Goal: Book appointment/travel/reservation

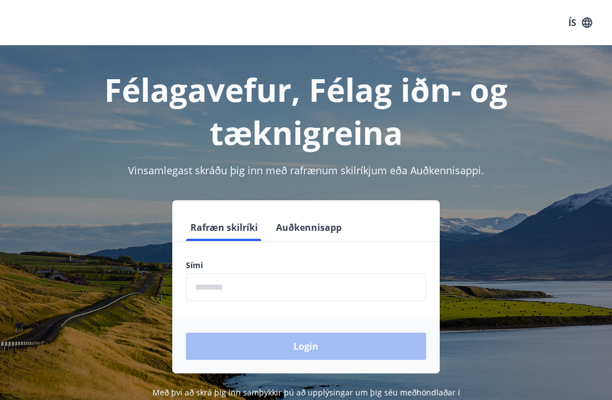
click at [368, 279] on input "phone" at bounding box center [306, 288] width 240 height 28
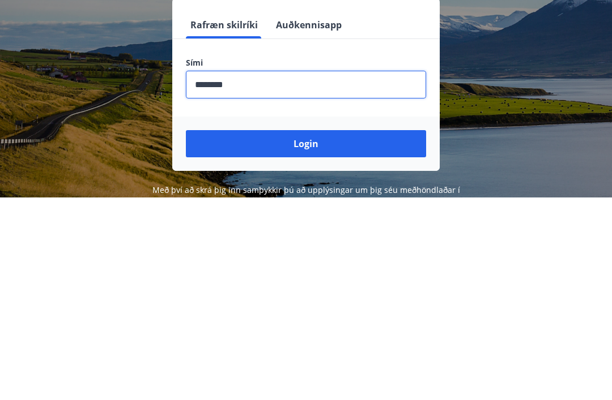
type input "********"
click at [371, 333] on button "Login" at bounding box center [306, 346] width 240 height 27
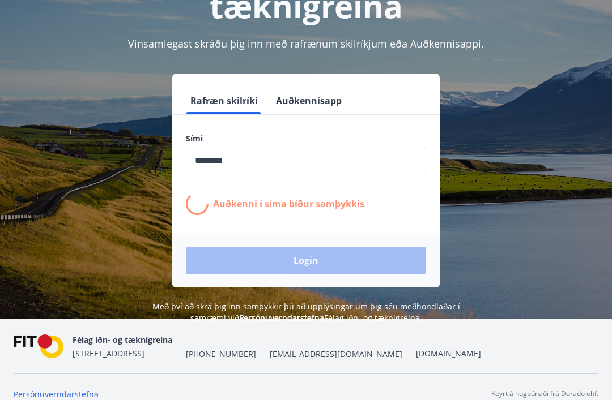
scroll to position [140, 0]
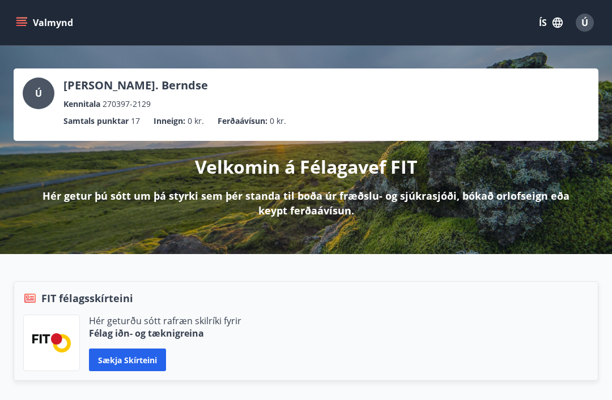
click at [36, 24] on button "Valmynd" at bounding box center [46, 22] width 64 height 20
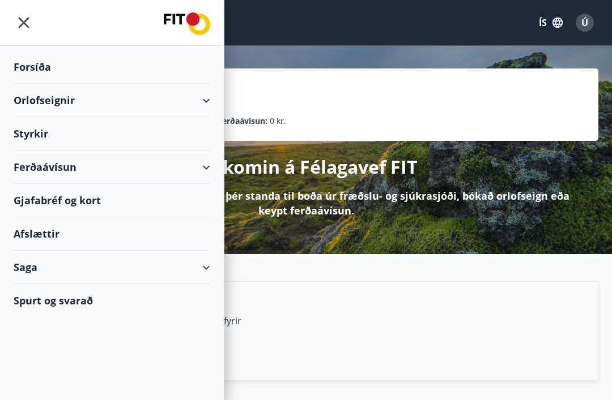
click at [211, 100] on icon at bounding box center [206, 101] width 14 height 14
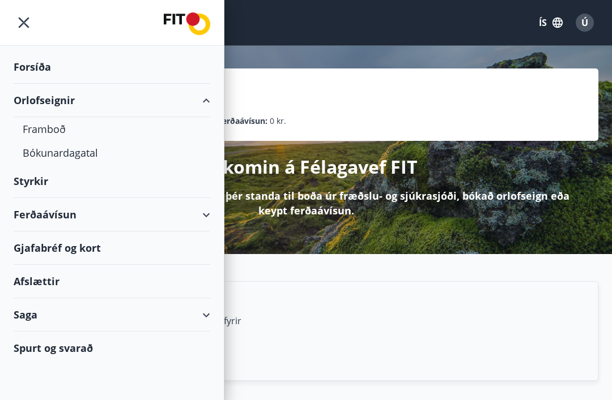
click at [53, 128] on div "Framboð" at bounding box center [112, 129] width 178 height 24
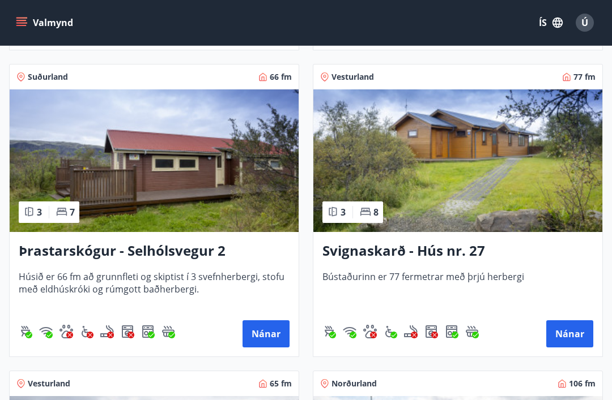
scroll to position [3870, 0]
click at [29, 17] on button "Valmynd" at bounding box center [46, 22] width 64 height 20
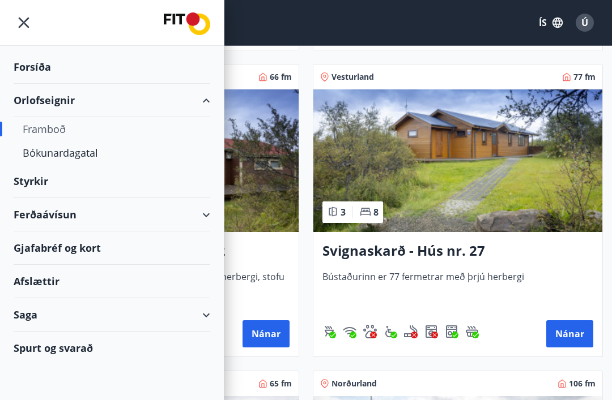
click at [42, 130] on div "Framboð" at bounding box center [112, 129] width 178 height 24
click at [25, 19] on icon "menu" at bounding box center [24, 22] width 20 height 20
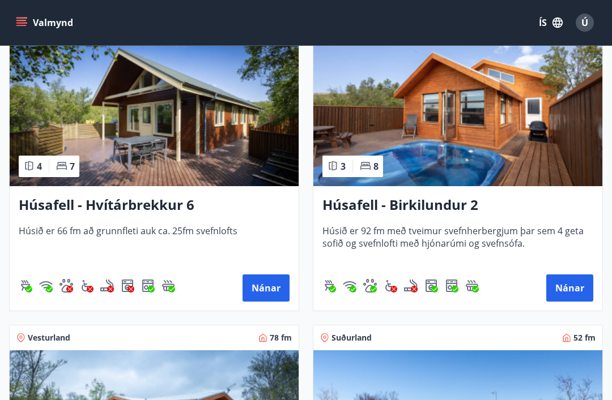
scroll to position [848, 0]
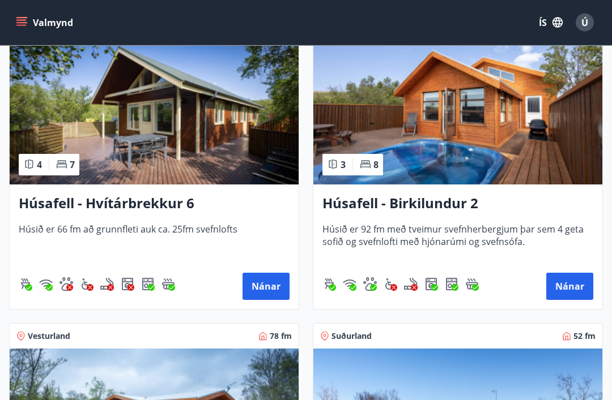
click at [564, 286] on button "Nánar" at bounding box center [569, 287] width 47 height 27
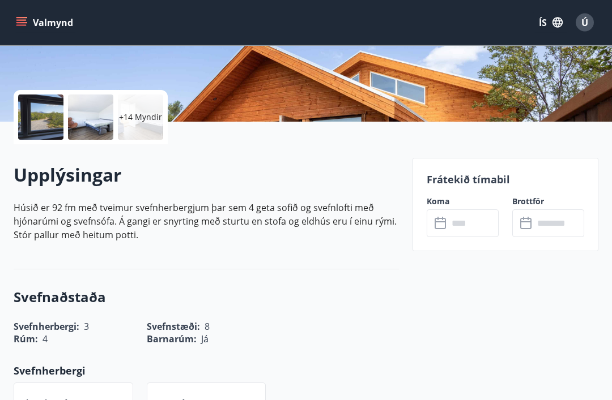
click at [484, 224] on input "text" at bounding box center [473, 224] width 50 height 28
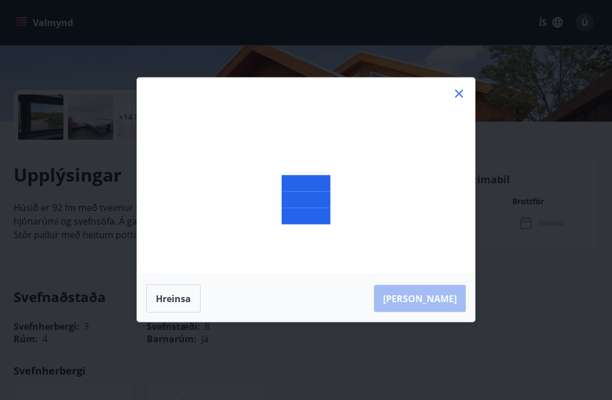
scroll to position [218, 0]
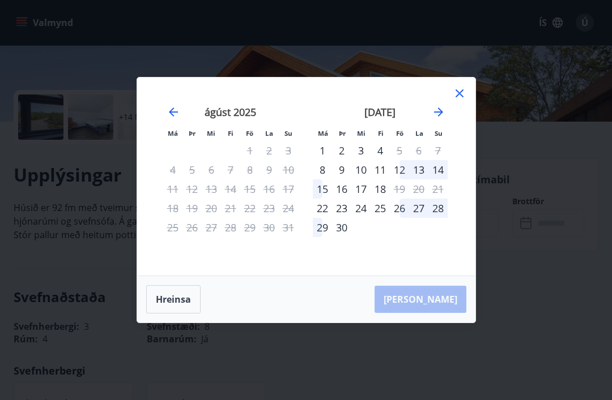
click at [403, 218] on div "26" at bounding box center [399, 208] width 19 height 19
click at [441, 119] on icon "Move forward to switch to the next month." at bounding box center [439, 112] width 14 height 14
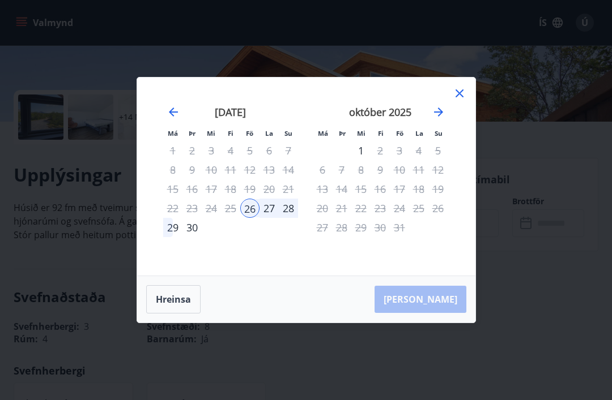
click at [251, 218] on div "26" at bounding box center [249, 208] width 19 height 19
click at [180, 314] on button "Hreinsa" at bounding box center [173, 299] width 54 height 28
click at [445, 119] on icon "Move forward to switch to the next month." at bounding box center [439, 112] width 14 height 14
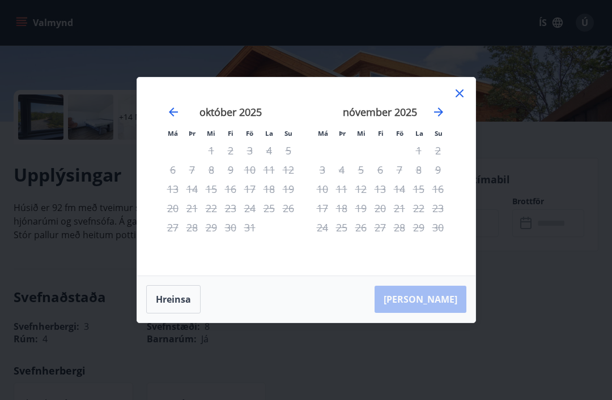
click at [457, 97] on icon at bounding box center [459, 93] width 8 height 8
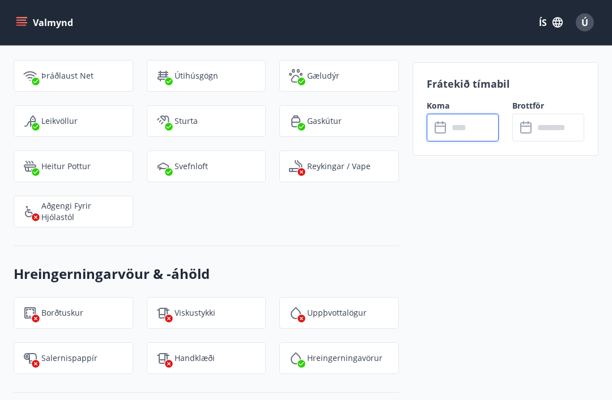
scroll to position [1149, 0]
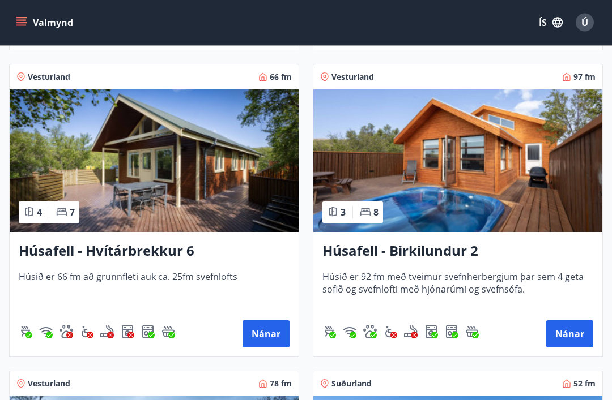
scroll to position [798, 0]
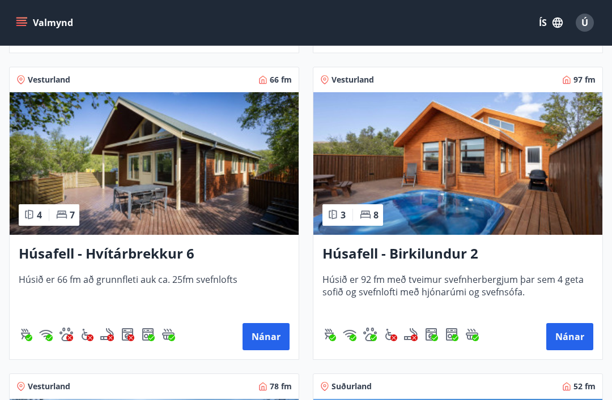
click at [533, 185] on img at bounding box center [457, 163] width 289 height 143
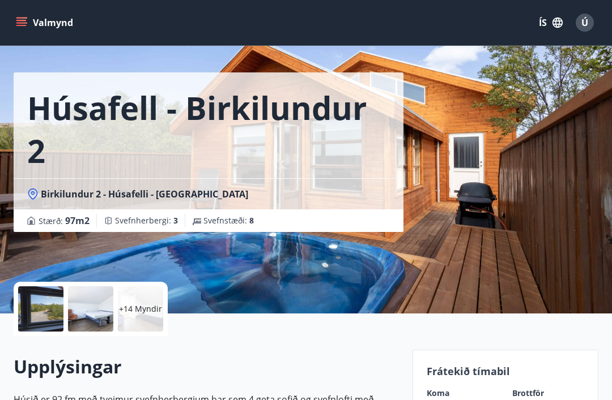
scroll to position [29, 0]
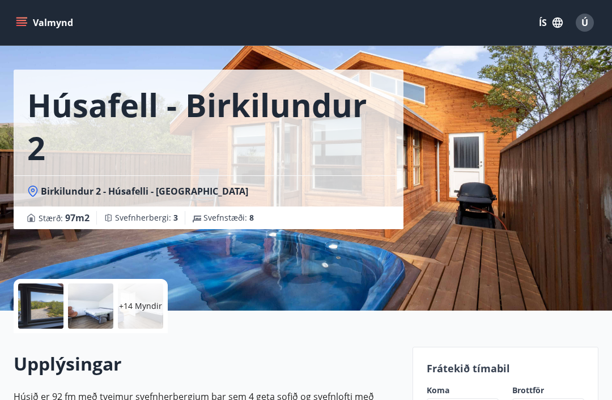
click at [134, 309] on p "+14 Myndir" at bounding box center [140, 306] width 43 height 11
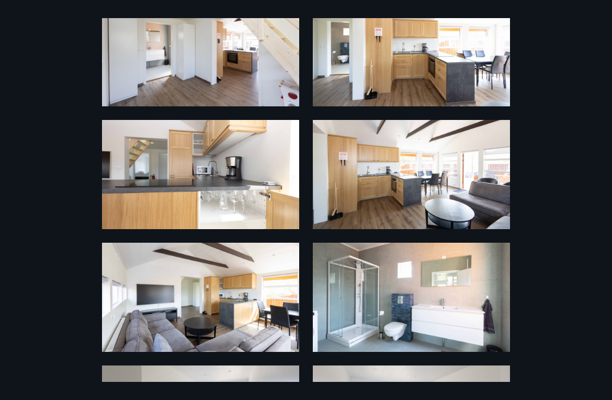
scroll to position [438, 0]
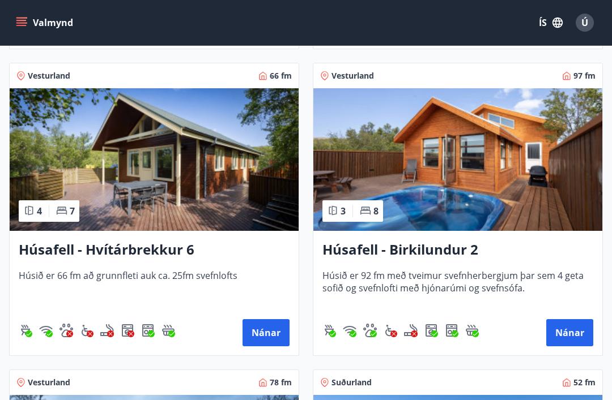
scroll to position [801, 0]
click at [236, 180] on img at bounding box center [154, 160] width 289 height 143
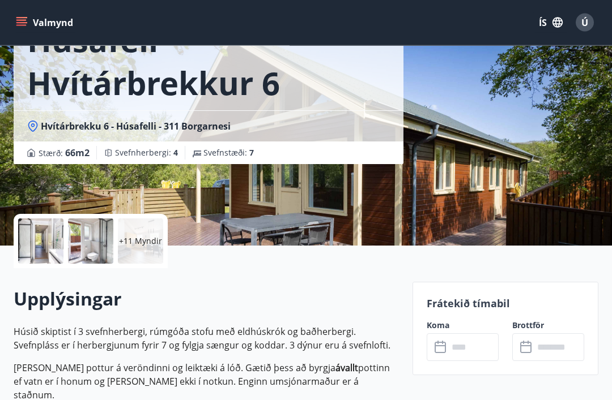
scroll to position [95, 0]
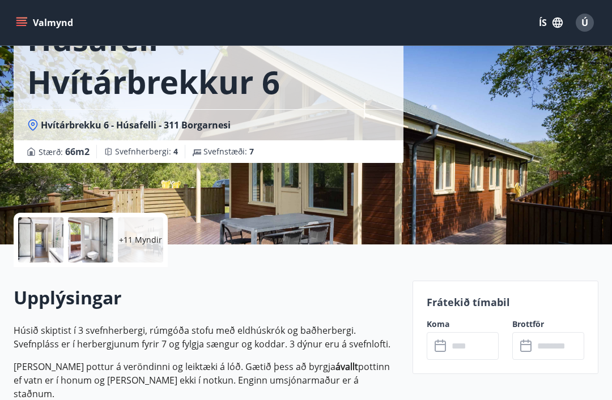
click at [146, 249] on div "+11 Myndir" at bounding box center [140, 239] width 45 height 45
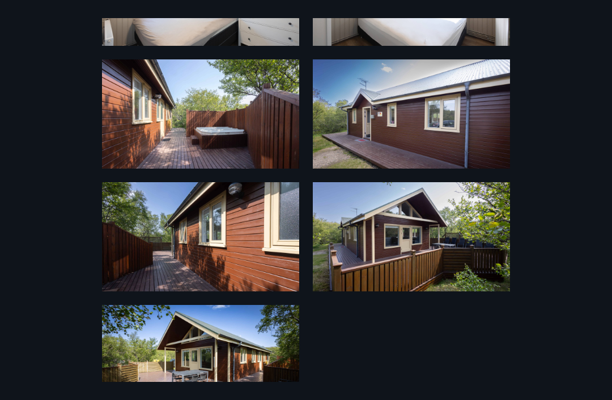
scroll to position [741, 0]
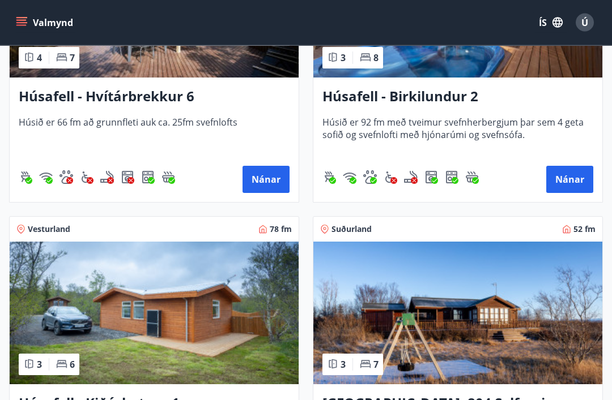
scroll to position [958, 0]
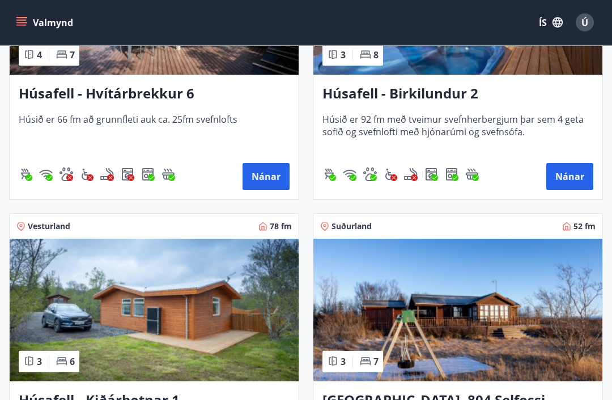
click at [237, 337] on img at bounding box center [154, 311] width 289 height 143
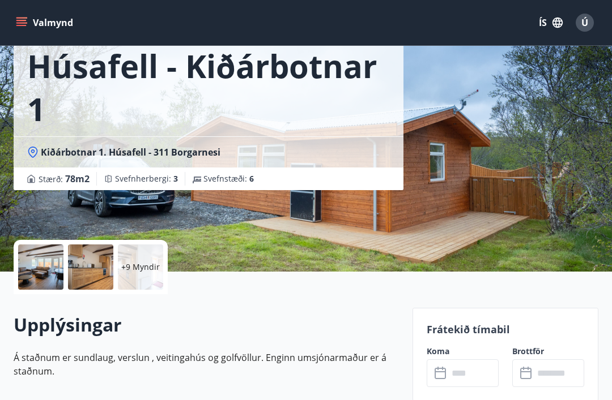
scroll to position [71, 0]
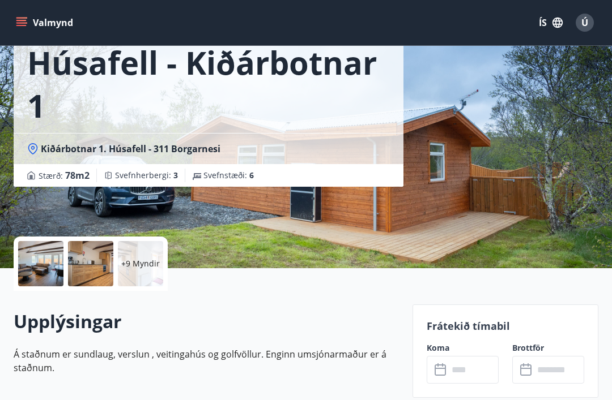
click at [146, 262] on p "+9 Myndir" at bounding box center [140, 263] width 39 height 11
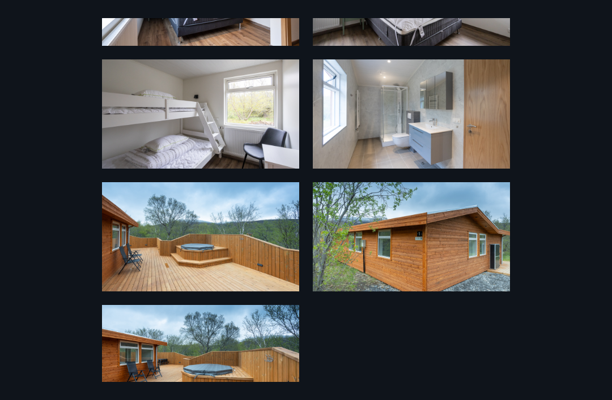
scroll to position [618, 0]
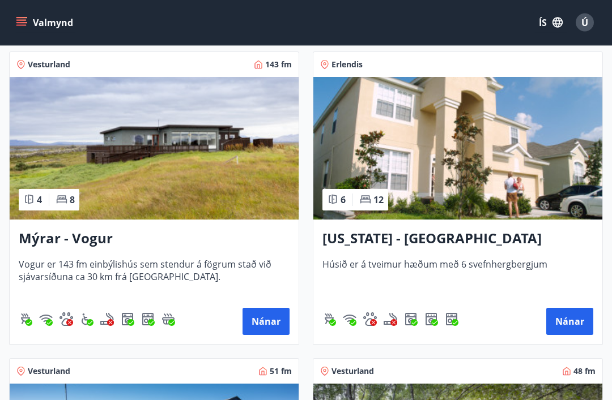
scroll to position [1722, 0]
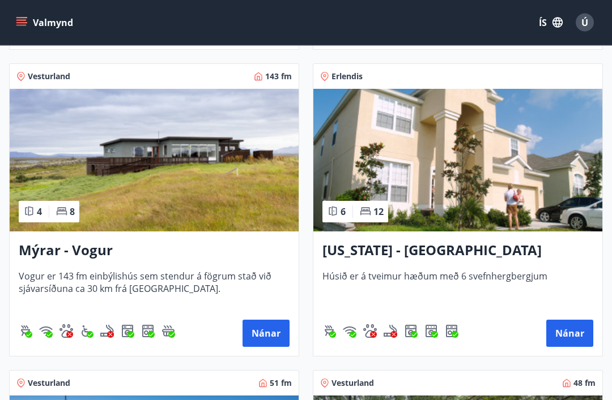
click at [31, 28] on button "Valmynd" at bounding box center [46, 22] width 64 height 20
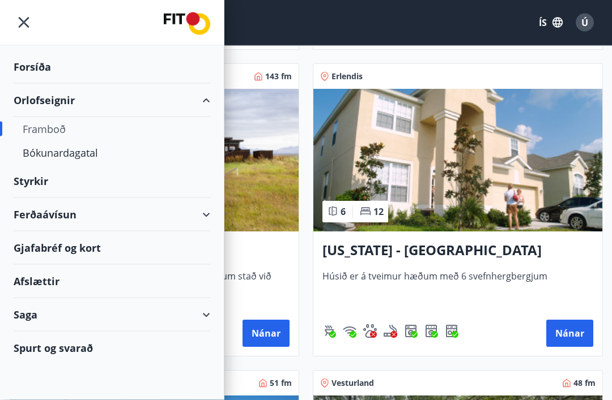
scroll to position [1722, 0]
click at [78, 155] on div "Bókunardagatal" at bounding box center [112, 153] width 178 height 24
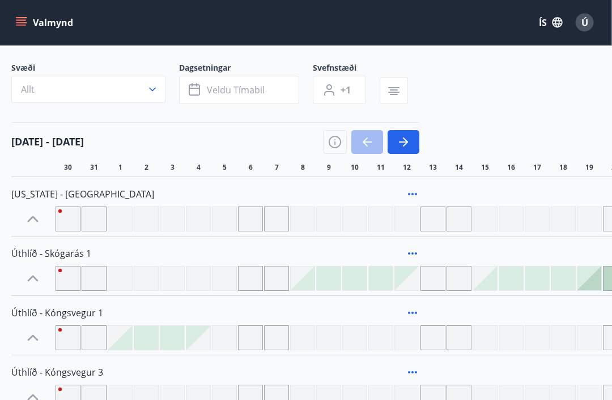
scroll to position [61, 3]
click at [234, 82] on button "Veldu tímabil" at bounding box center [238, 90] width 120 height 28
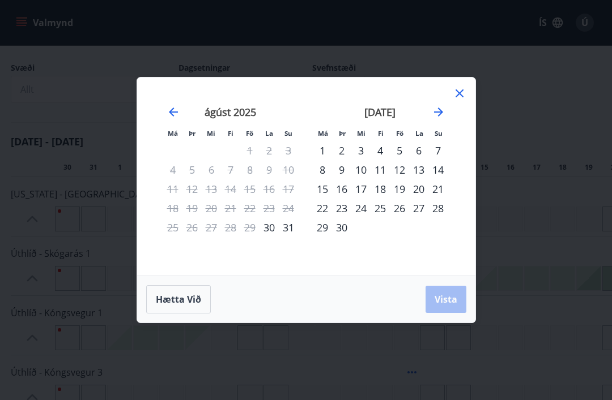
click at [403, 180] on div "12" at bounding box center [399, 169] width 19 height 19
click at [322, 199] on div "15" at bounding box center [322, 189] width 19 height 19
click at [446, 306] on span "Vista" at bounding box center [445, 299] width 23 height 12
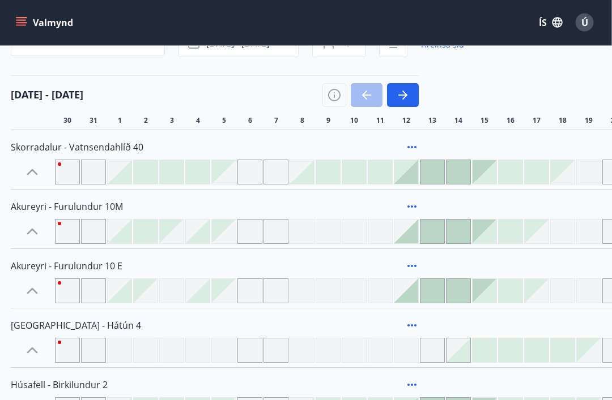
scroll to position [108, 3]
click at [331, 95] on icon "button" at bounding box center [334, 95] width 14 height 14
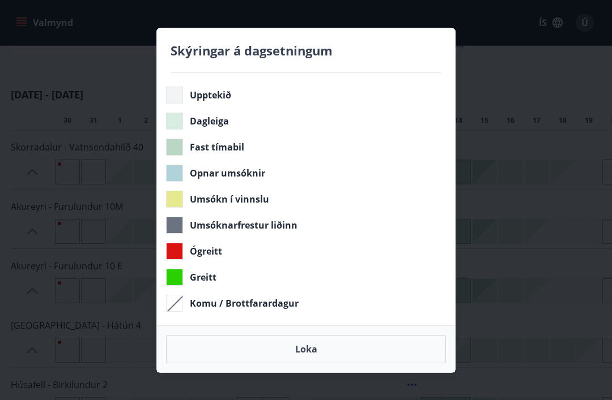
click at [528, 89] on div "Skýringar á dagsetningum Upptekið Dagleiga Fast tímabil Opnar umsóknir Umsókn í…" at bounding box center [306, 200] width 612 height 400
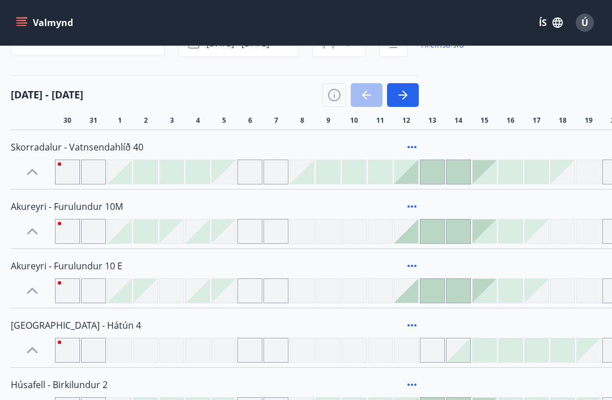
click at [331, 89] on icon "button" at bounding box center [334, 95] width 14 height 14
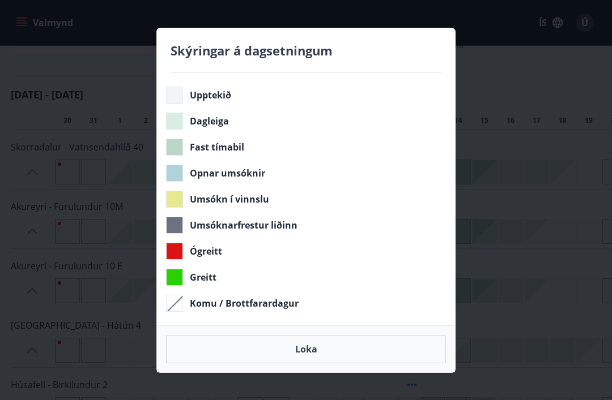
click at [564, 71] on div "Skýringar á dagsetningum Upptekið Dagleiga Fast tímabil Opnar umsóknir Umsókn í…" at bounding box center [306, 200] width 612 height 400
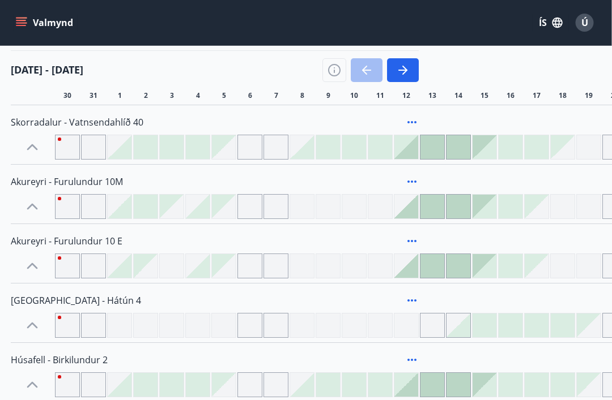
scroll to position [133, 3]
click at [28, 148] on icon at bounding box center [32, 147] width 11 height 6
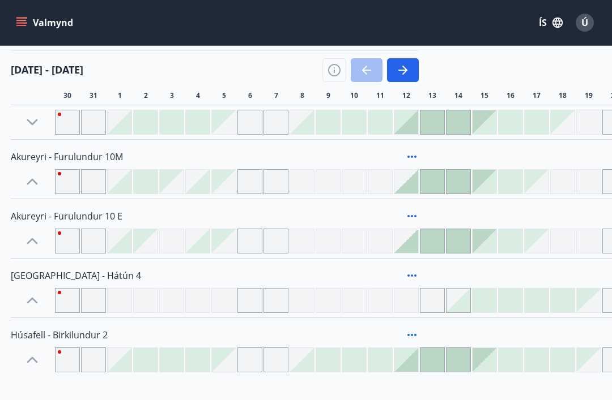
click at [39, 122] on icon at bounding box center [32, 122] width 18 height 18
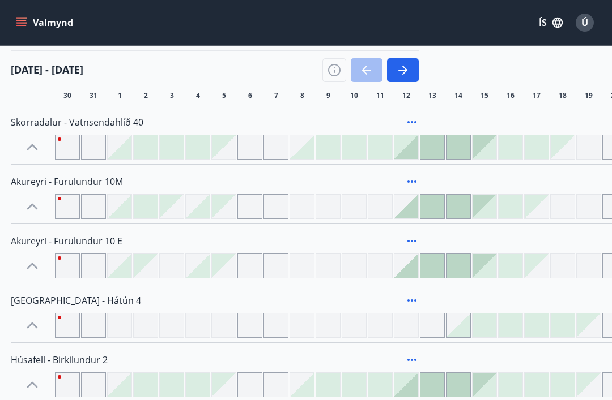
click at [400, 121] on div "Skorradalur - Vatnsendahlíð 40" at bounding box center [215, 122] width 408 height 25
click at [413, 124] on icon at bounding box center [412, 123] width 14 height 14
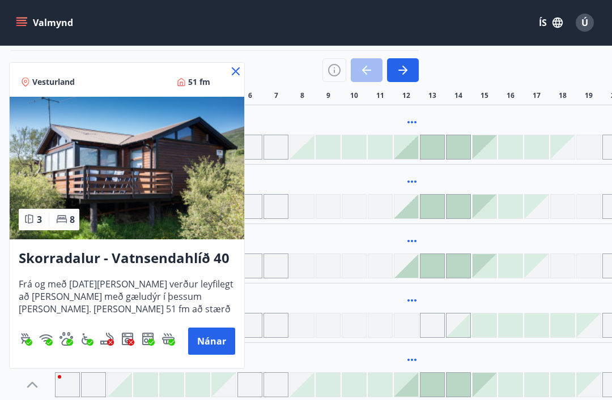
click at [208, 343] on button "Nánar" at bounding box center [211, 341] width 47 height 27
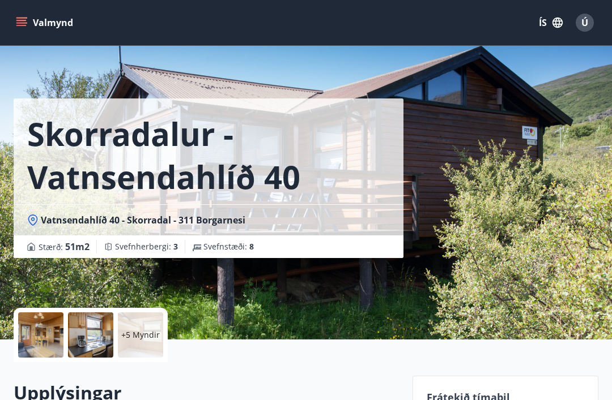
click at [146, 329] on div "+5 Myndir" at bounding box center [140, 335] width 45 height 45
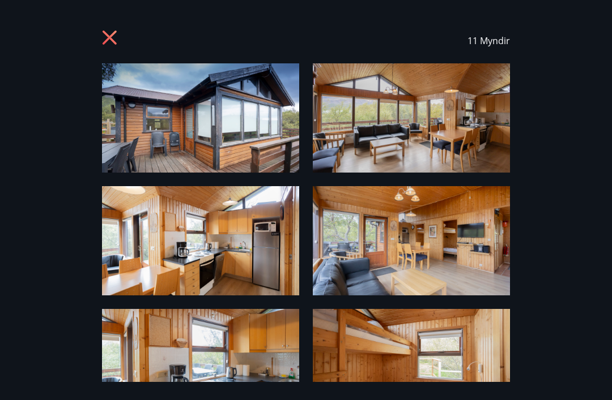
click at [103, 39] on icon at bounding box center [111, 39] width 18 height 18
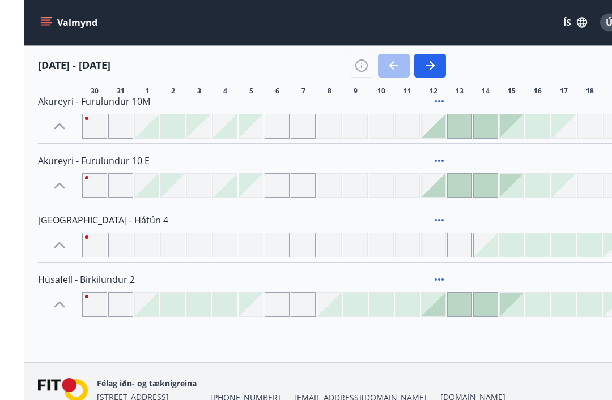
scroll to position [234, 0]
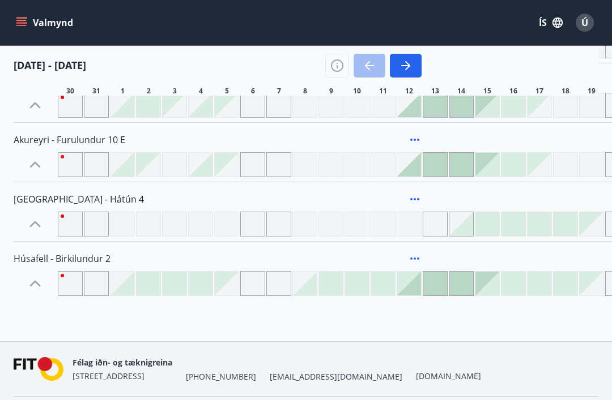
click at [66, 266] on div "Húsafell - Birkilundur 2" at bounding box center [218, 258] width 408 height 25
click at [46, 264] on span "Húsafell - Birkilundur 2" at bounding box center [62, 259] width 97 height 12
click at [46, 257] on span "Húsafell - Birkilundur 2" at bounding box center [62, 259] width 97 height 12
click at [95, 255] on span "Húsafell - Birkilundur 2" at bounding box center [62, 259] width 97 height 12
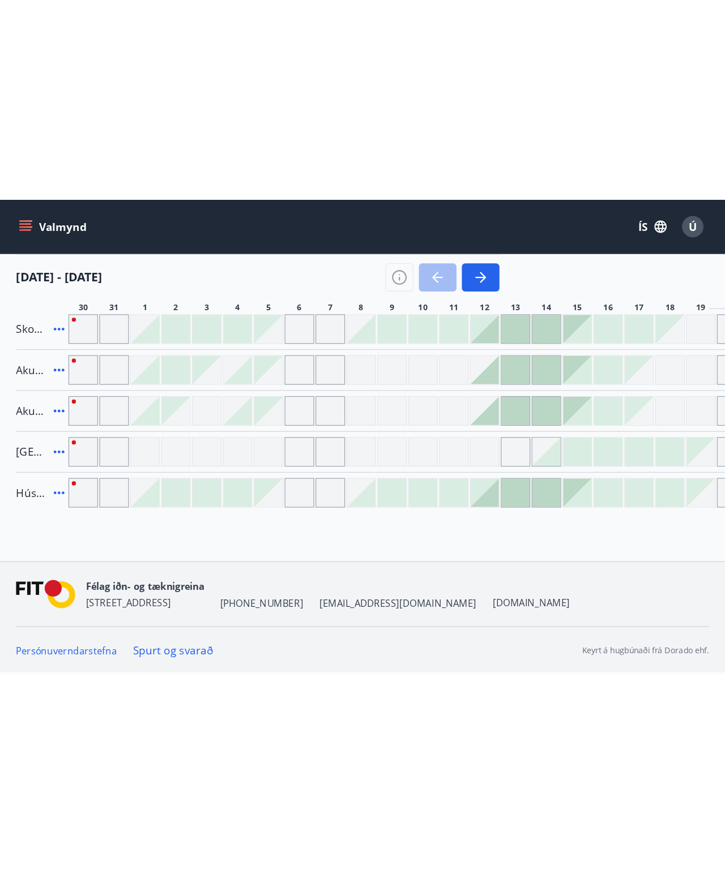
scroll to position [0, 0]
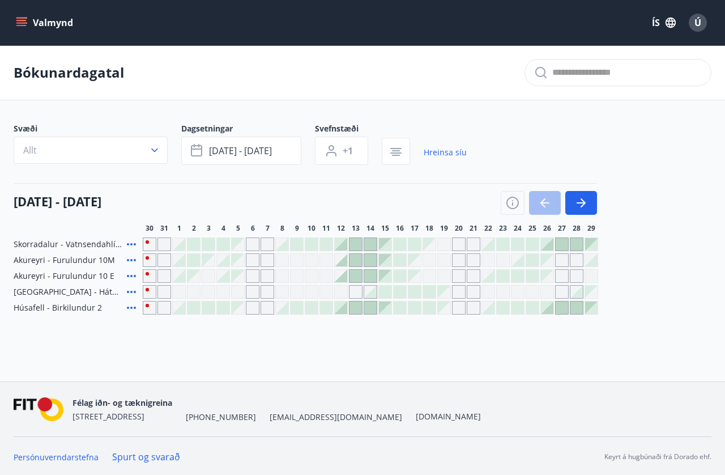
click at [63, 302] on span "Húsafell - Birkilundur 2" at bounding box center [58, 307] width 88 height 11
click at [40, 310] on span "Húsafell - Birkilundur 2" at bounding box center [58, 307] width 88 height 11
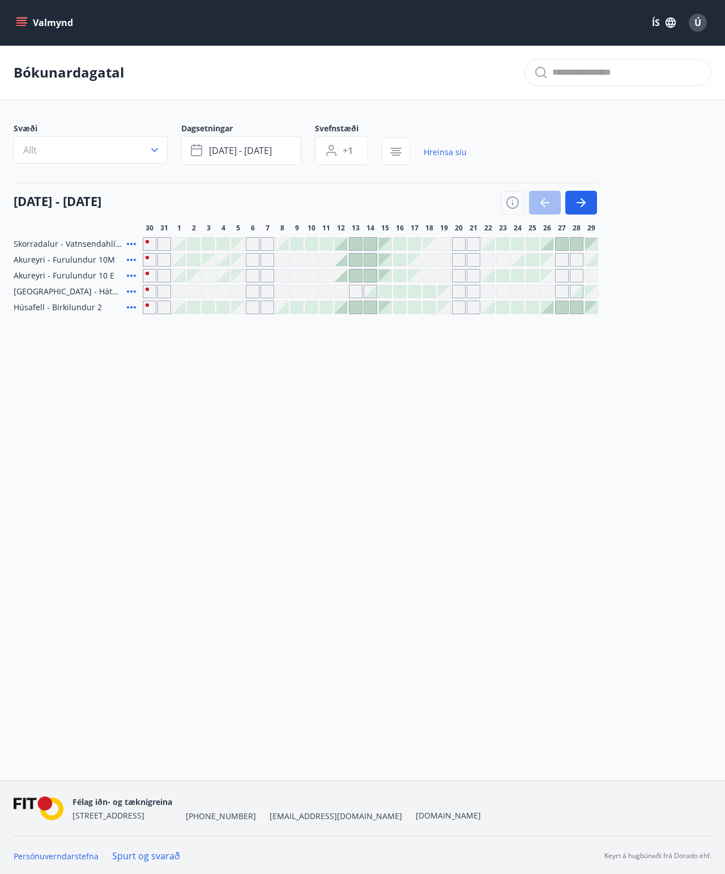
click at [134, 308] on icon at bounding box center [131, 307] width 9 height 2
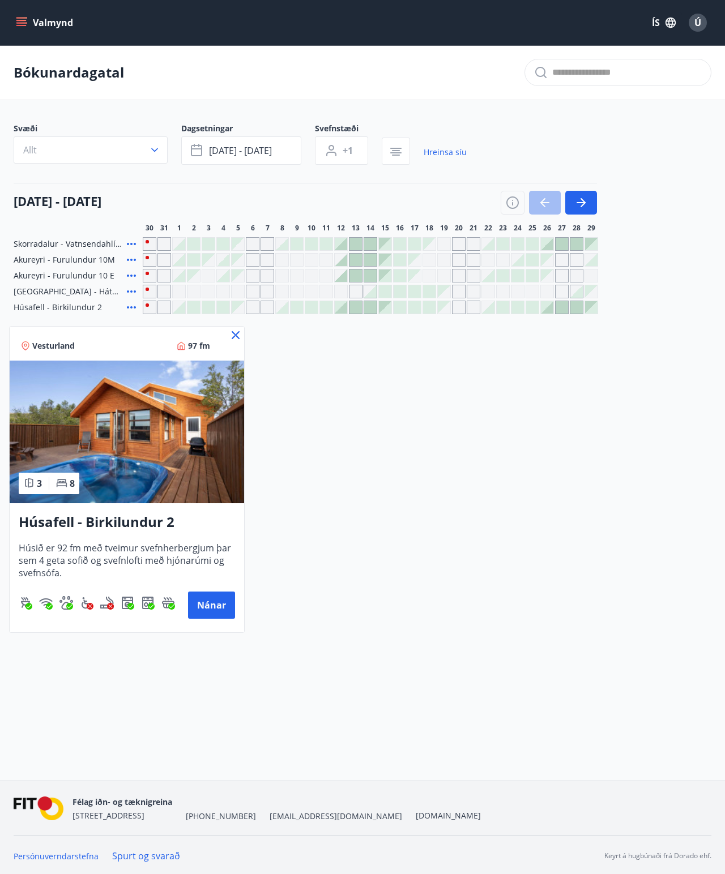
click at [210, 400] on button "Nánar" at bounding box center [211, 605] width 47 height 27
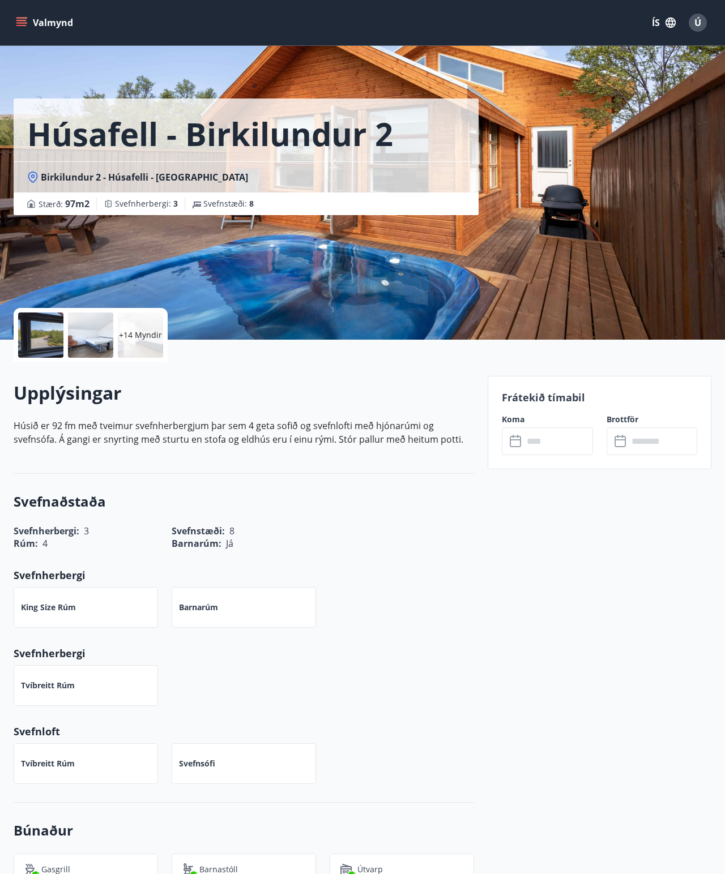
click at [49, 331] on div at bounding box center [40, 335] width 45 height 45
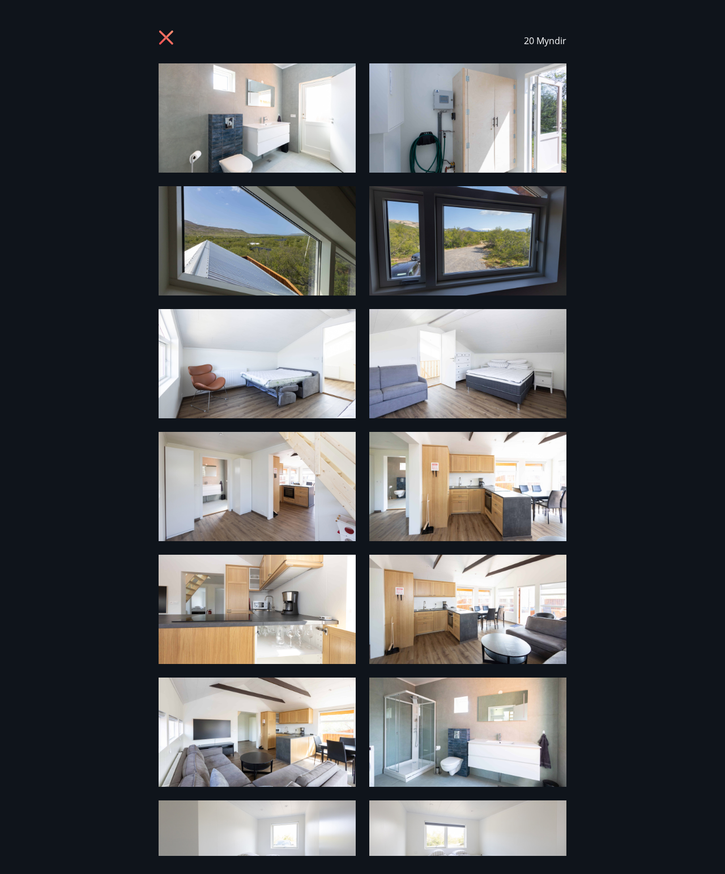
click at [169, 42] on icon at bounding box center [168, 39] width 18 height 18
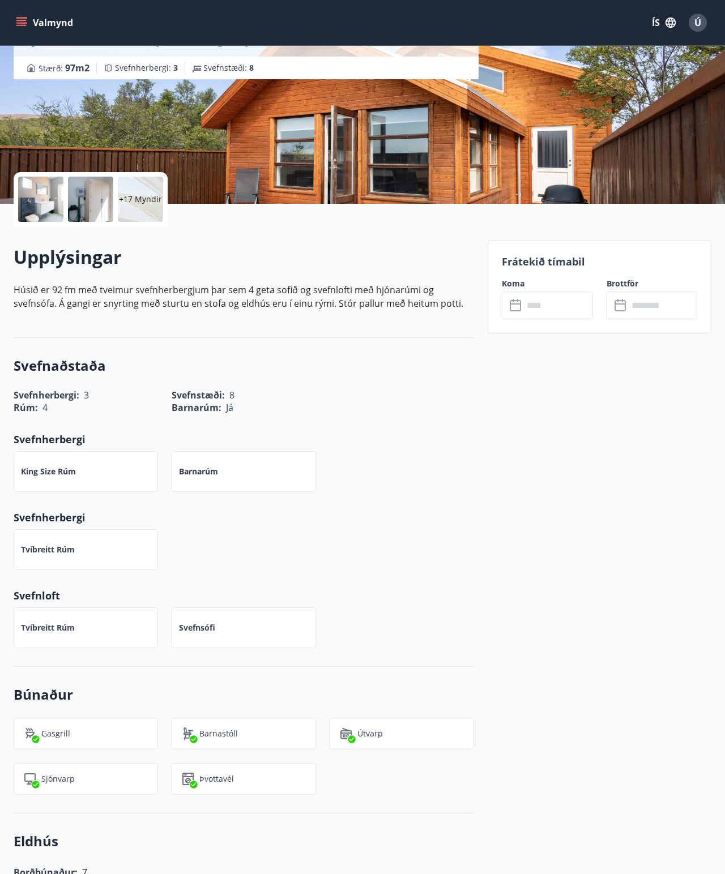
click at [41, 202] on div at bounding box center [40, 199] width 45 height 45
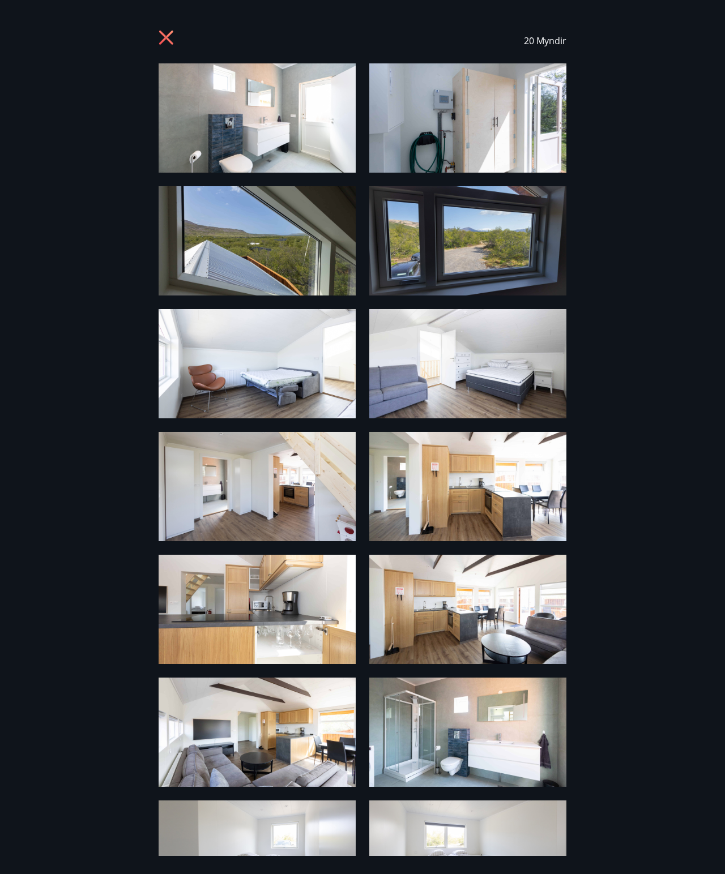
click at [166, 35] on icon at bounding box center [168, 39] width 18 height 18
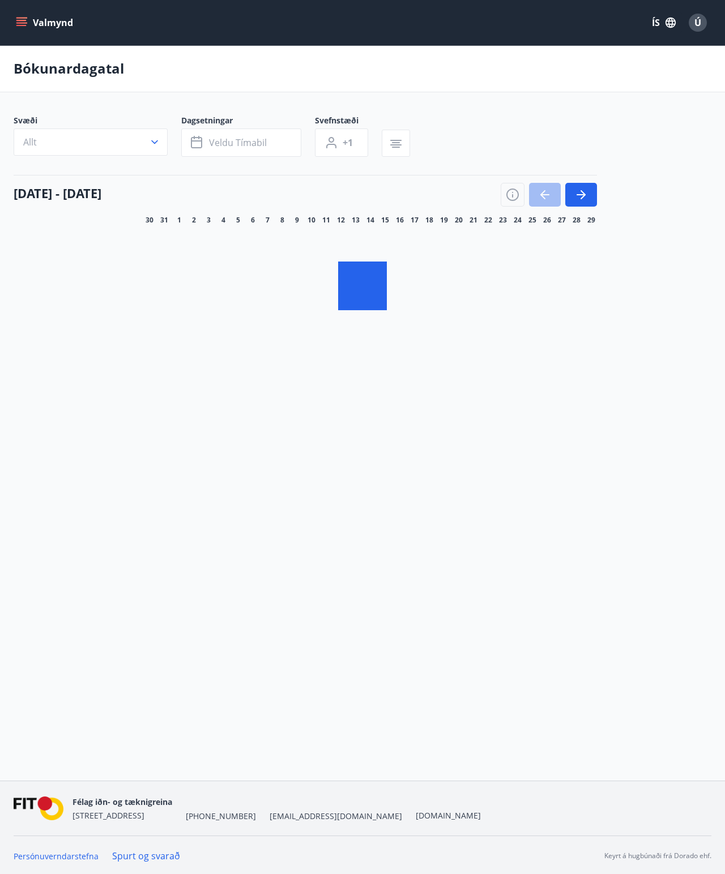
scroll to position [57, 0]
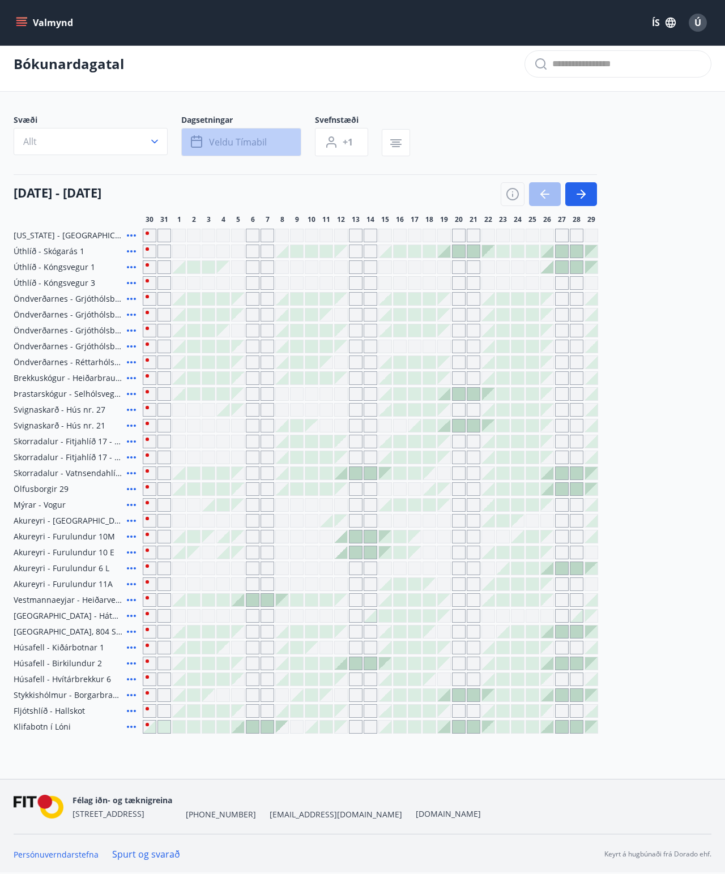
click at [257, 128] on button "Veldu tímabil" at bounding box center [241, 142] width 120 height 28
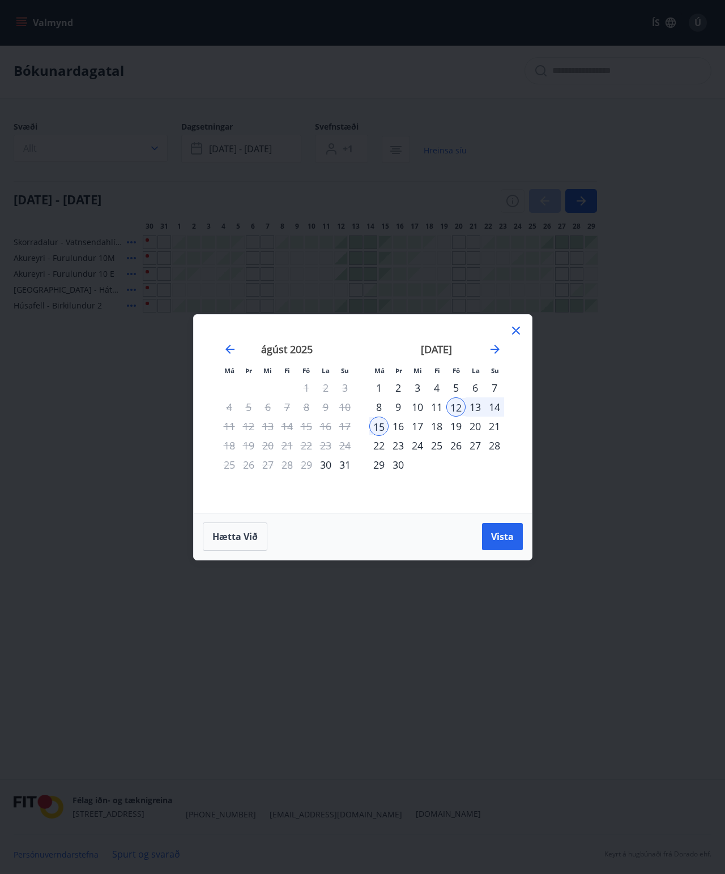
click at [458, 400] on div "26" at bounding box center [455, 445] width 19 height 19
click at [373, 400] on div "29" at bounding box center [378, 464] width 19 height 19
click at [504, 400] on span "Vista" at bounding box center [502, 537] width 23 height 12
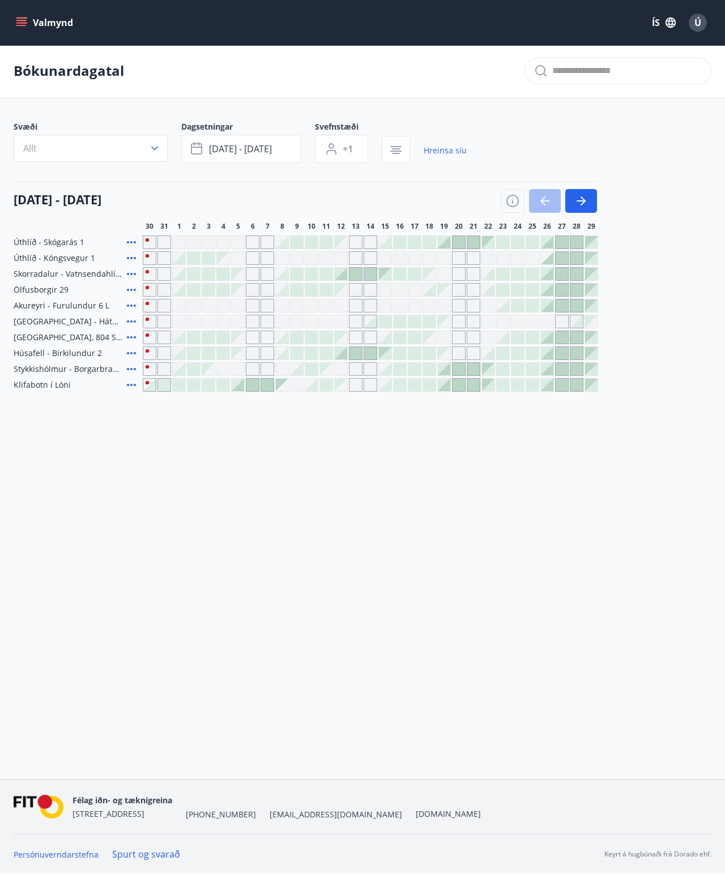
click at [133, 347] on icon at bounding box center [132, 354] width 14 height 14
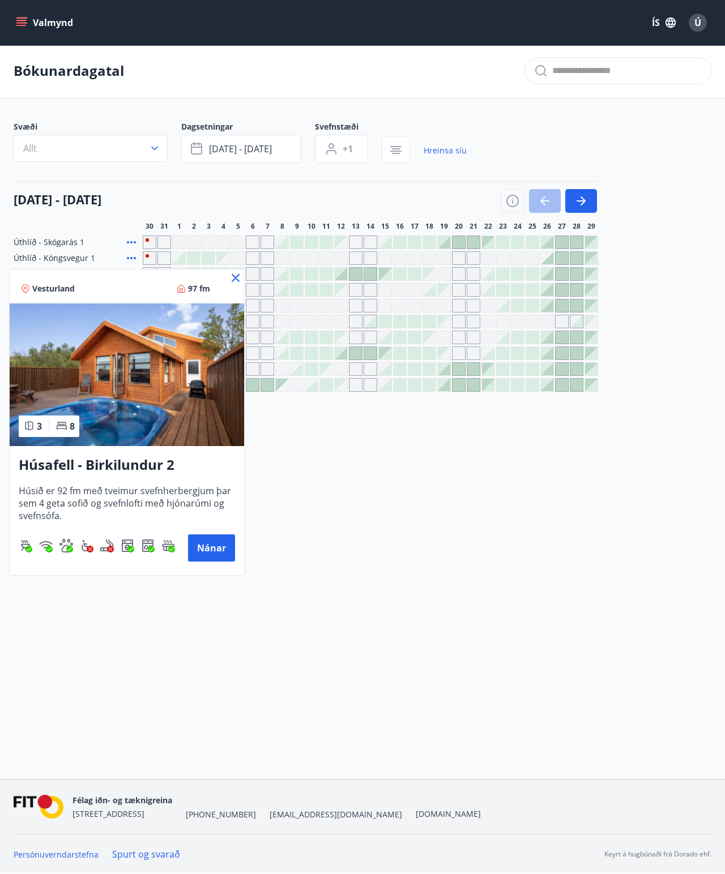
click at [238, 281] on icon at bounding box center [236, 278] width 8 height 8
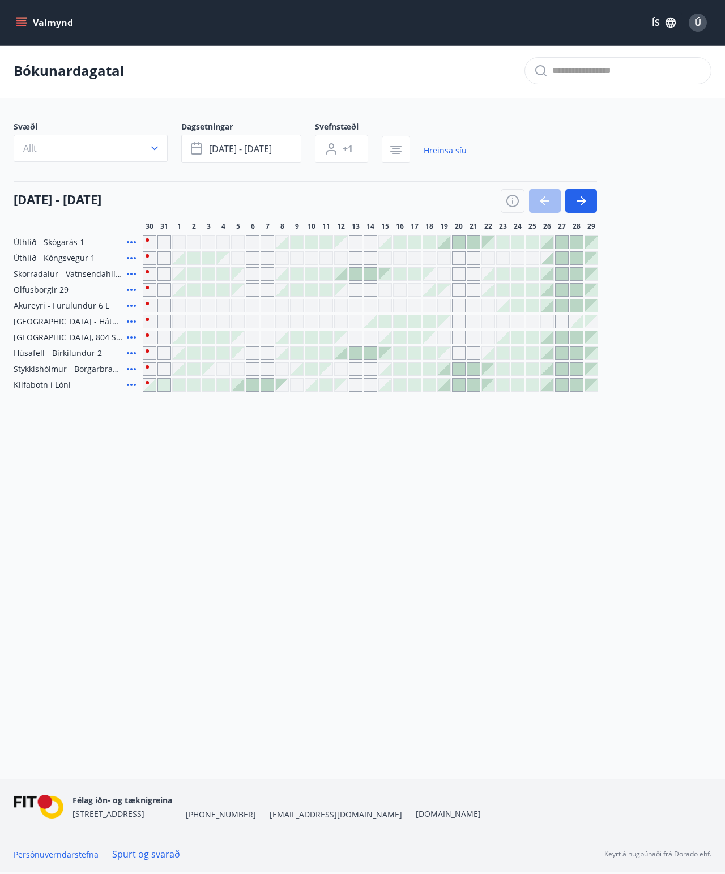
click at [130, 378] on icon at bounding box center [132, 385] width 14 height 14
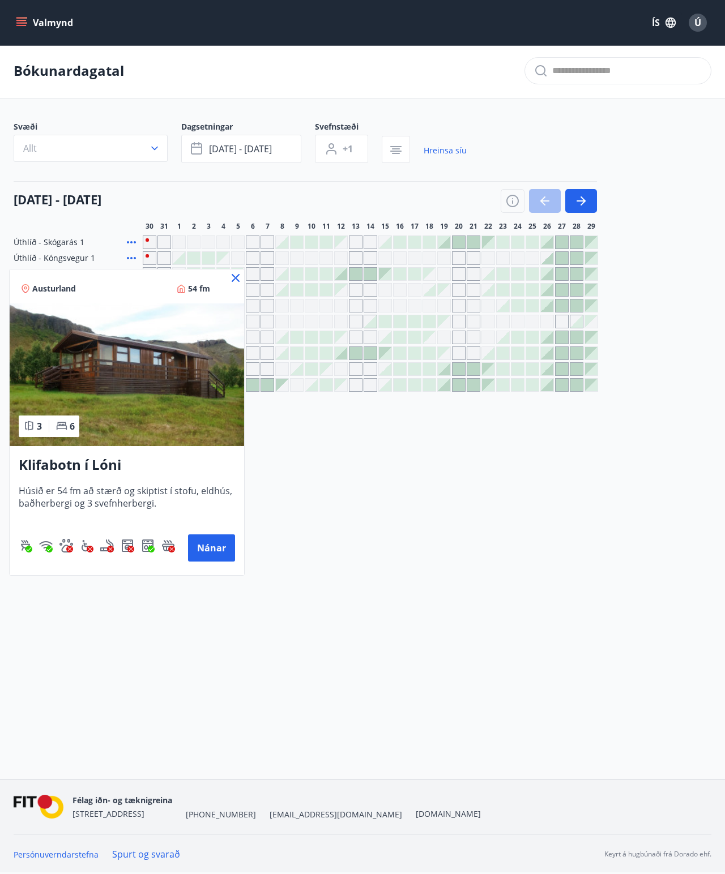
click at [236, 278] on icon at bounding box center [236, 279] width 2 height 2
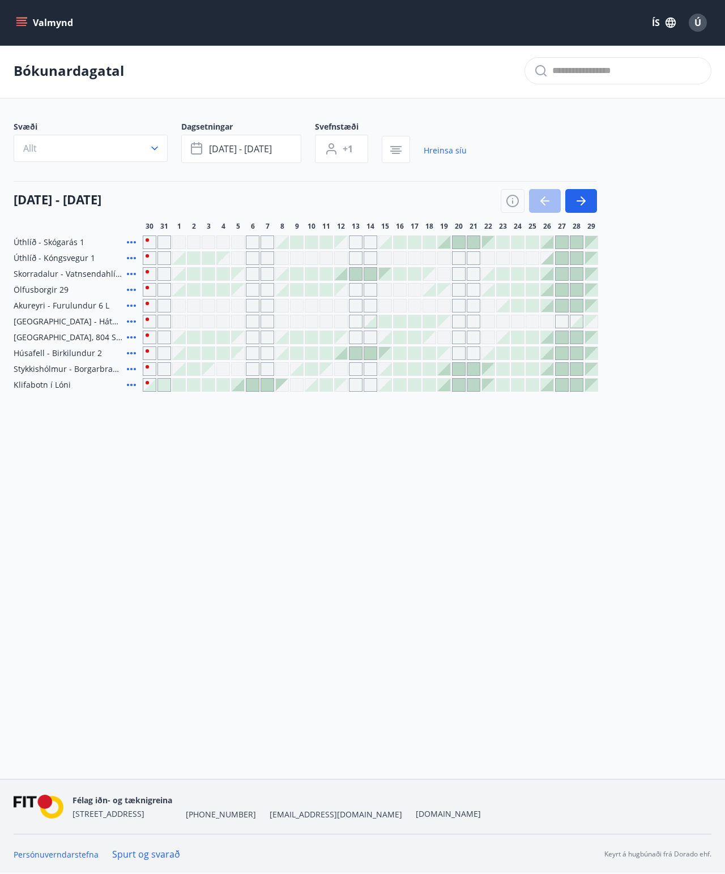
click at [134, 283] on icon at bounding box center [132, 290] width 14 height 14
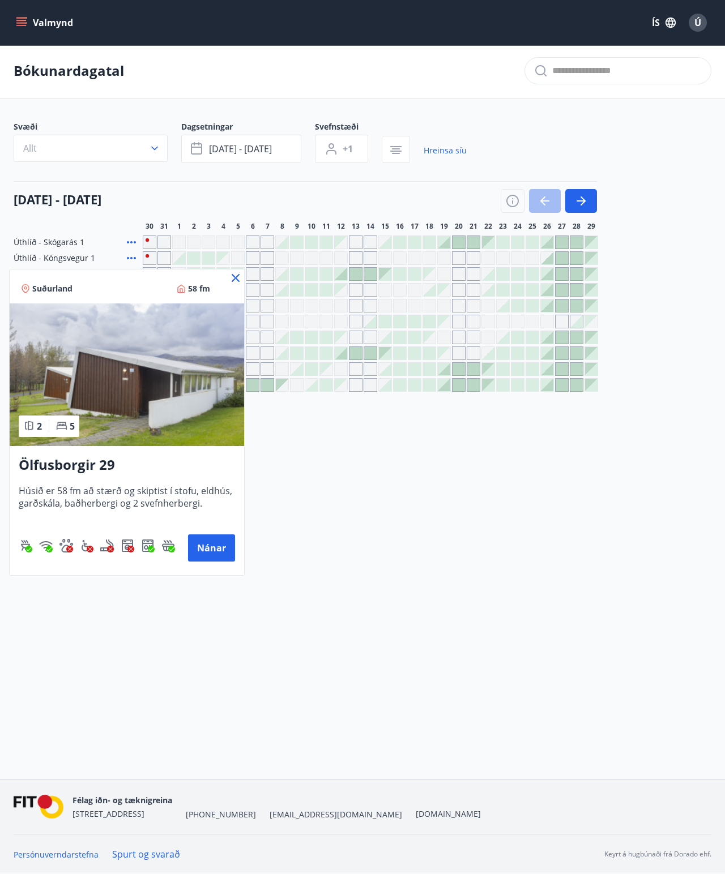
click at [241, 283] on icon at bounding box center [236, 278] width 14 height 14
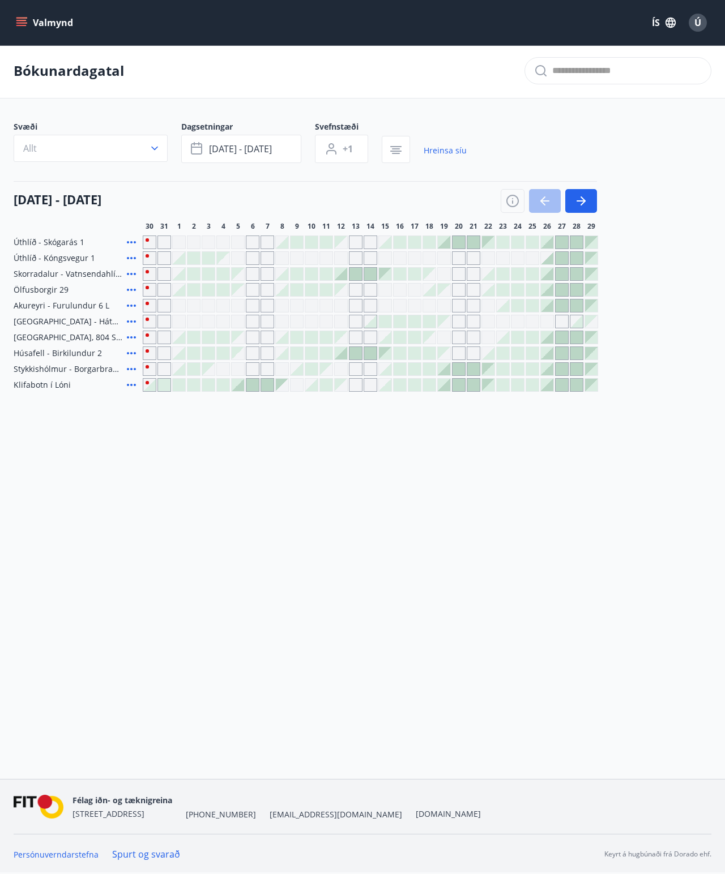
click at [133, 267] on icon at bounding box center [132, 274] width 14 height 14
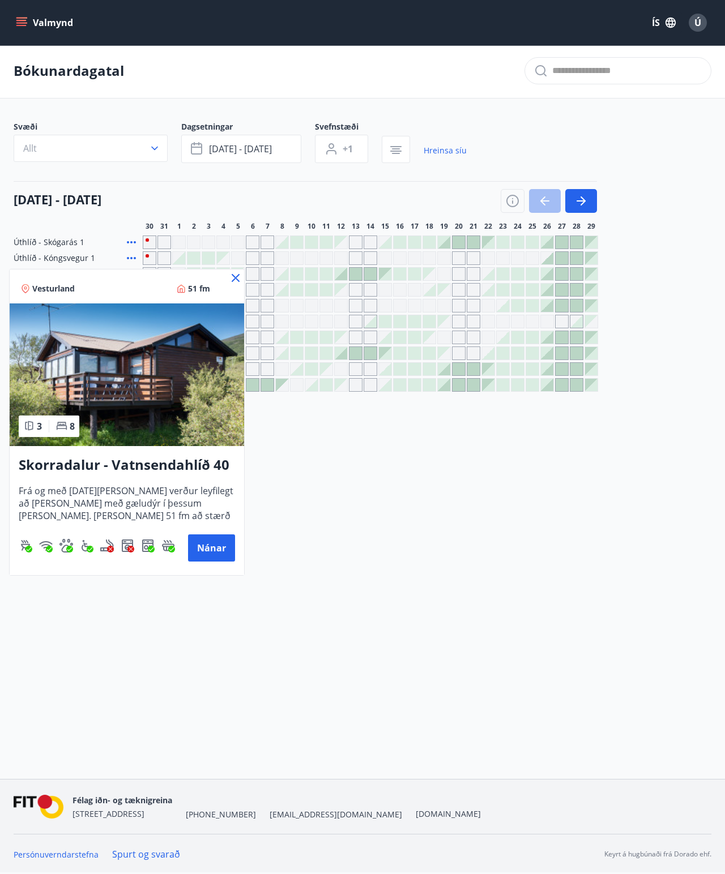
click at [237, 279] on icon at bounding box center [236, 278] width 8 height 8
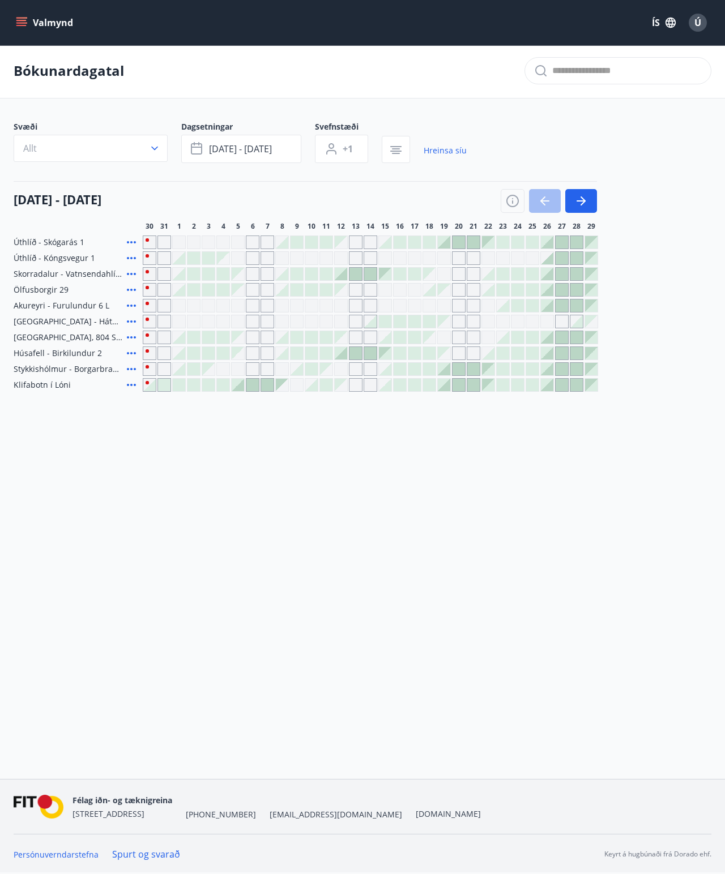
click at [135, 257] on icon at bounding box center [131, 258] width 9 height 2
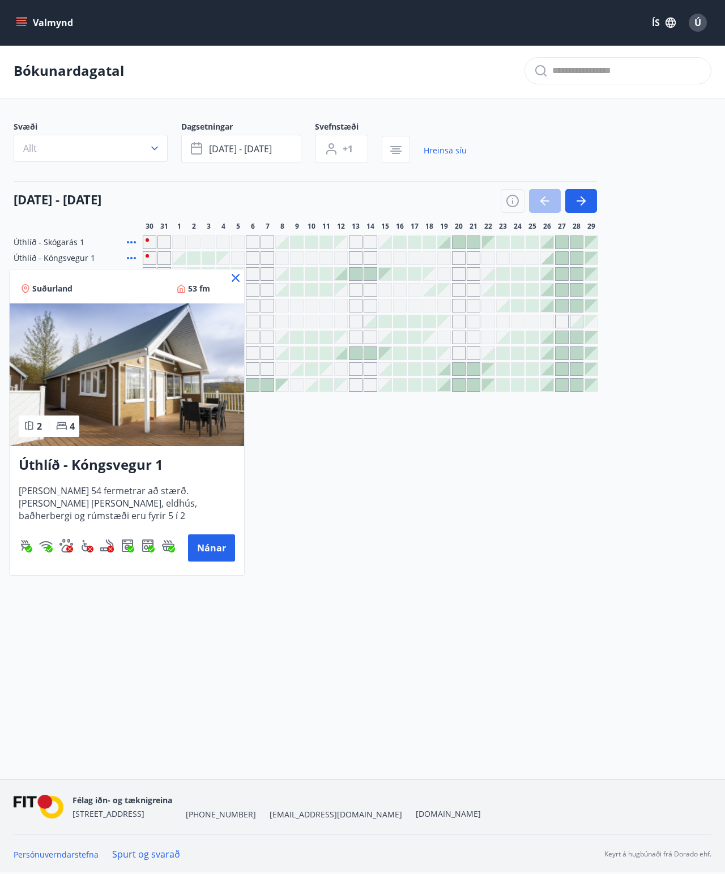
click at [243, 281] on div "Suðurland 53 fm" at bounding box center [127, 287] width 234 height 34
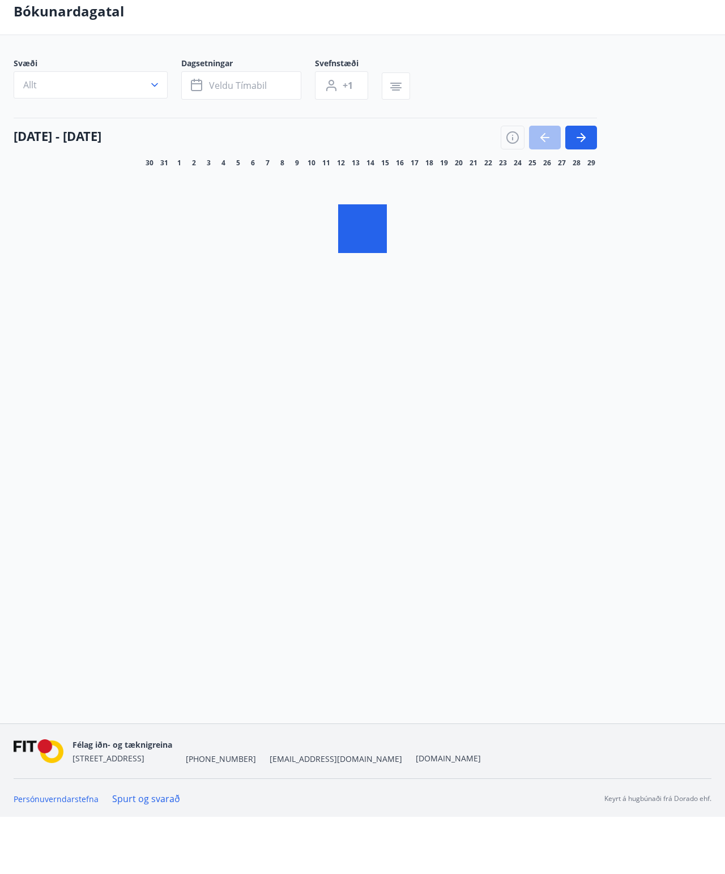
scroll to position [57, 0]
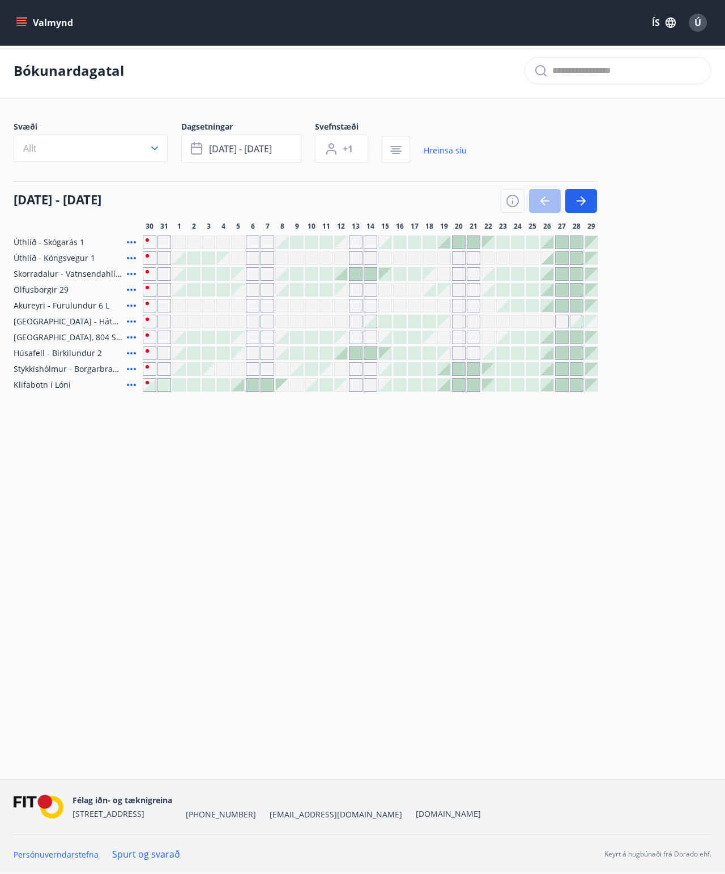
click at [133, 236] on icon at bounding box center [132, 243] width 14 height 14
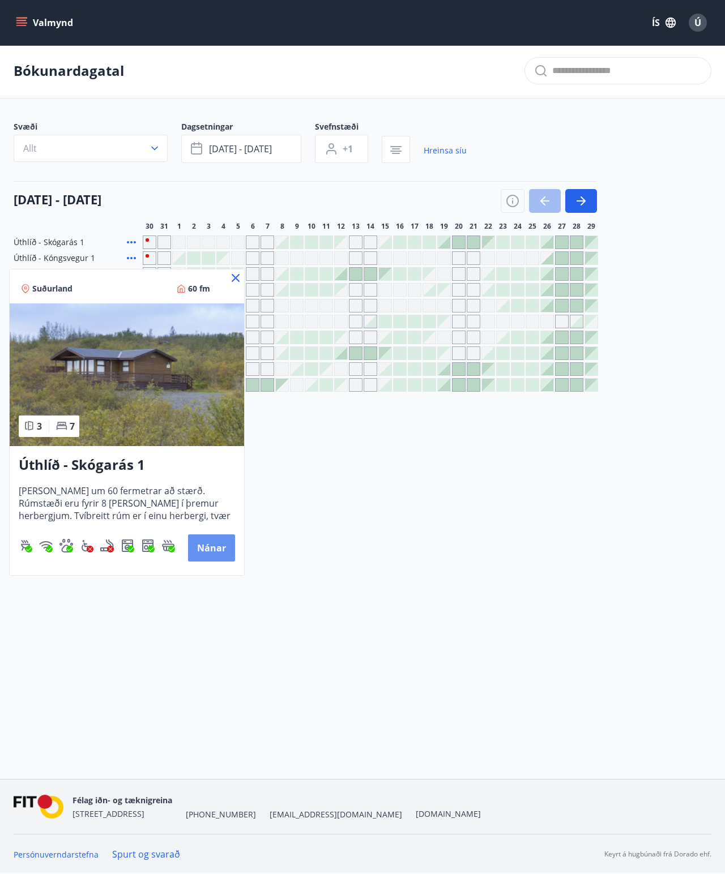
click at [210, 400] on button "Nánar" at bounding box center [211, 548] width 47 height 27
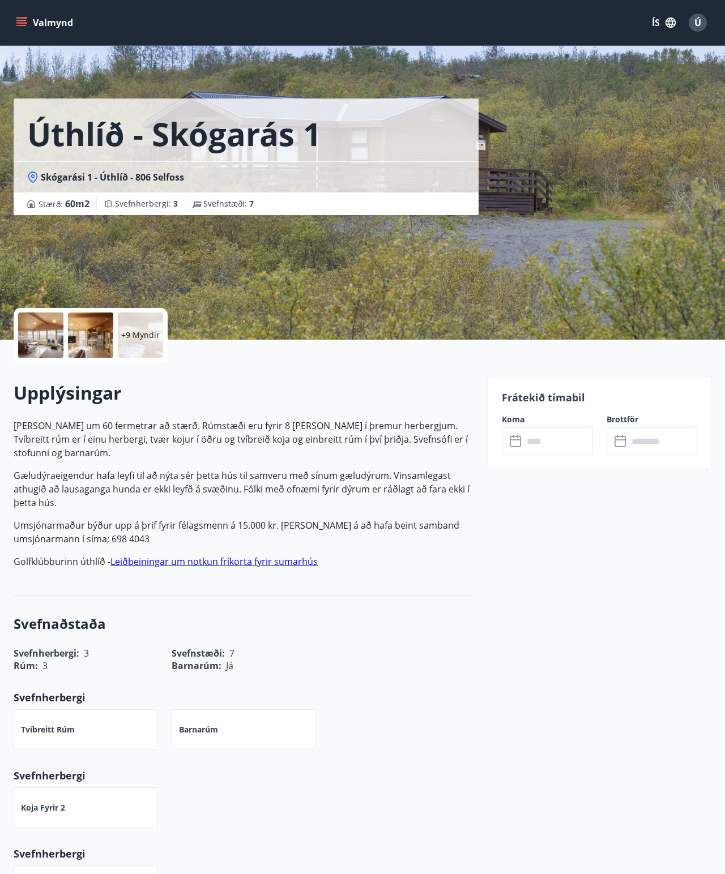
click at [144, 340] on p "+9 Myndir" at bounding box center [140, 335] width 39 height 11
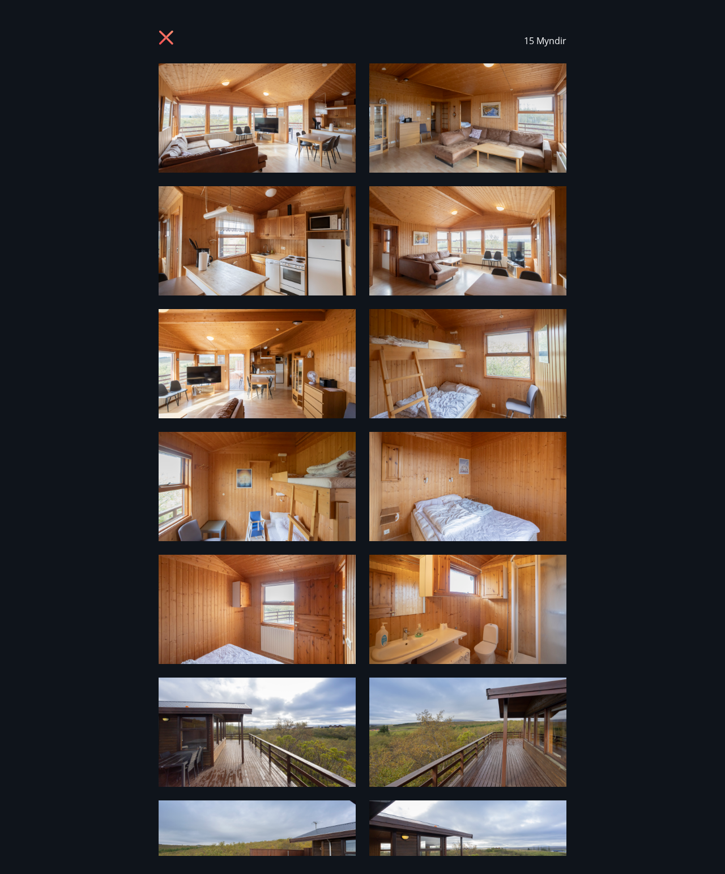
click at [163, 95] on img at bounding box center [257, 117] width 197 height 109
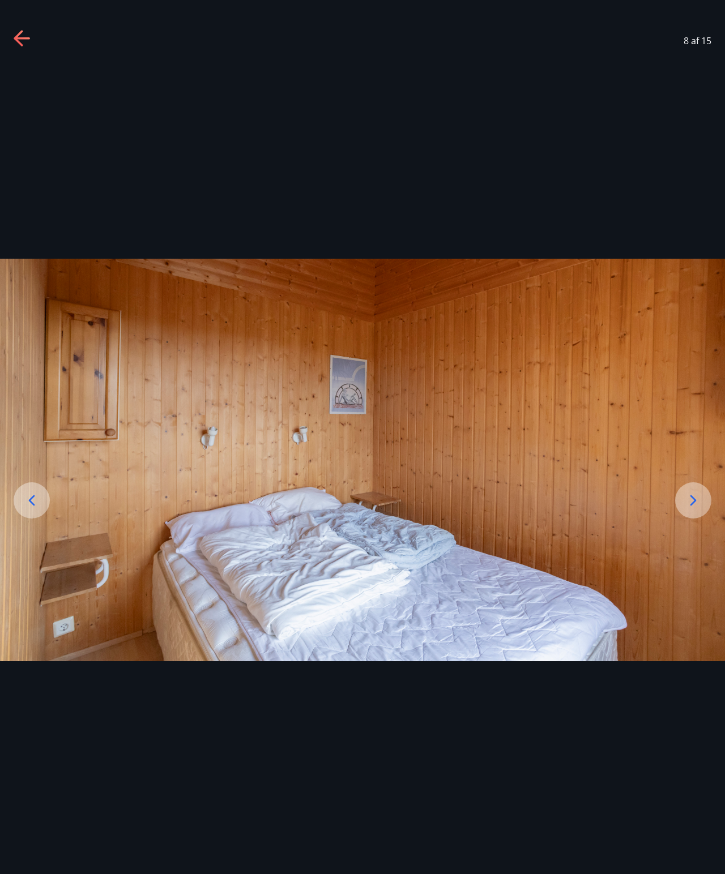
click at [12, 95] on div at bounding box center [362, 459] width 725 height 793
click at [31, 104] on div at bounding box center [362, 459] width 725 height 793
click at [30, 97] on div at bounding box center [362, 459] width 725 height 793
click at [31, 103] on div at bounding box center [362, 459] width 725 height 793
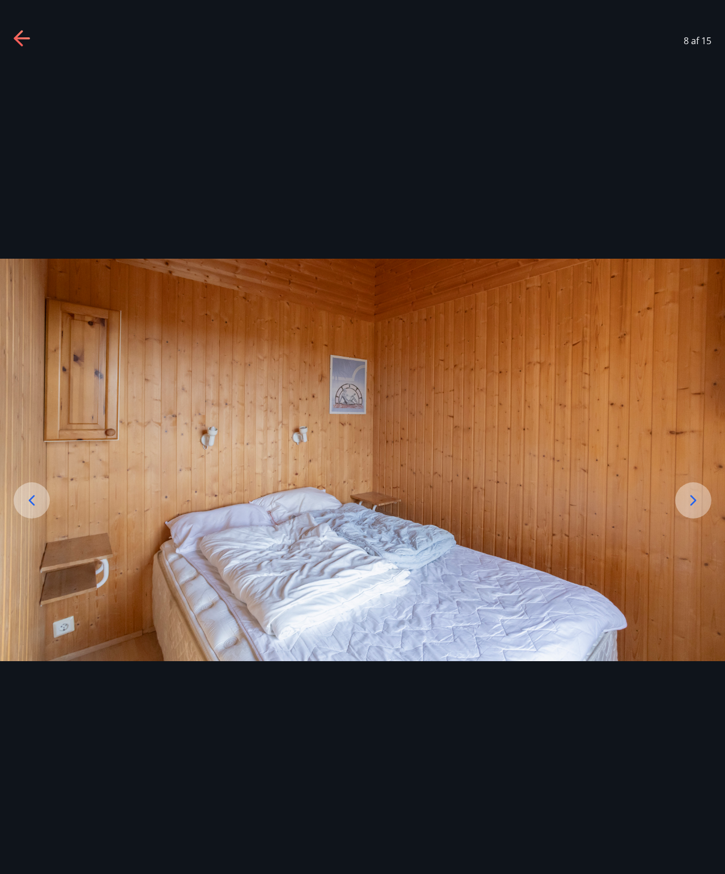
click at [23, 106] on div at bounding box center [362, 459] width 725 height 793
click at [26, 107] on div at bounding box center [362, 459] width 725 height 793
click at [25, 106] on div at bounding box center [362, 459] width 725 height 793
click at [24, 99] on div at bounding box center [362, 459] width 725 height 793
click at [346, 185] on div at bounding box center [362, 459] width 725 height 793
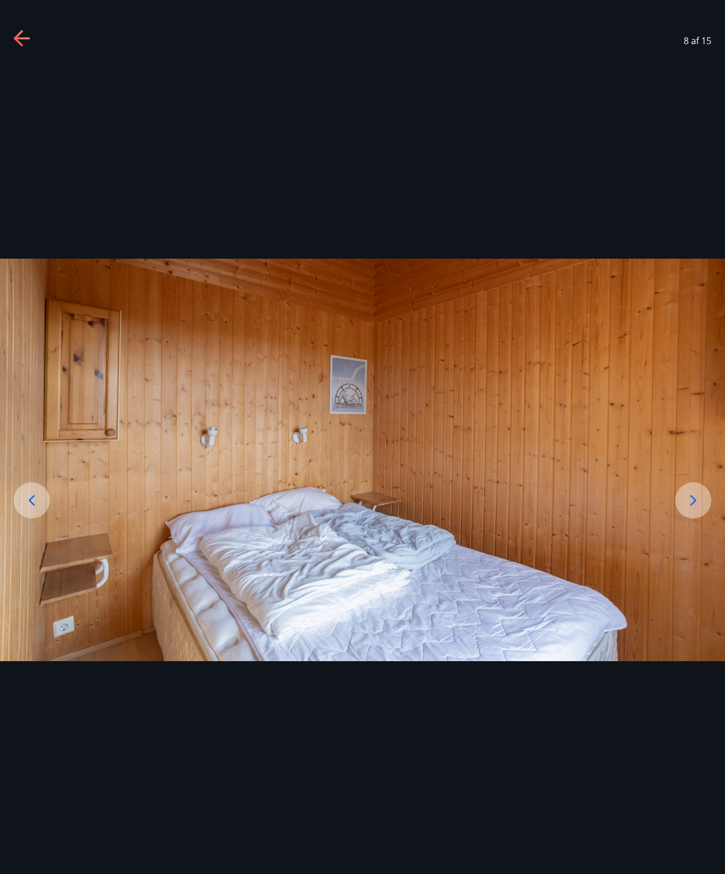
click at [358, 400] on div "8 af 15" at bounding box center [362, 437] width 725 height 874
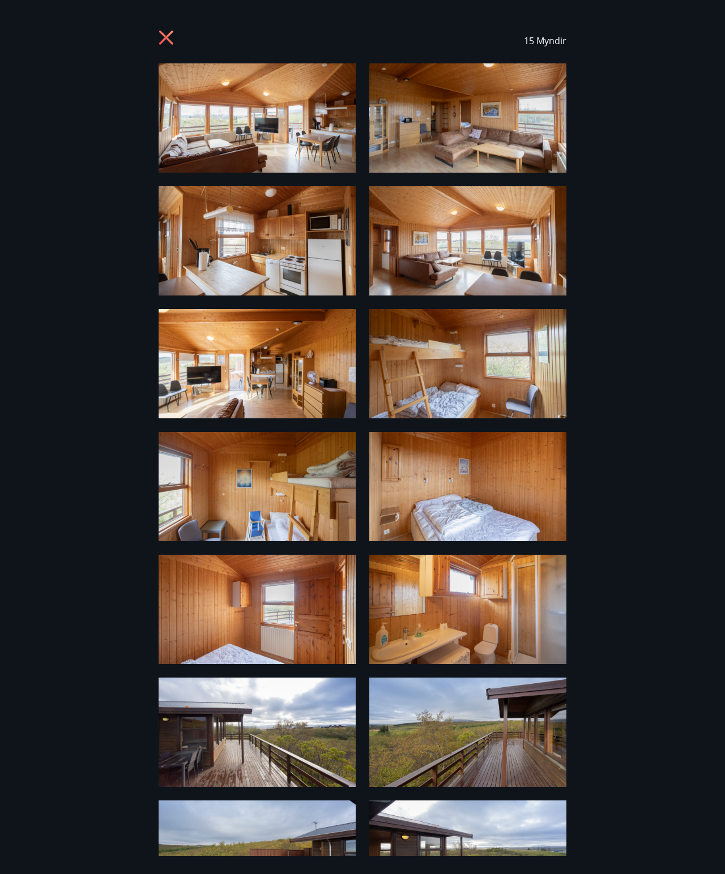
click at [165, 76] on img at bounding box center [257, 117] width 197 height 109
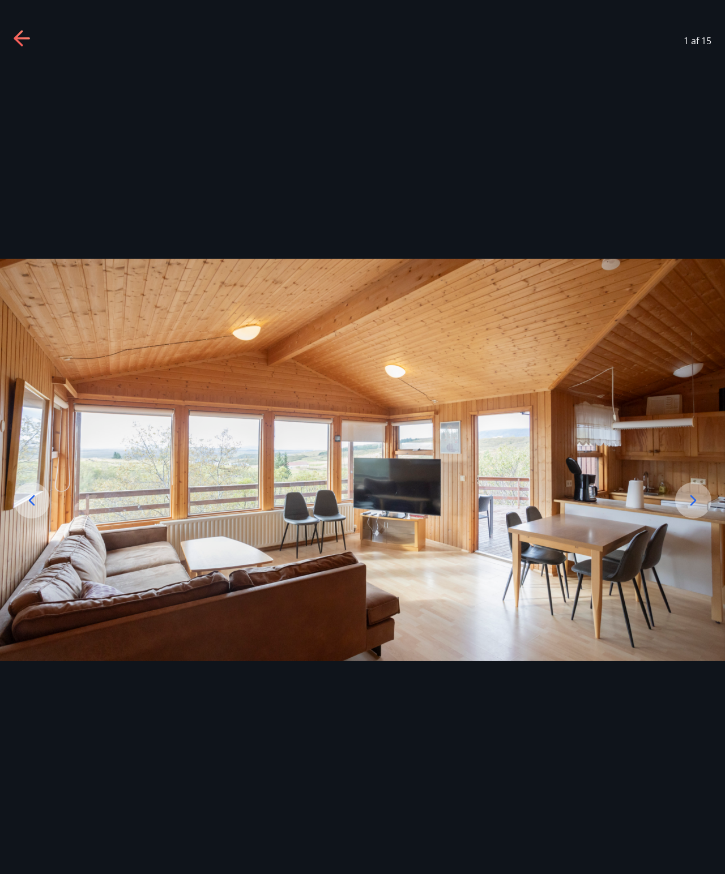
click at [30, 90] on div at bounding box center [362, 459] width 725 height 793
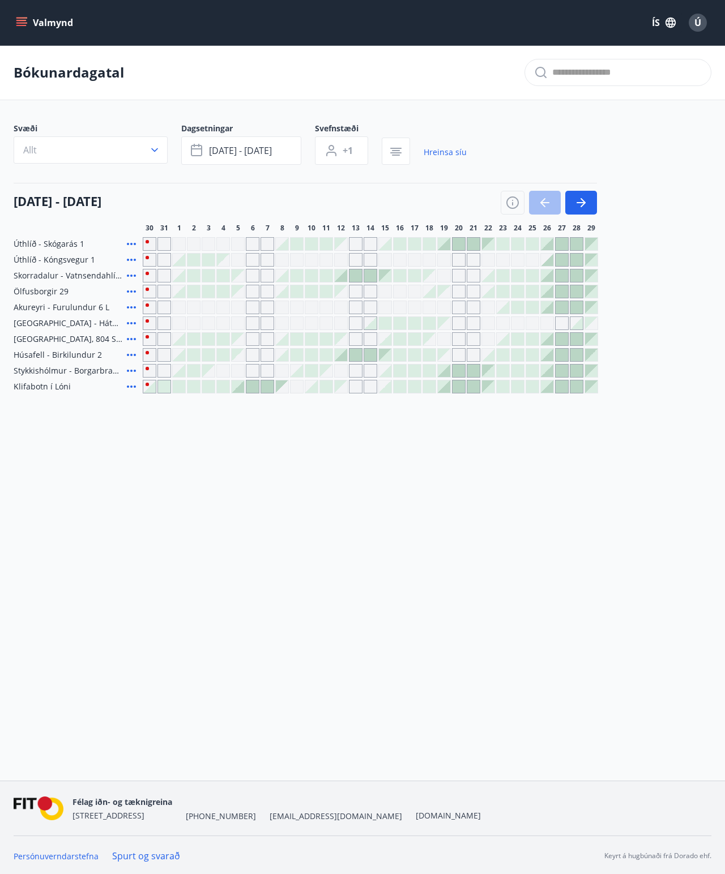
click at [231, 335] on div "Gráir dagar eru ekki bókanlegir" at bounding box center [238, 339] width 14 height 14
click at [225, 148] on span "[DATE] - [DATE]" at bounding box center [240, 150] width 63 height 12
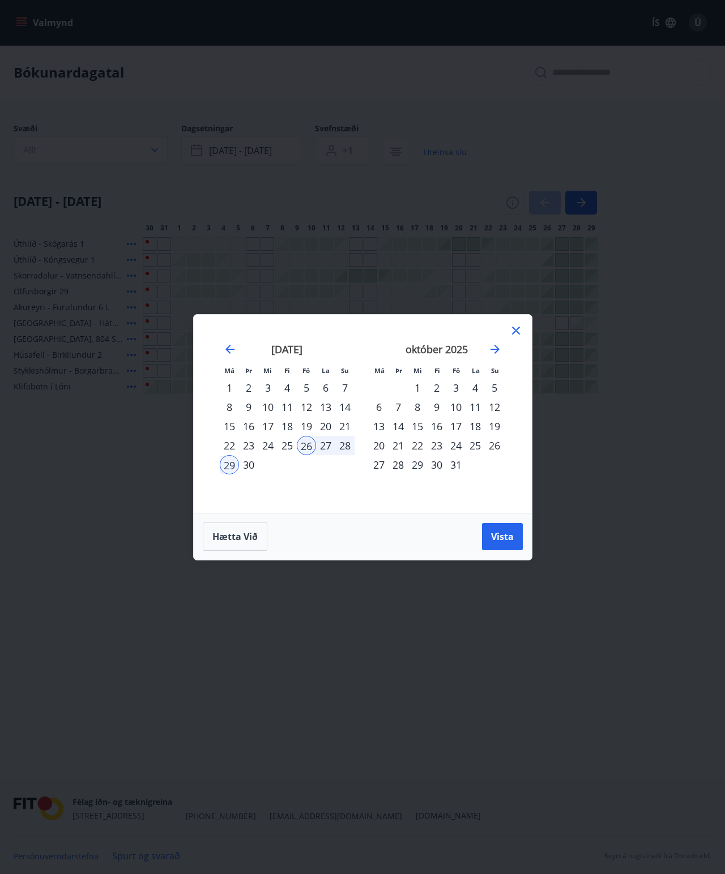
click at [459, 400] on div "10" at bounding box center [455, 407] width 19 height 19
click at [382, 400] on div "13" at bounding box center [378, 426] width 19 height 19
click at [505, 400] on span "Vista" at bounding box center [502, 537] width 23 height 12
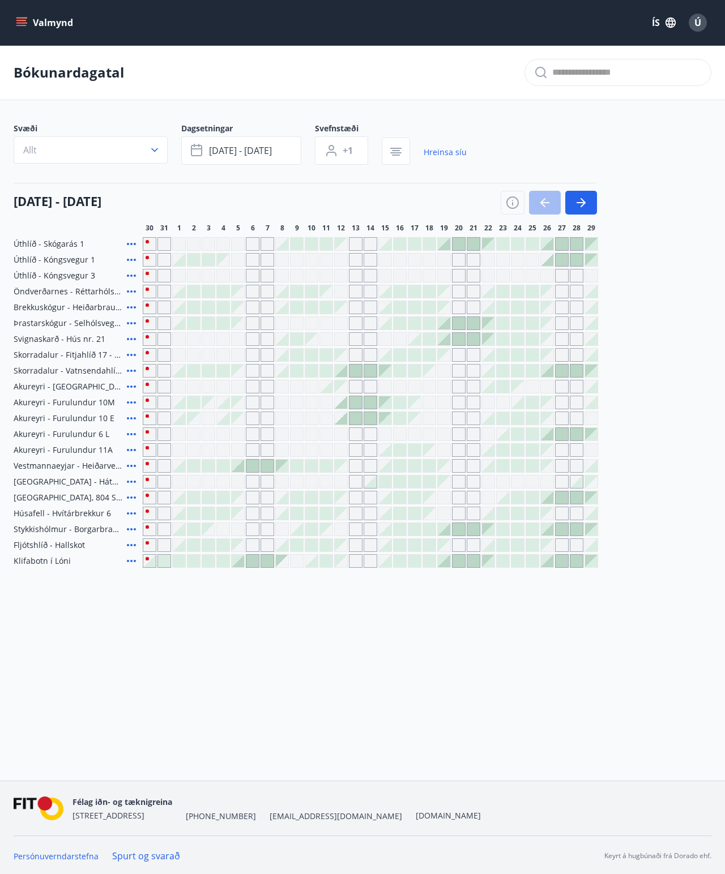
click at [133, 242] on icon at bounding box center [132, 244] width 14 height 14
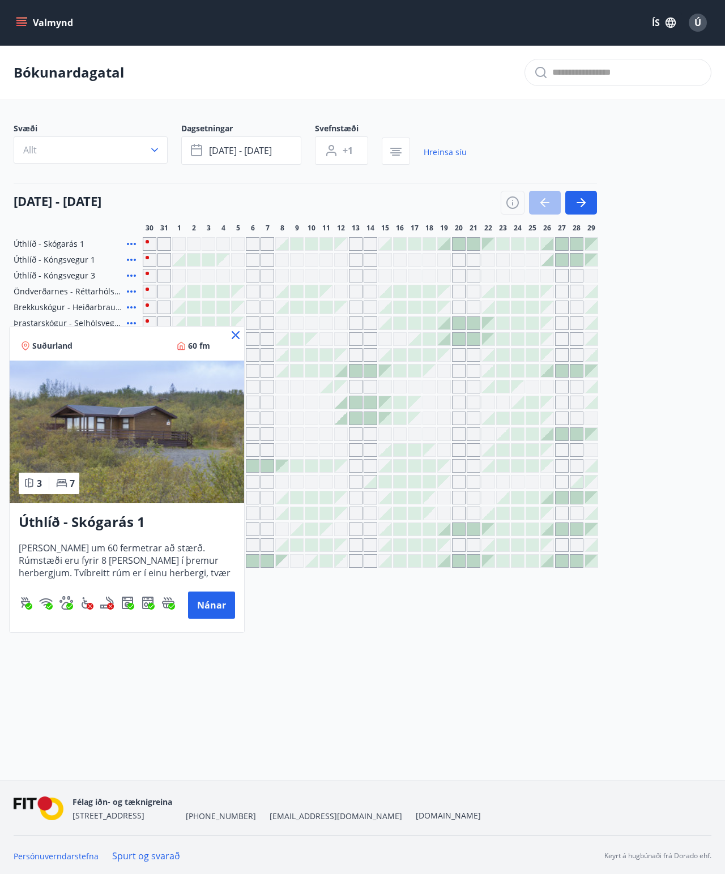
click at [321, 400] on div at bounding box center [362, 437] width 725 height 874
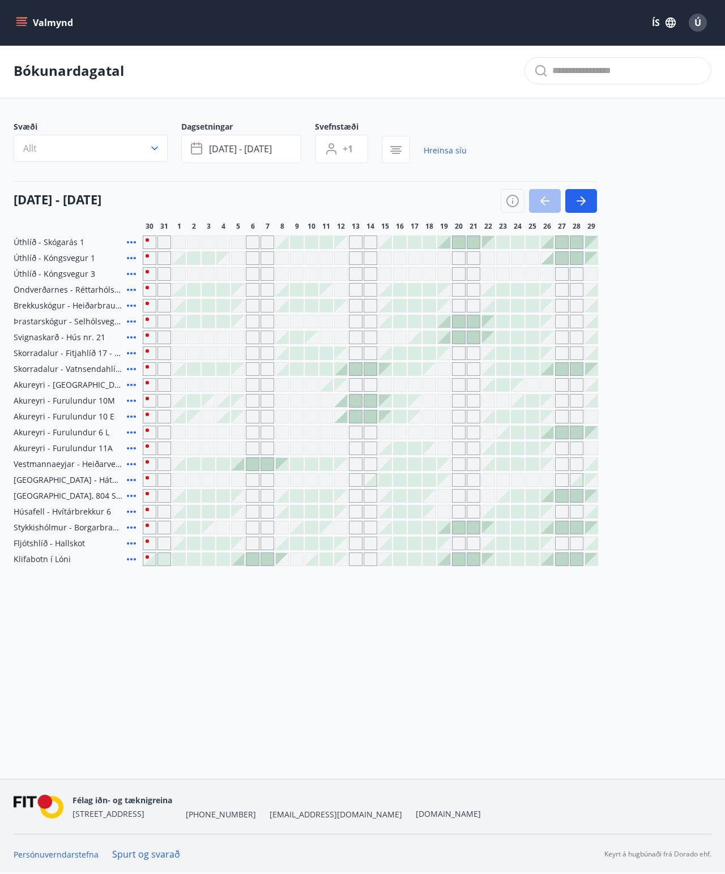
scroll to position [41, 0]
click at [136, 283] on icon at bounding box center [132, 290] width 14 height 14
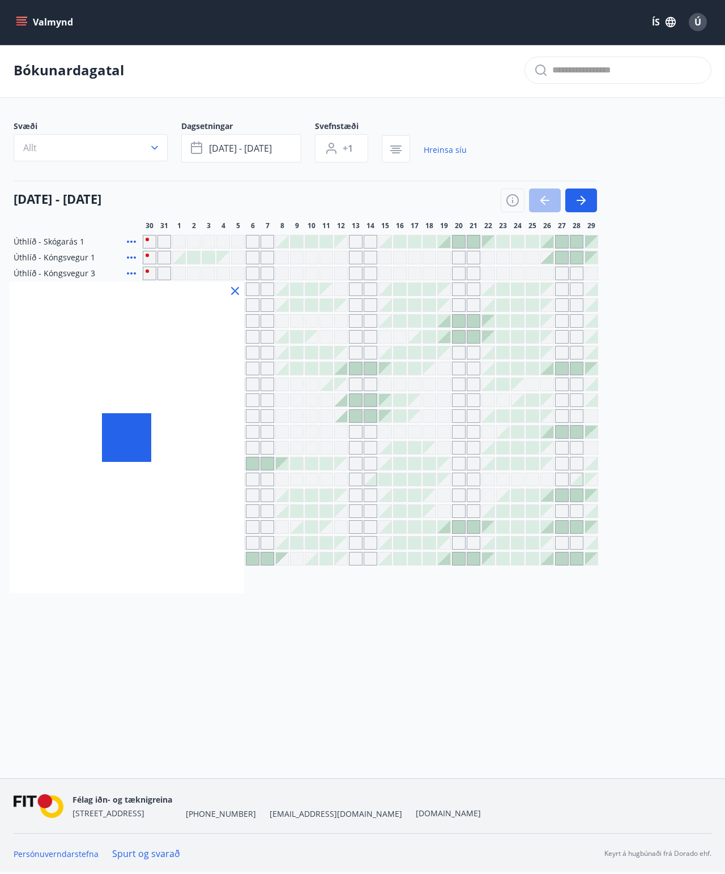
scroll to position [41, 0]
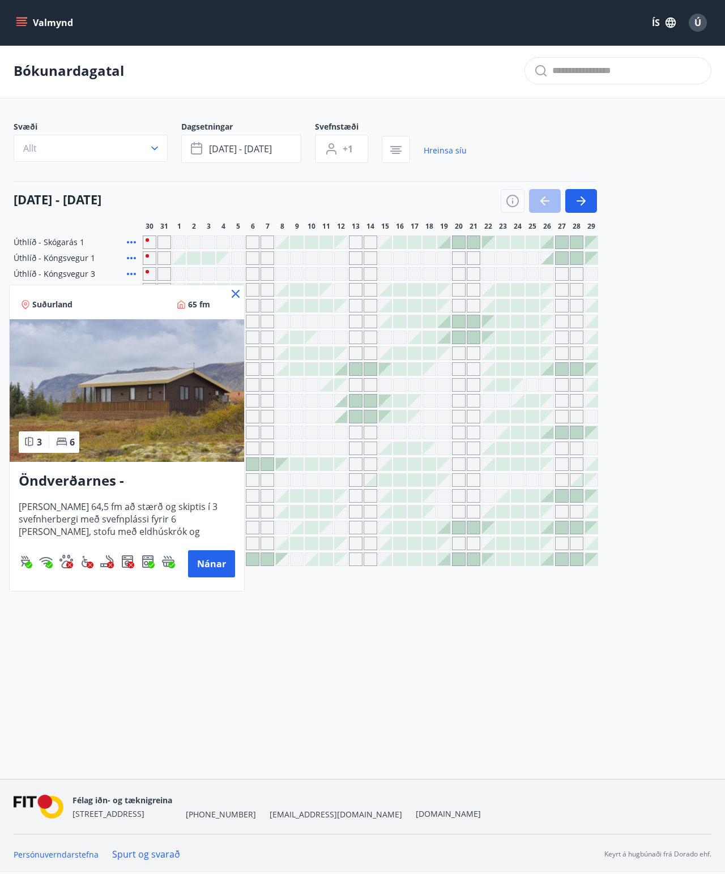
click at [105, 400] on div at bounding box center [362, 437] width 725 height 874
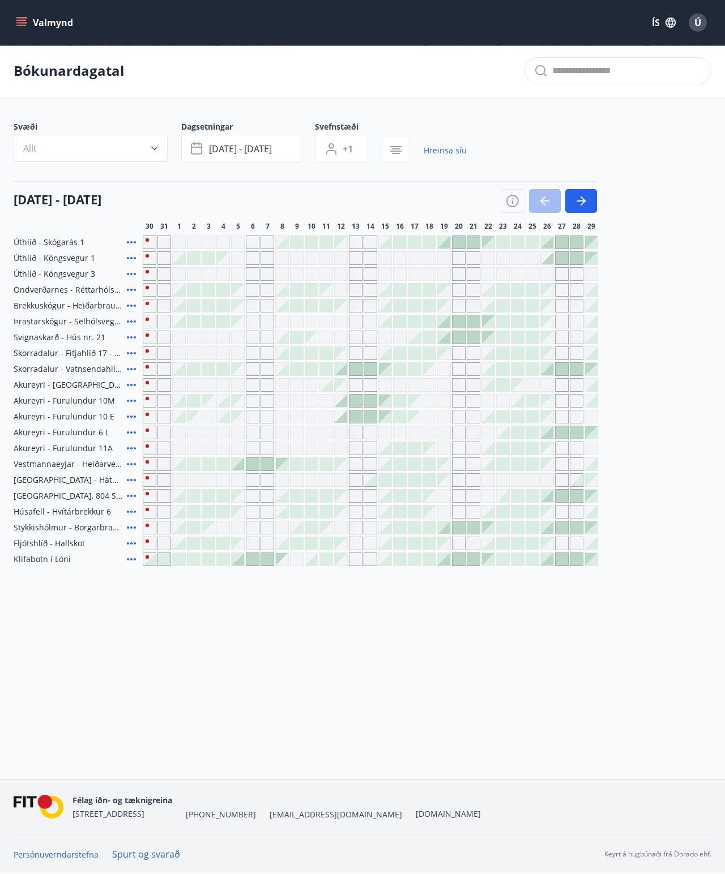
scroll to position [60, 0]
click at [134, 400] on icon at bounding box center [132, 512] width 14 height 14
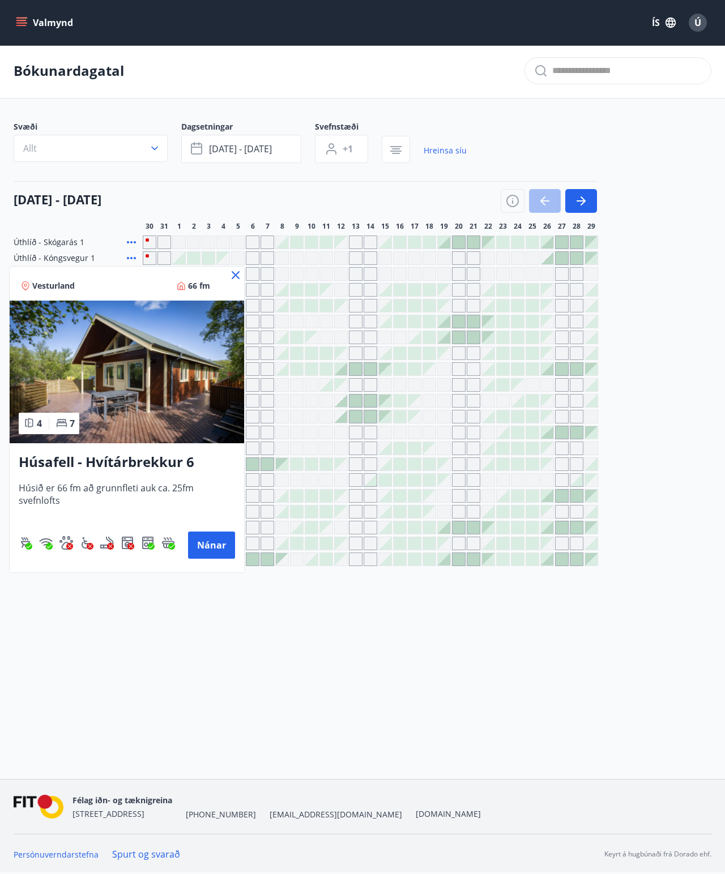
click at [327, 400] on div at bounding box center [362, 437] width 725 height 874
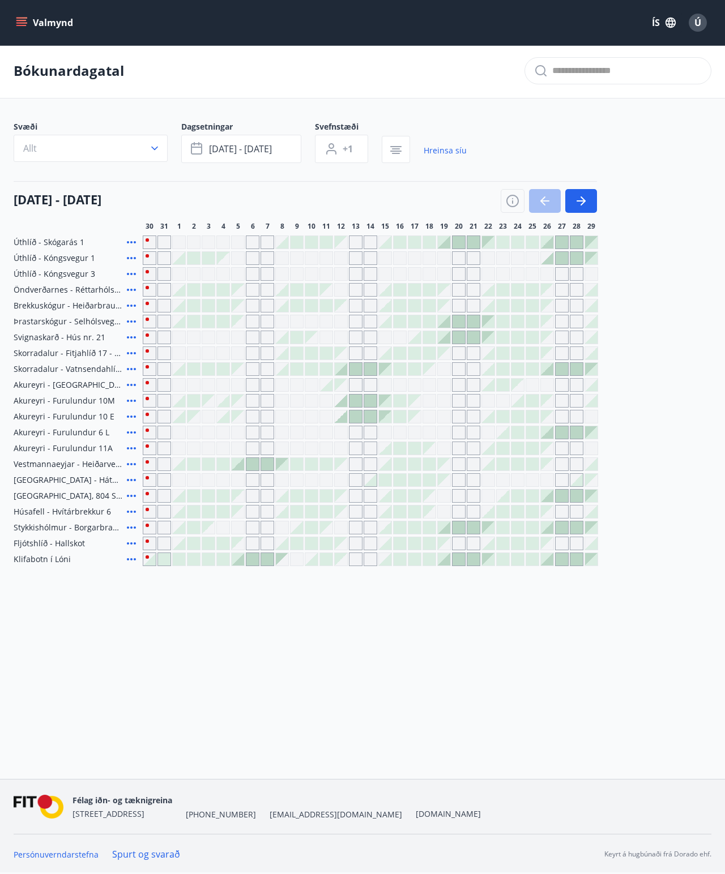
click at [133, 400] on icon at bounding box center [132, 512] width 14 height 14
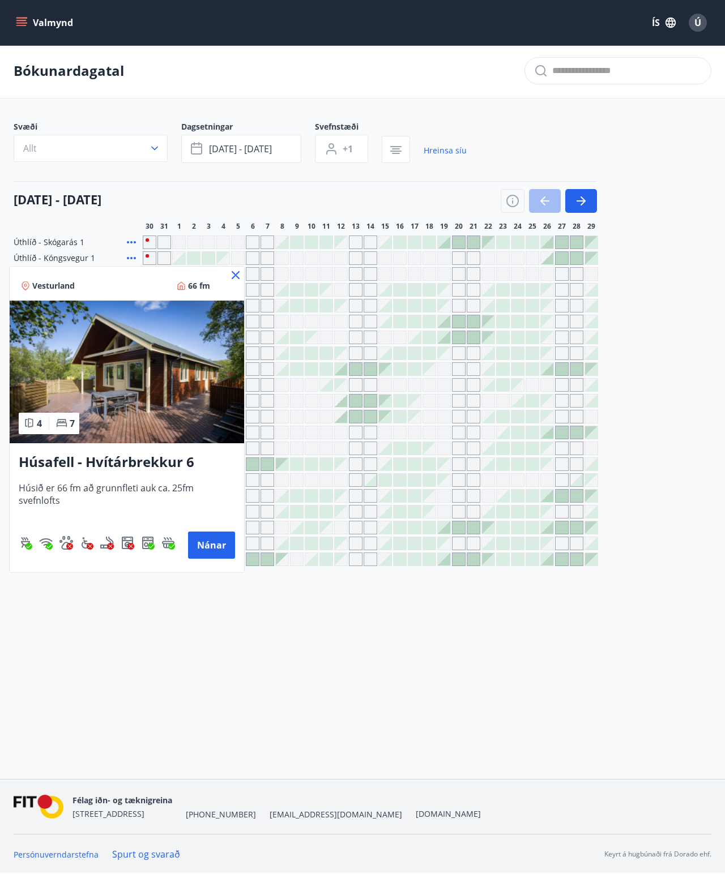
click at [281, 400] on div at bounding box center [362, 437] width 725 height 874
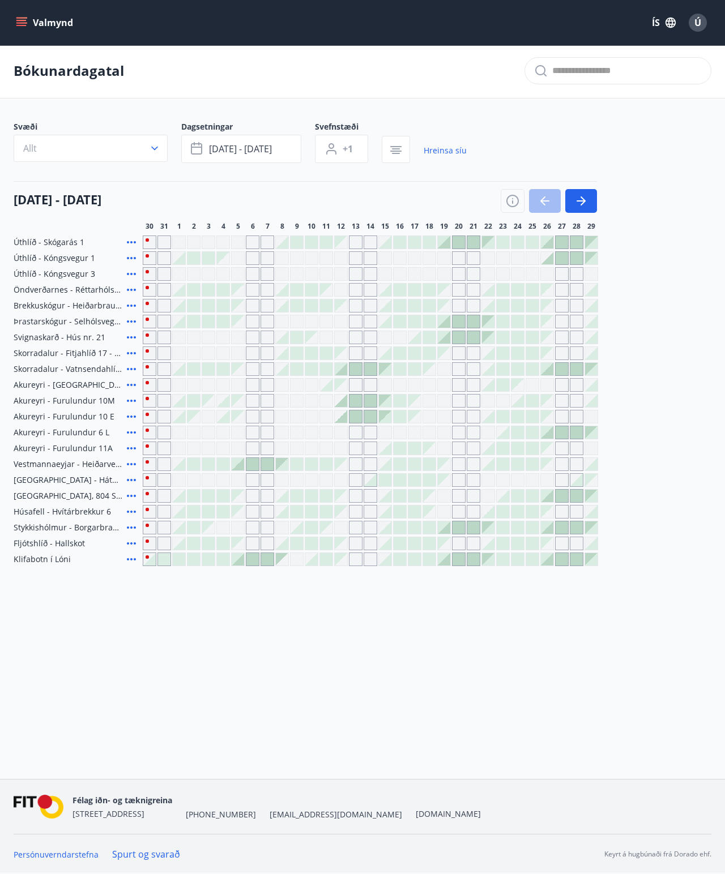
click at [131, 347] on icon at bounding box center [132, 354] width 14 height 14
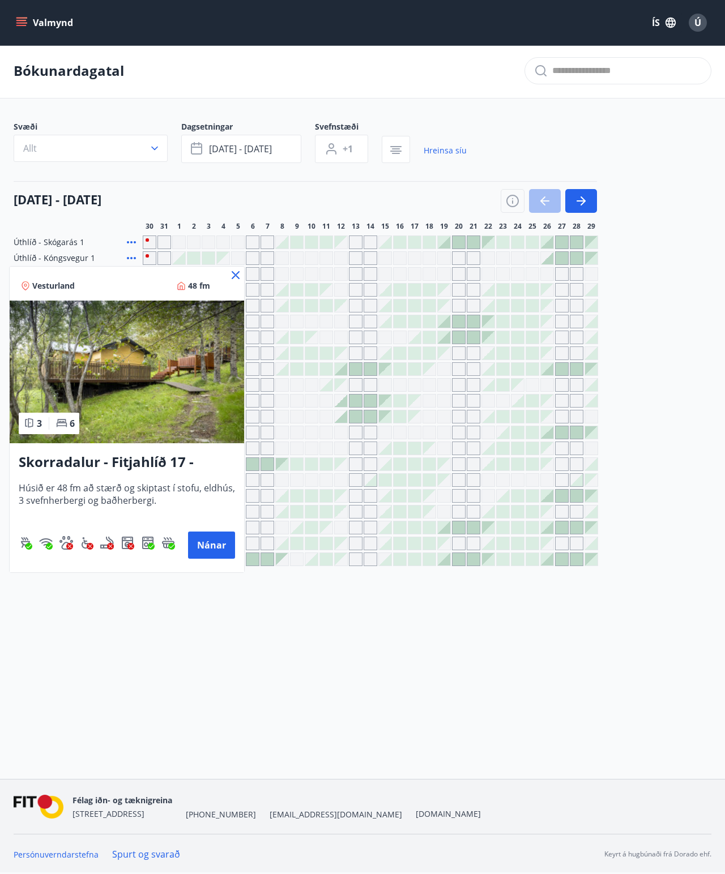
click at [208, 400] on button "Nánar" at bounding box center [211, 545] width 47 height 27
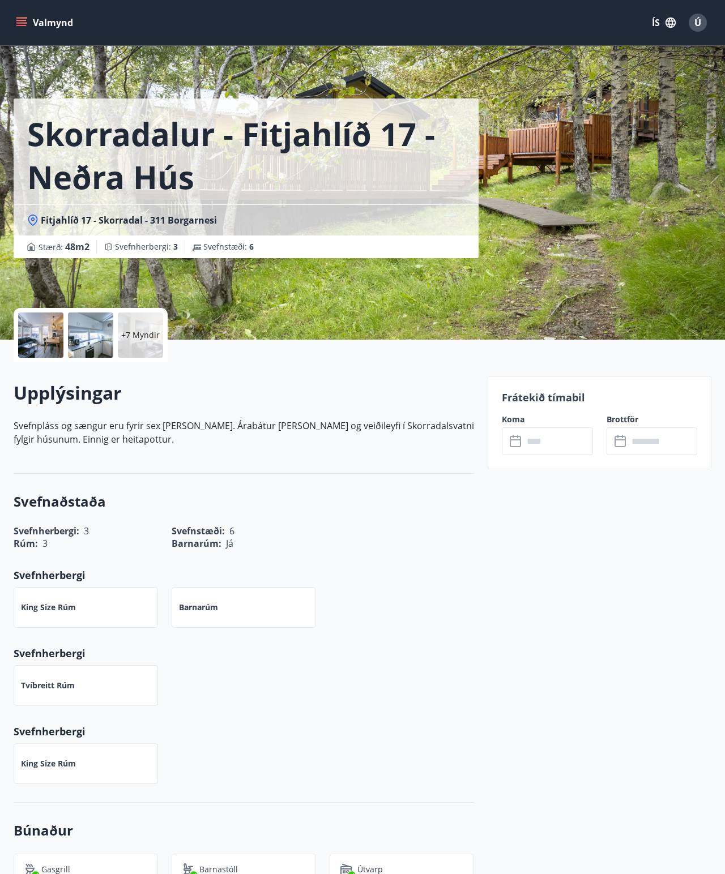
click at [127, 339] on p "+7 Myndir" at bounding box center [140, 335] width 39 height 11
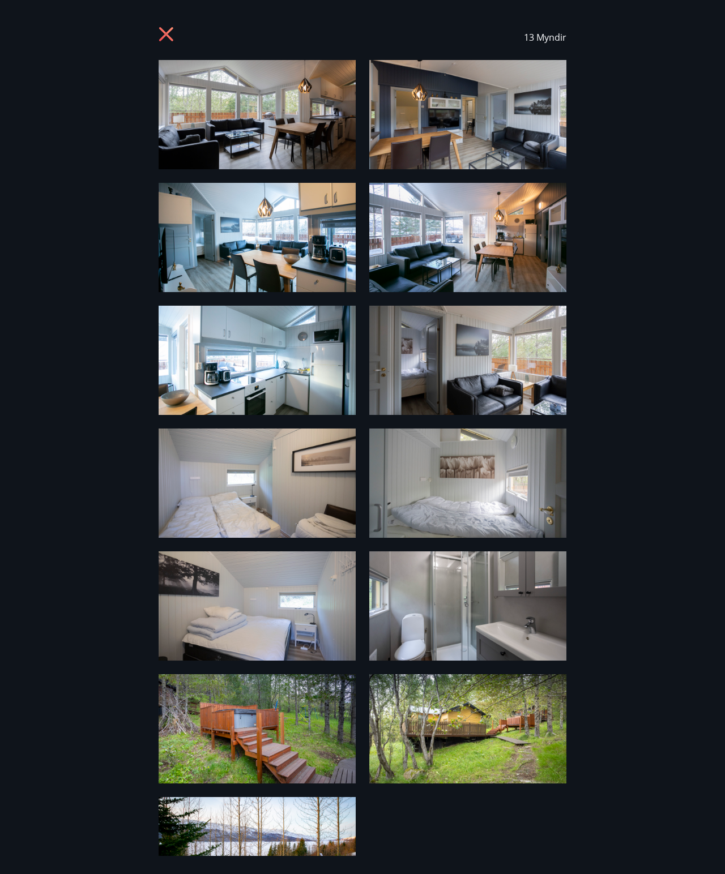
scroll to position [4, 0]
click at [167, 95] on img at bounding box center [257, 113] width 197 height 109
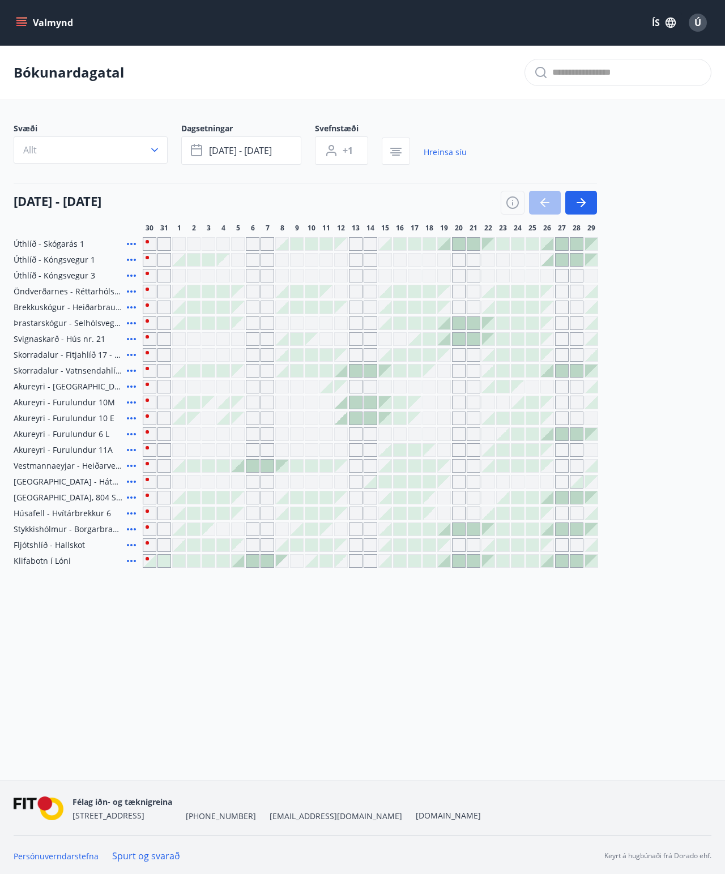
click at [133, 319] on icon at bounding box center [132, 324] width 14 height 14
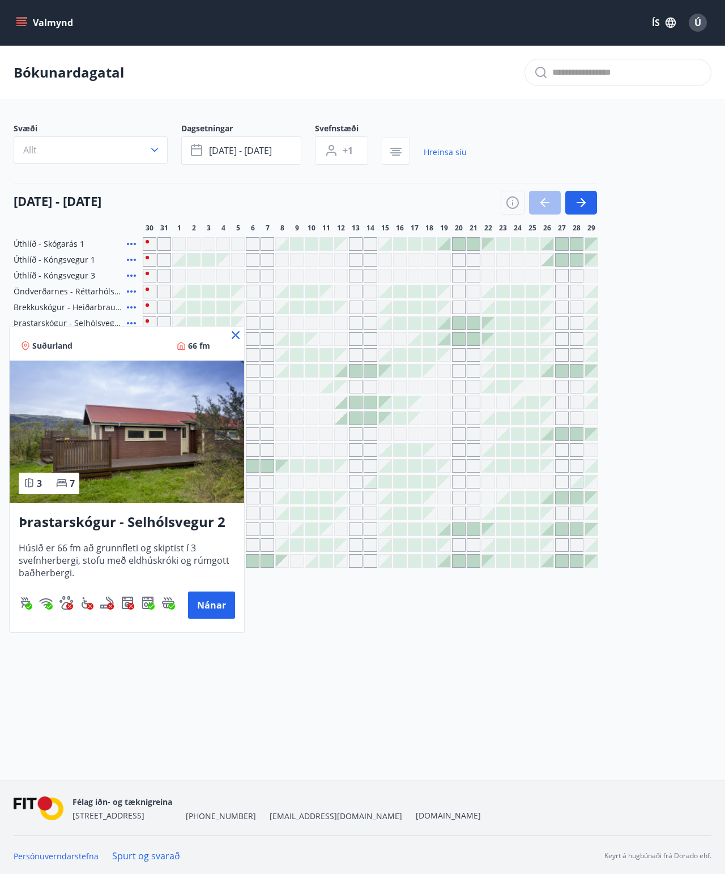
click at [203, 400] on div at bounding box center [362, 437] width 725 height 874
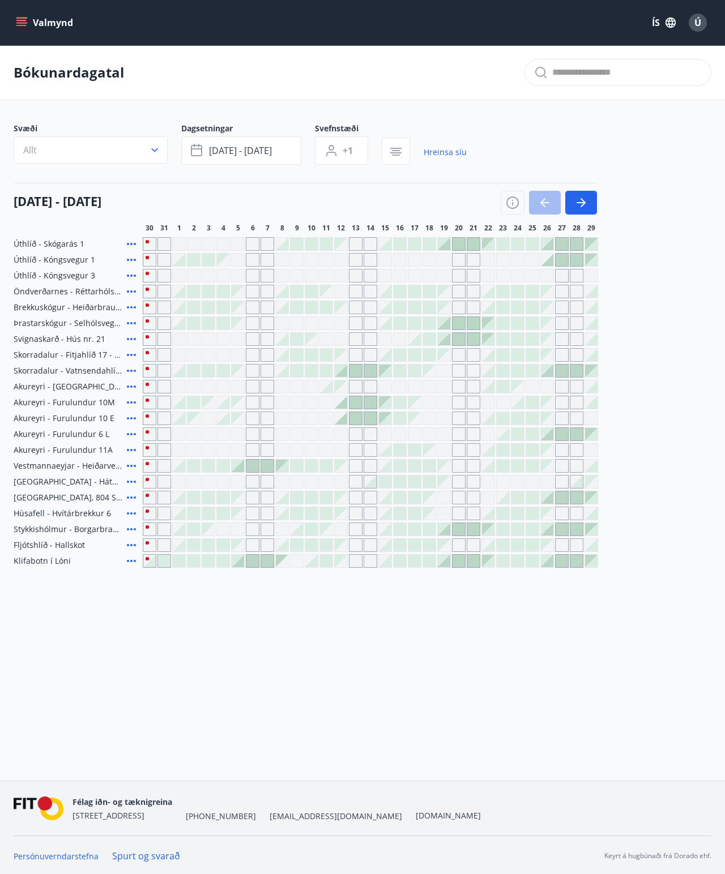
click at [136, 323] on icon at bounding box center [132, 324] width 14 height 14
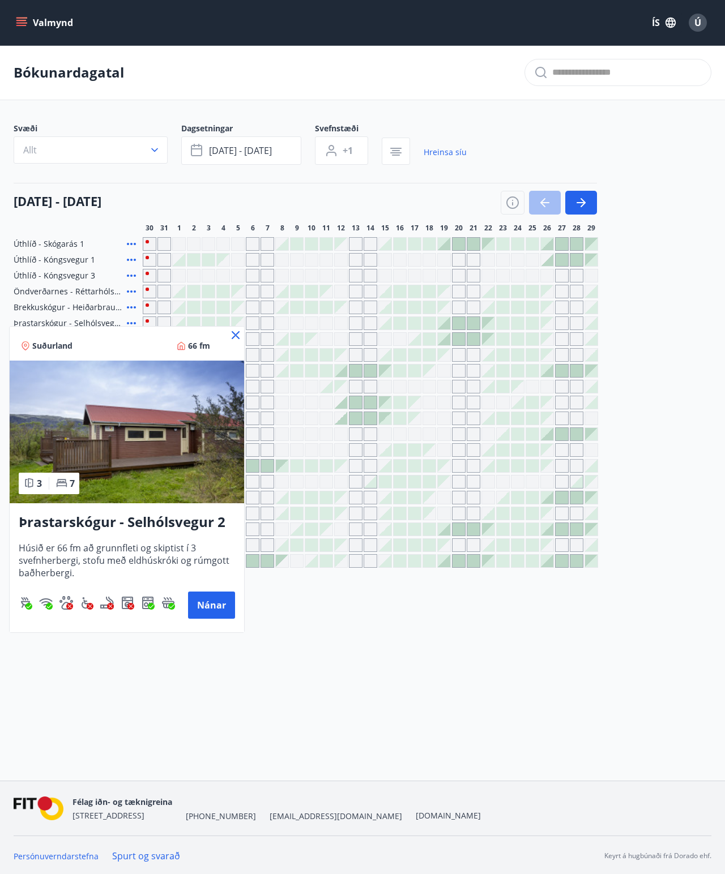
click at [214, 400] on div at bounding box center [362, 437] width 725 height 874
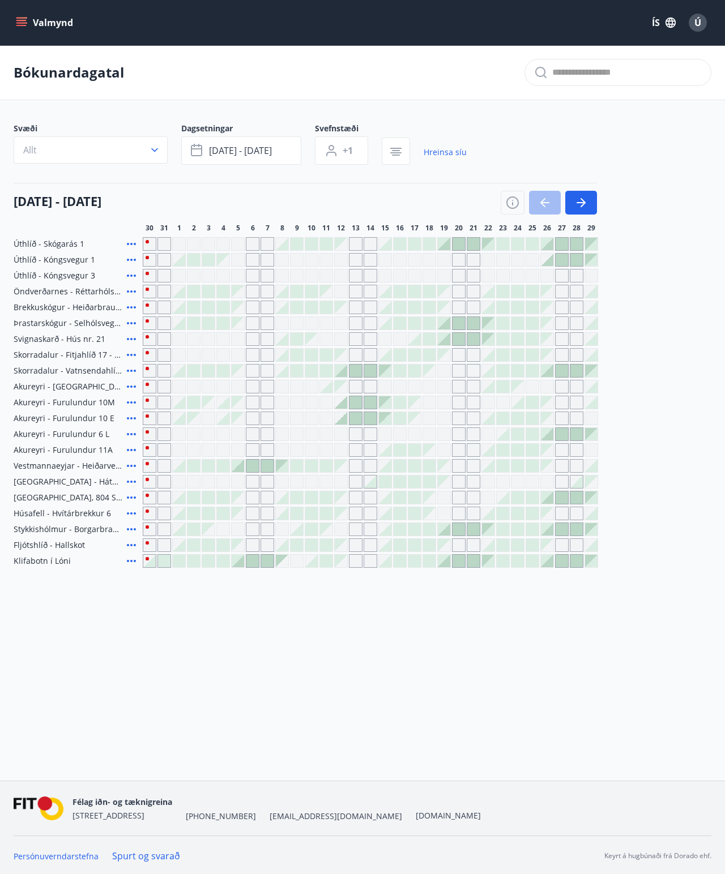
click at [27, 92] on div "Bókunardagatal" at bounding box center [362, 72] width 725 height 55
click at [24, 88] on div "Bókunardagatal" at bounding box center [362, 72] width 725 height 55
click at [40, 88] on div "Bókunardagatal" at bounding box center [362, 72] width 725 height 55
click at [34, 87] on div "Bókunardagatal" at bounding box center [362, 72] width 725 height 55
click at [23, 84] on div "Bókunardagatal" at bounding box center [362, 72] width 725 height 55
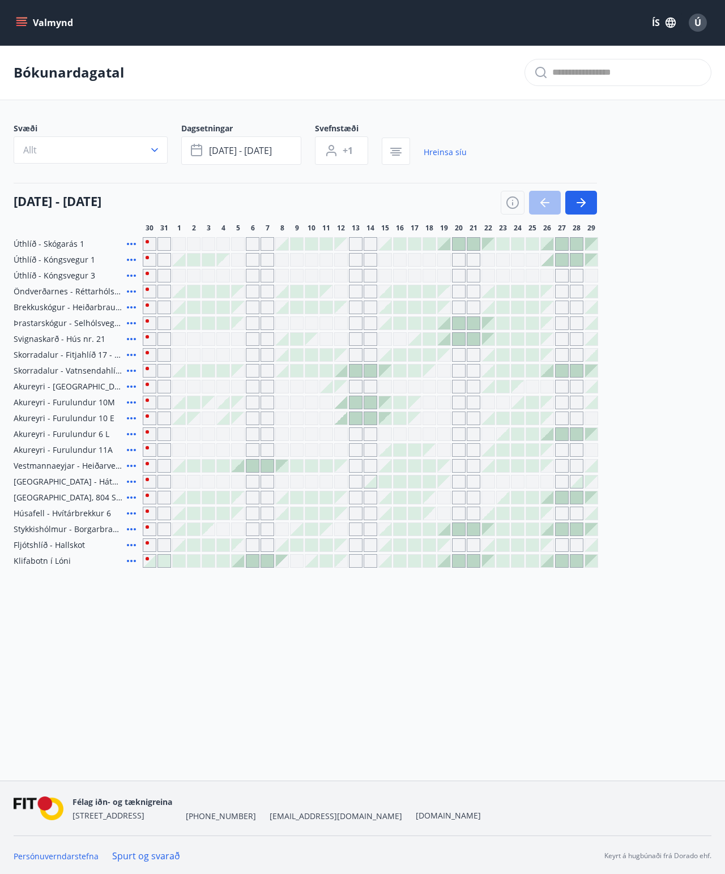
click at [133, 325] on icon at bounding box center [132, 324] width 14 height 14
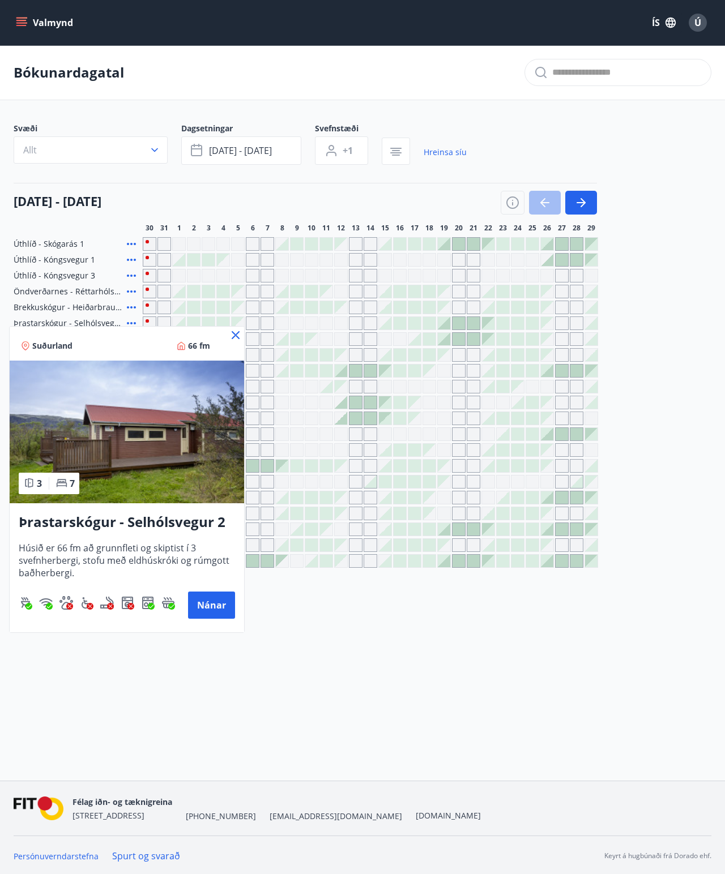
click at [100, 400] on img at bounding box center [127, 432] width 234 height 143
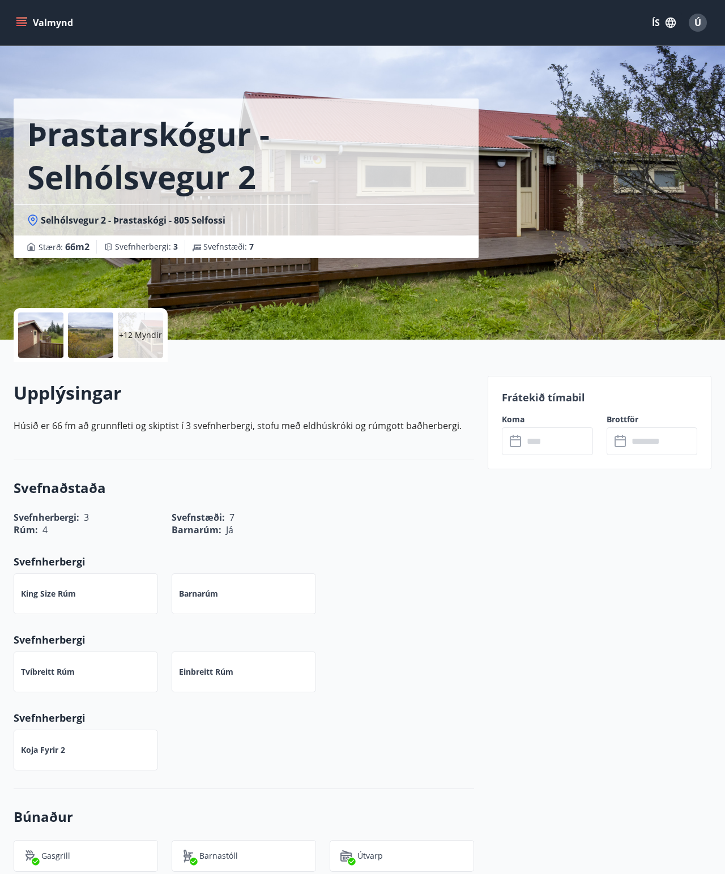
click at [133, 341] on p "+12 Myndir" at bounding box center [140, 335] width 43 height 11
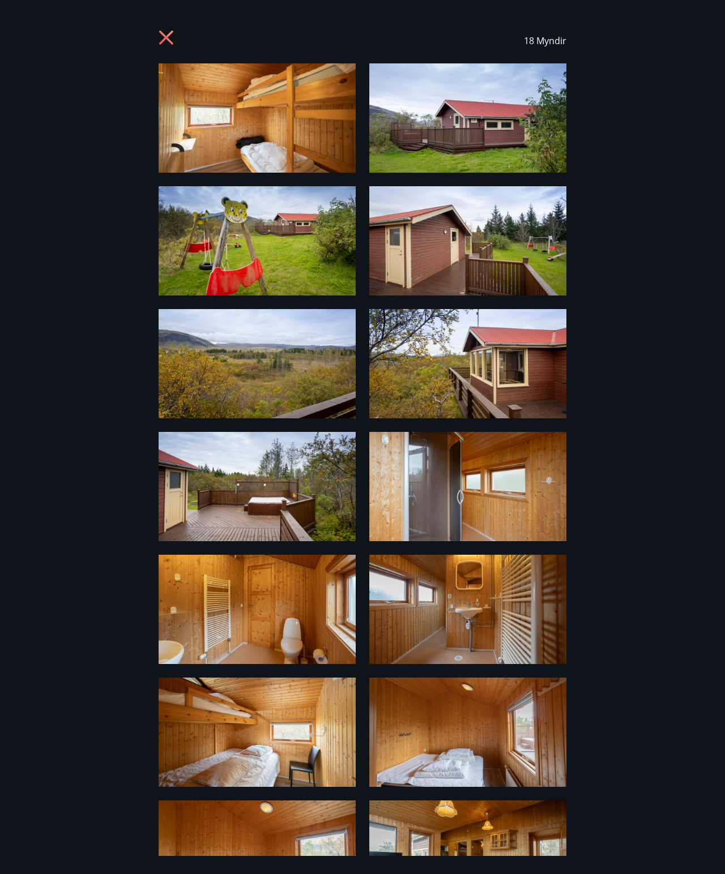
click at [174, 46] on icon at bounding box center [168, 39] width 18 height 18
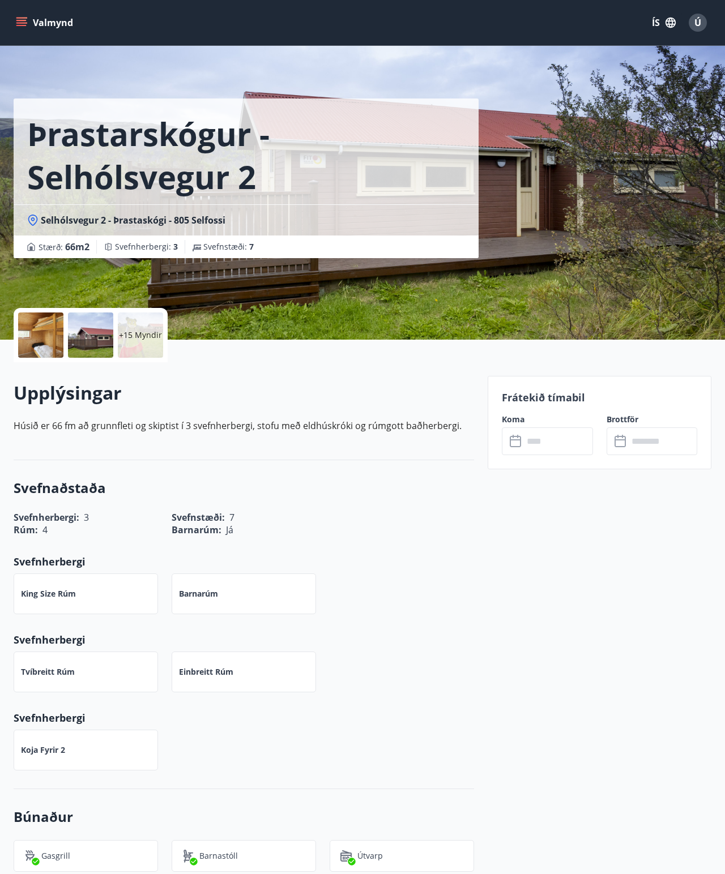
click at [95, 343] on div at bounding box center [90, 335] width 45 height 45
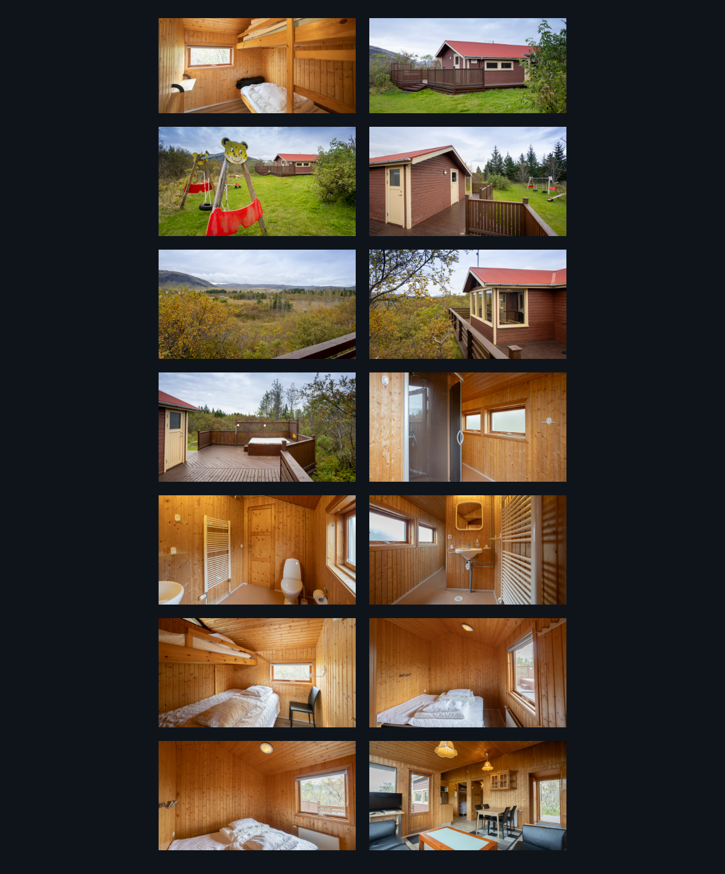
scroll to position [62, 0]
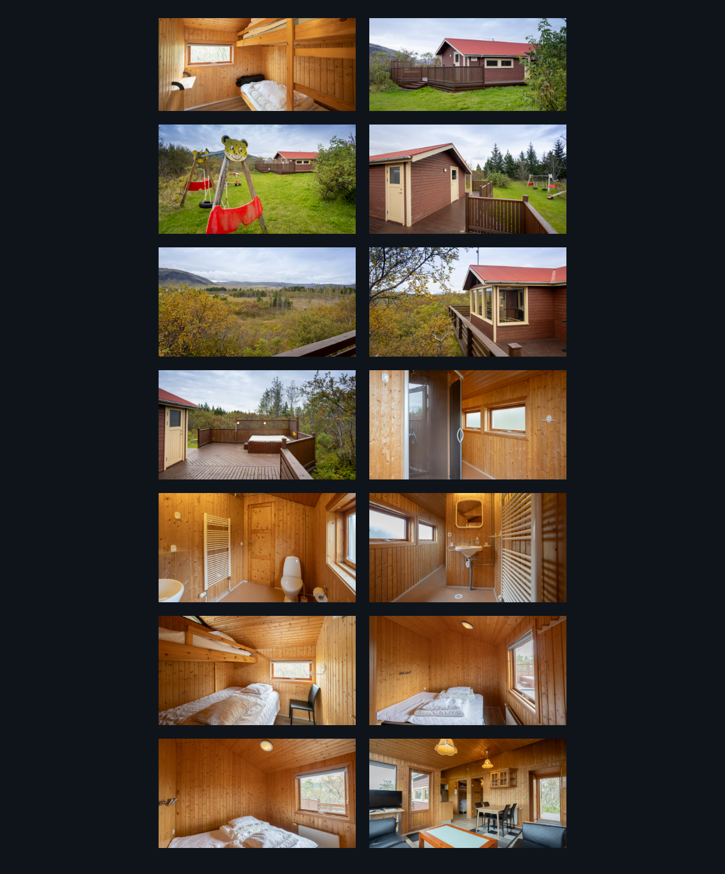
click at [268, 178] on img at bounding box center [257, 179] width 197 height 109
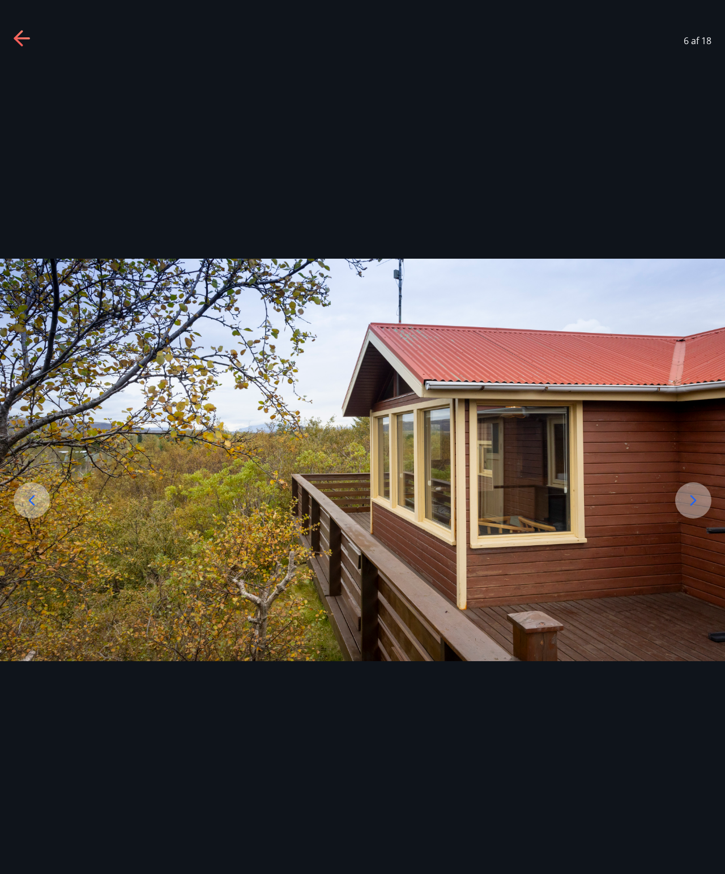
click at [376, 400] on div at bounding box center [362, 459] width 725 height 793
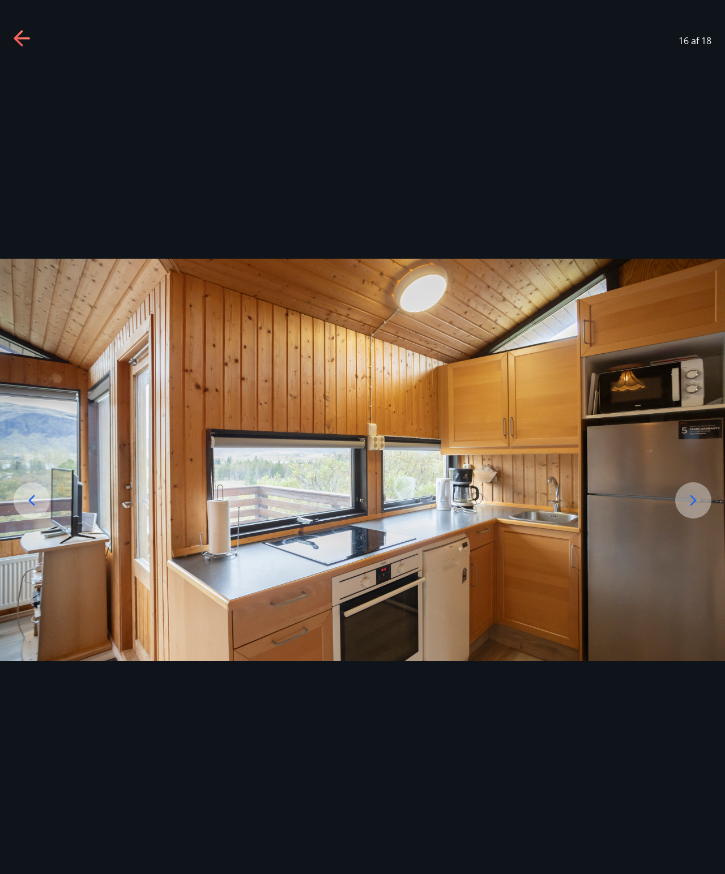
click at [24, 38] on icon at bounding box center [22, 38] width 16 height 2
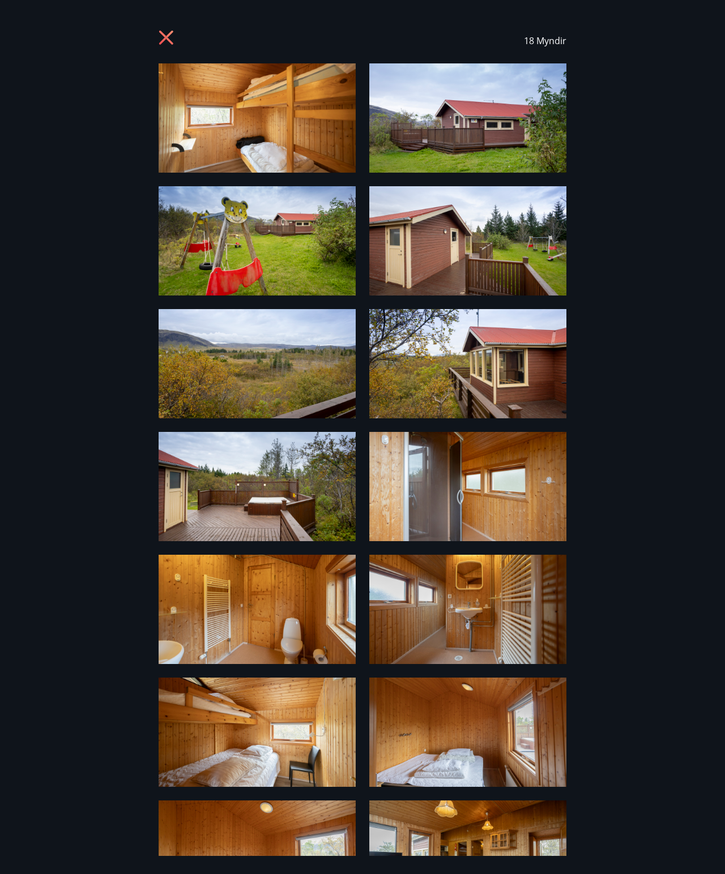
scroll to position [0, 0]
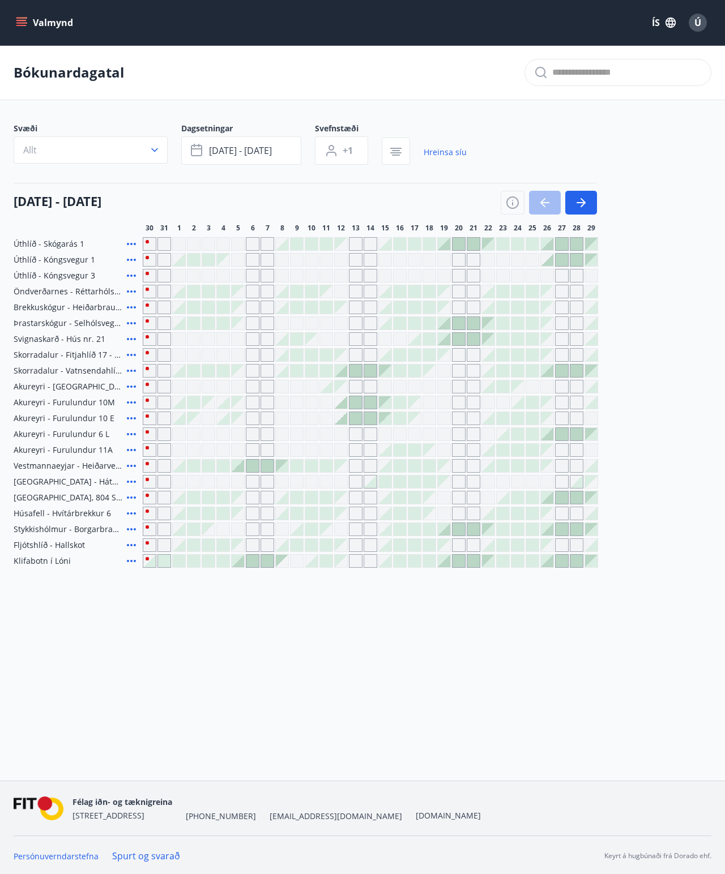
click at [129, 400] on icon at bounding box center [132, 514] width 14 height 14
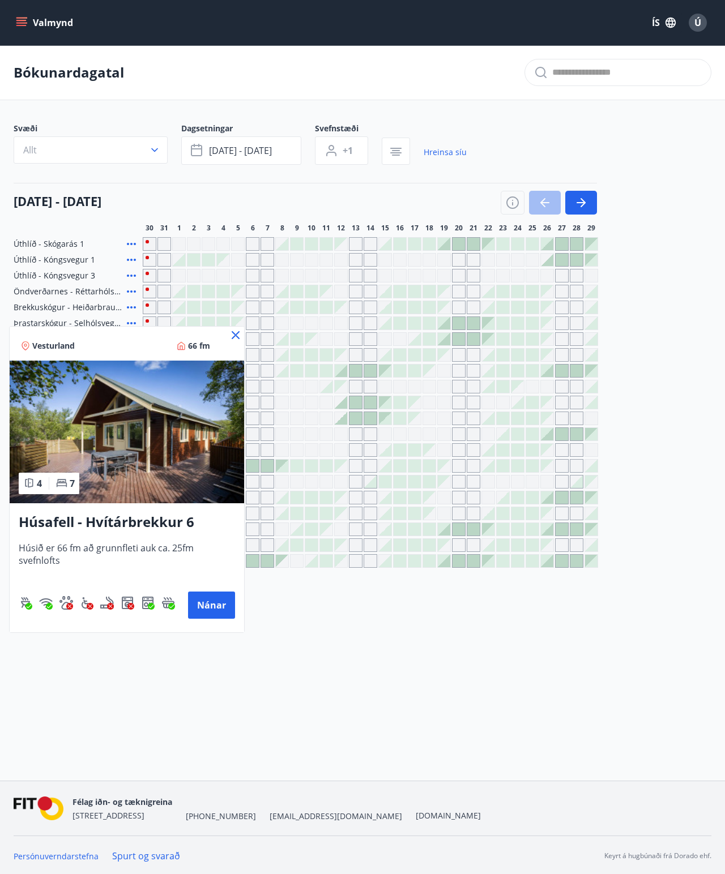
click at [245, 340] on div at bounding box center [362, 437] width 725 height 874
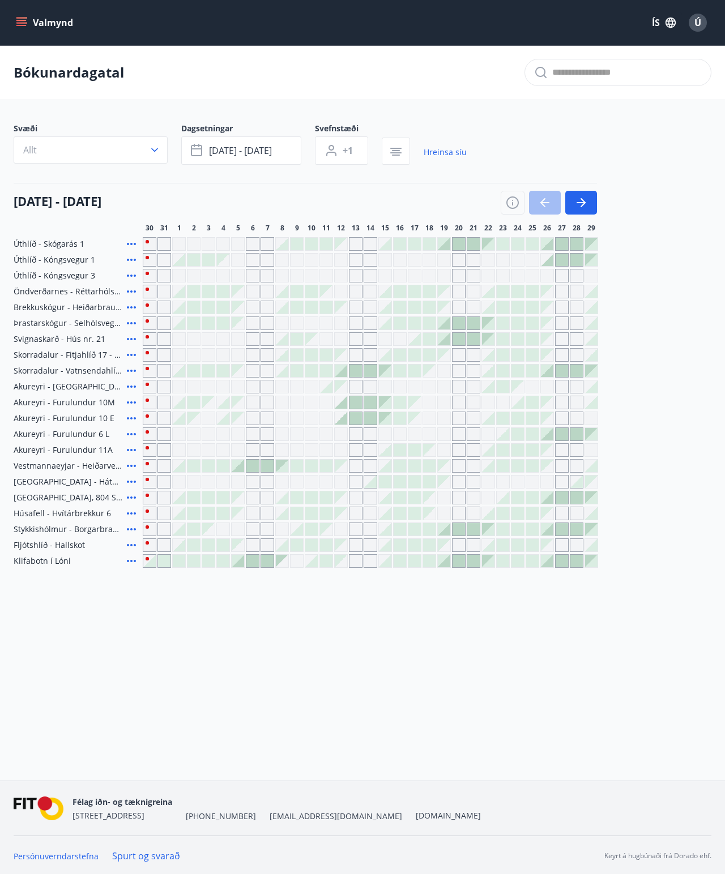
click at [134, 370] on icon at bounding box center [132, 371] width 14 height 14
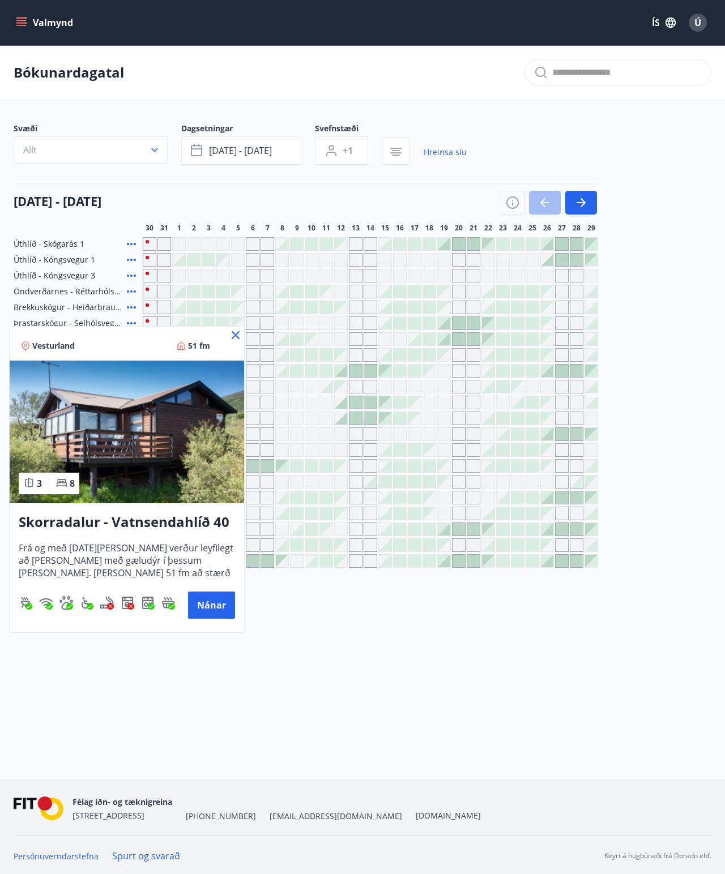
click at [243, 339] on div "Vesturland 51 fm" at bounding box center [127, 344] width 234 height 34
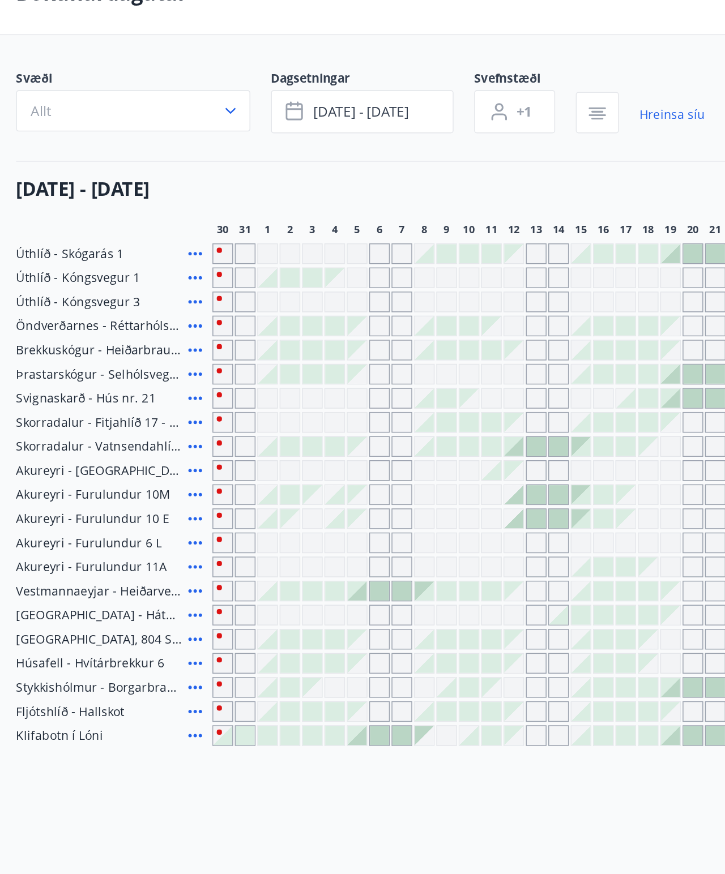
click at [131, 237] on icon at bounding box center [132, 244] width 14 height 14
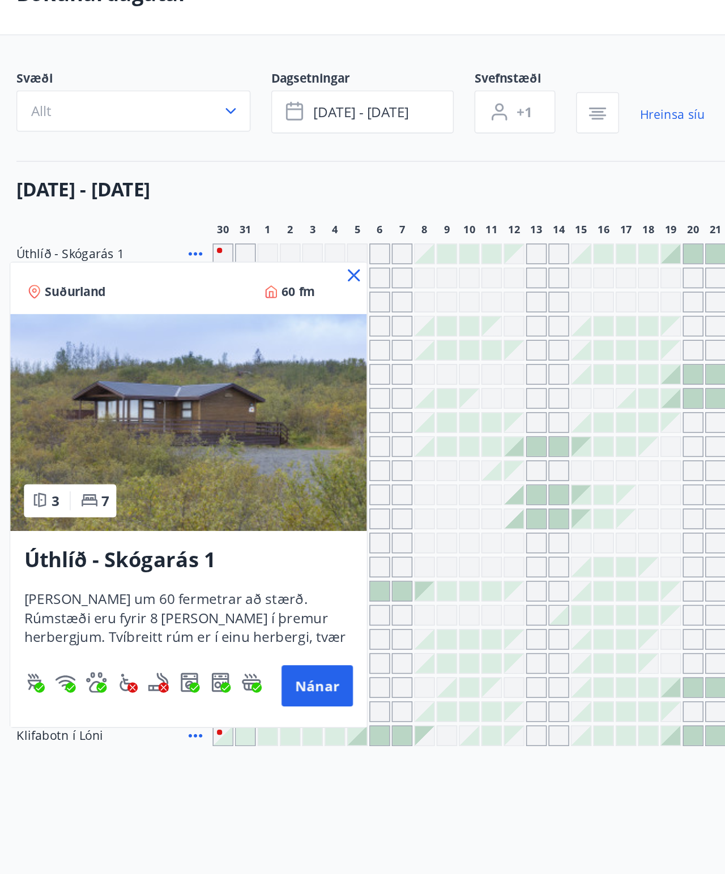
click at [232, 251] on icon at bounding box center [236, 258] width 14 height 14
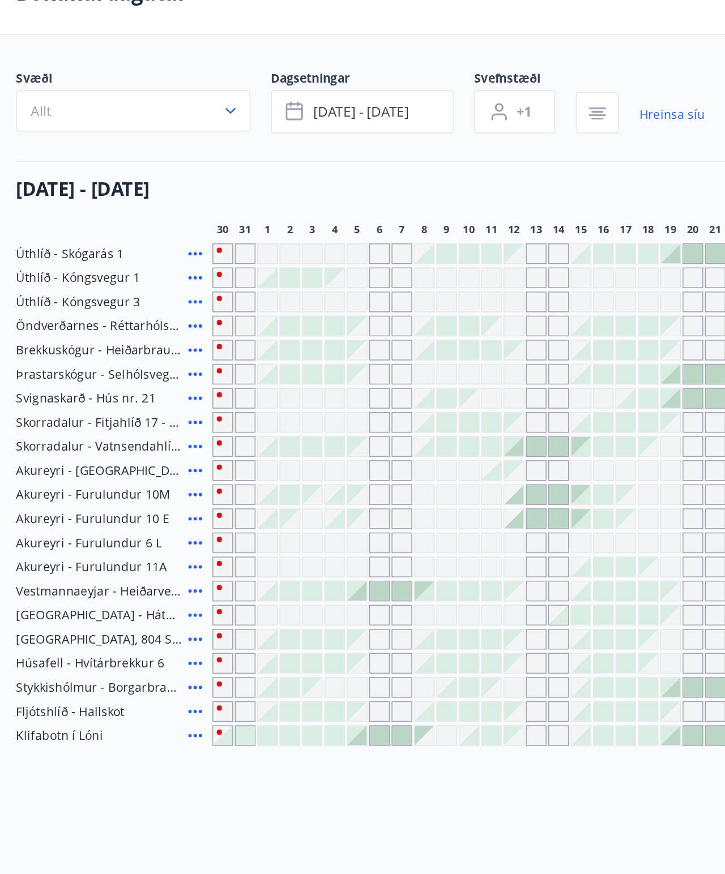
click at [126, 253] on icon at bounding box center [132, 260] width 14 height 14
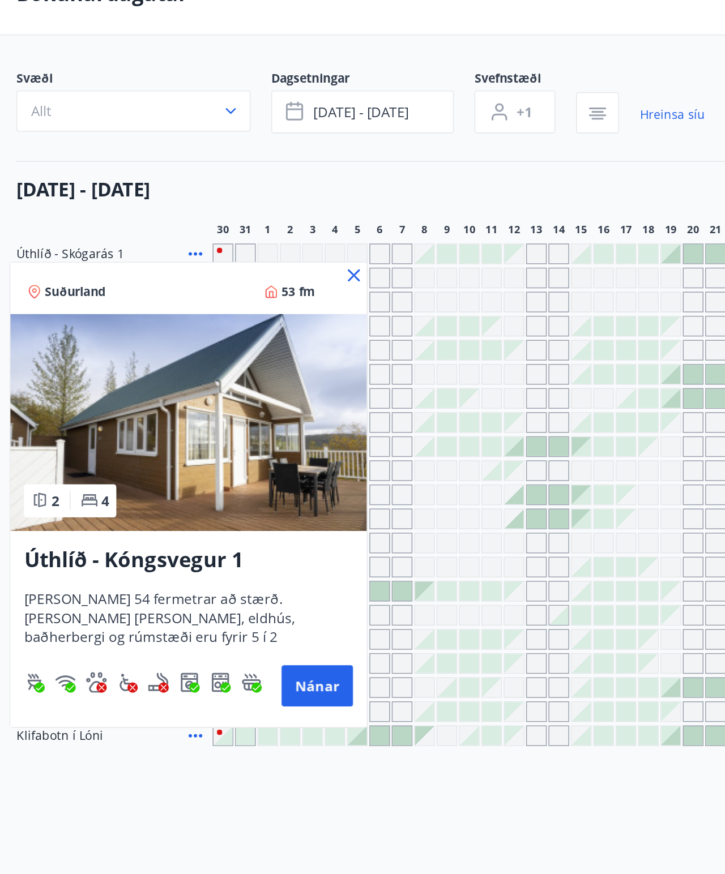
click at [231, 251] on icon at bounding box center [236, 258] width 14 height 14
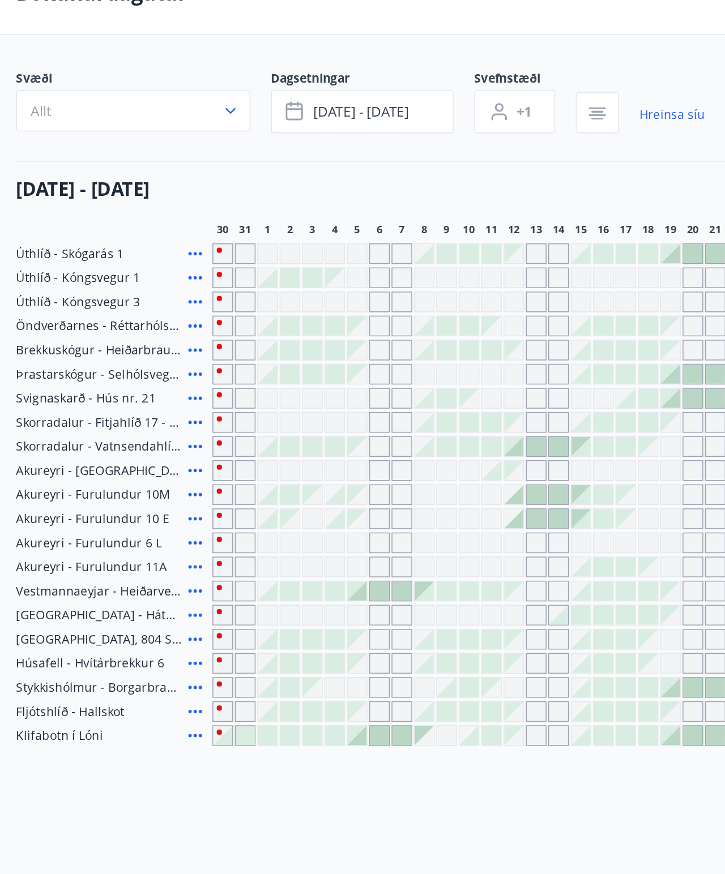
click at [129, 253] on icon at bounding box center [132, 260] width 14 height 14
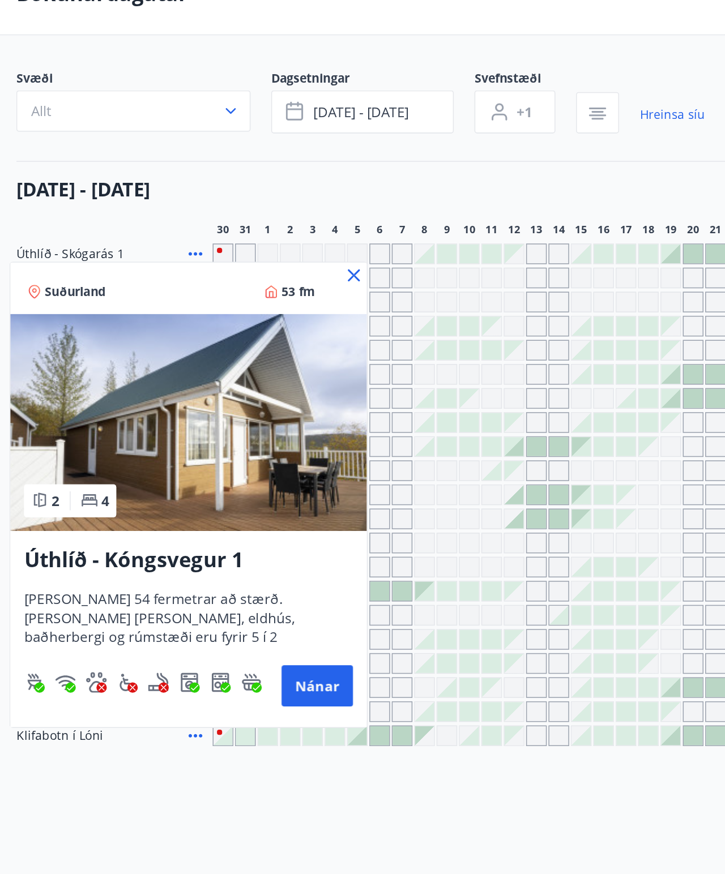
click at [214, 400] on button "Nánar" at bounding box center [211, 528] width 47 height 27
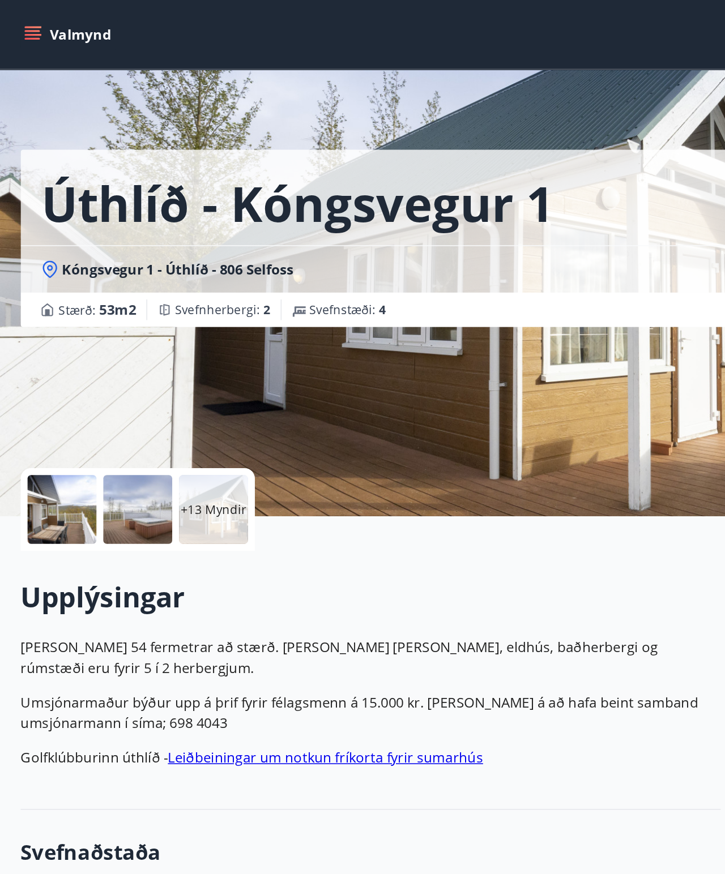
click at [99, 329] on div at bounding box center [90, 335] width 45 height 45
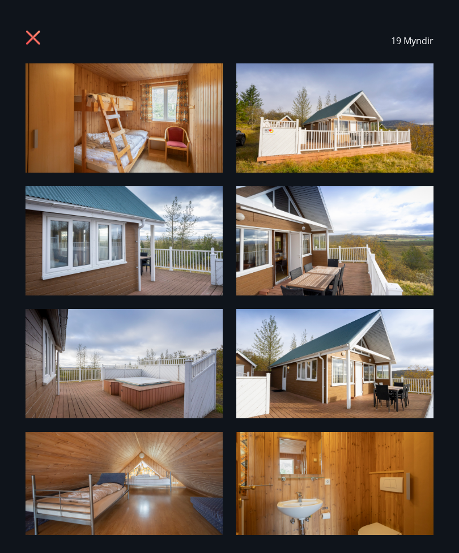
click at [21, 39] on div "19 Myndir" at bounding box center [230, 40] width 432 height 45
click at [36, 42] on icon at bounding box center [34, 39] width 18 height 18
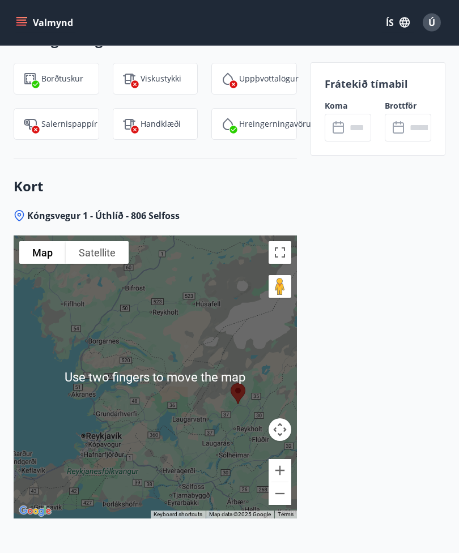
scroll to position [1341, 0]
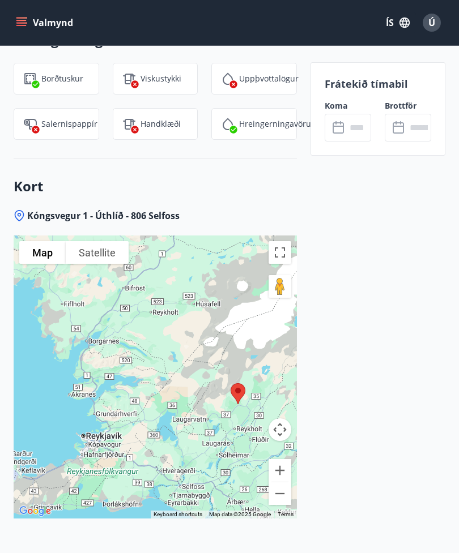
click at [358, 117] on input "text" at bounding box center [358, 128] width 25 height 28
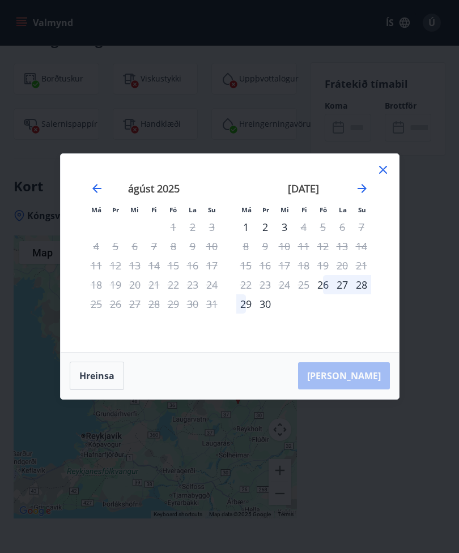
click at [365, 195] on icon "Move forward to switch to the next month." at bounding box center [362, 189] width 14 height 14
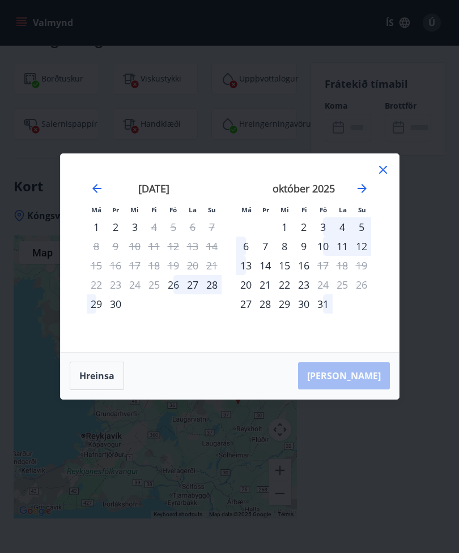
click at [328, 256] on div "10" at bounding box center [322, 246] width 19 height 19
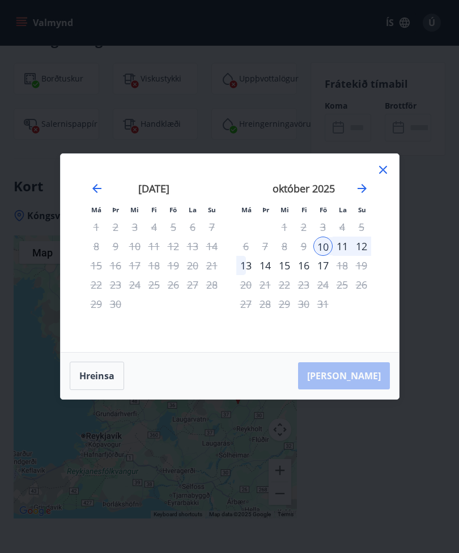
click at [365, 256] on div "12" at bounding box center [361, 246] width 19 height 19
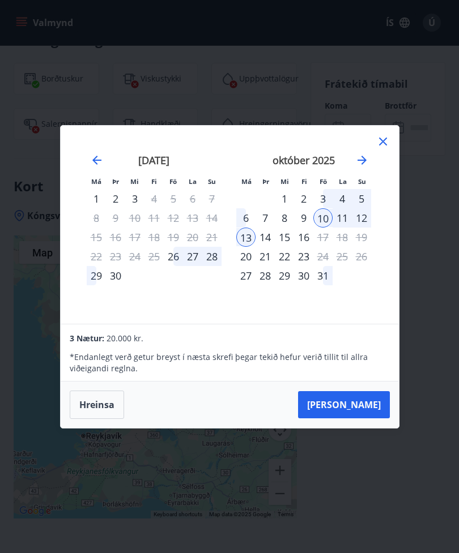
click at [364, 228] on div "12" at bounding box center [361, 217] width 19 height 19
click at [367, 400] on button "[PERSON_NAME]" at bounding box center [344, 404] width 92 height 27
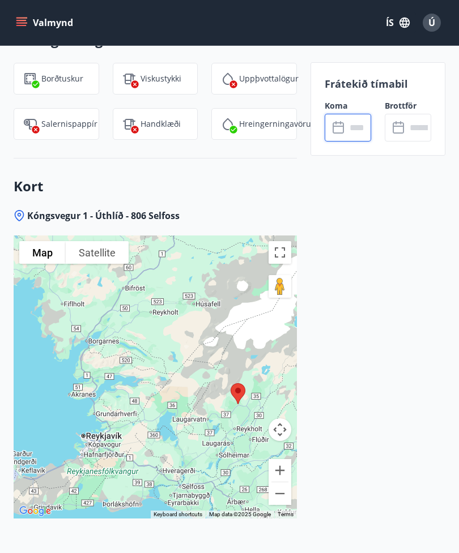
type input "******"
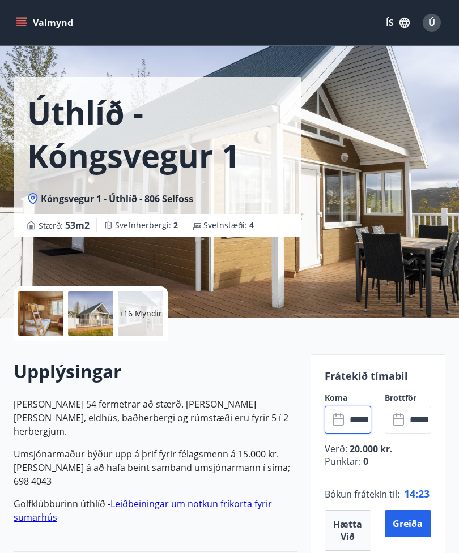
scroll to position [0, 0]
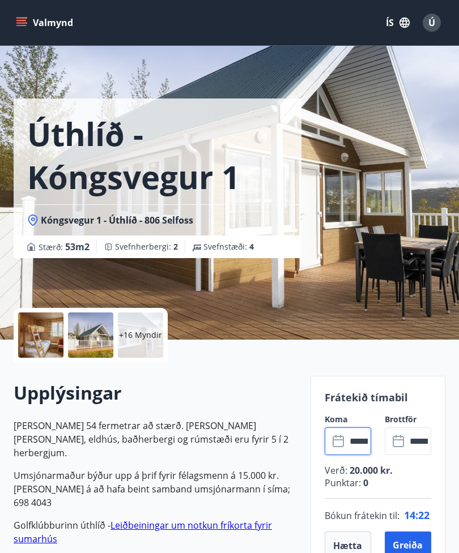
click at [143, 328] on div "+16 Myndir" at bounding box center [140, 335] width 45 height 45
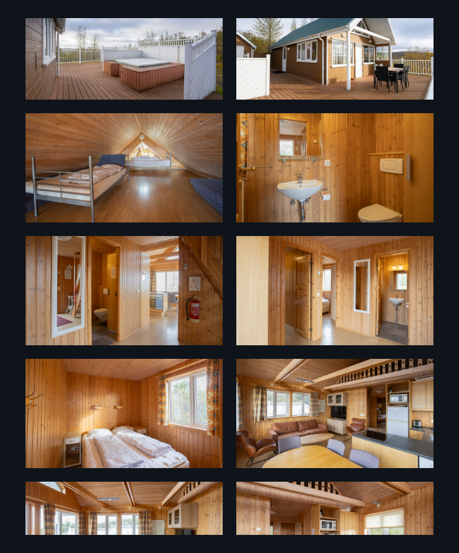
scroll to position [293, 0]
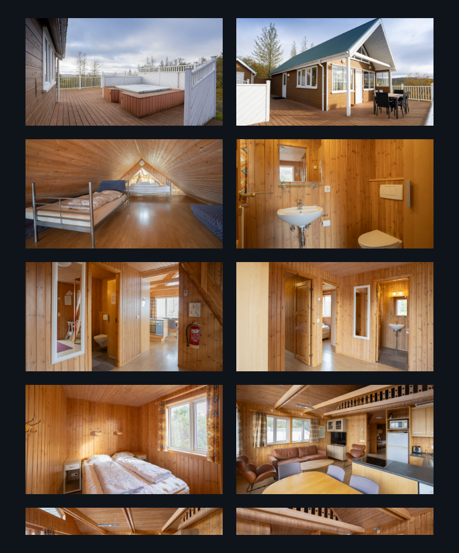
click at [152, 197] on img at bounding box center [123, 193] width 197 height 109
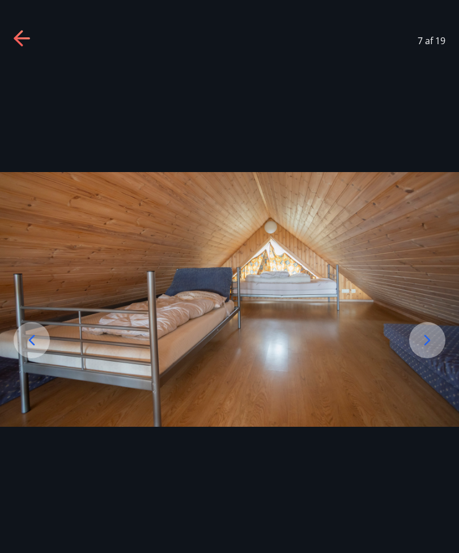
click at [18, 33] on icon at bounding box center [23, 39] width 18 height 18
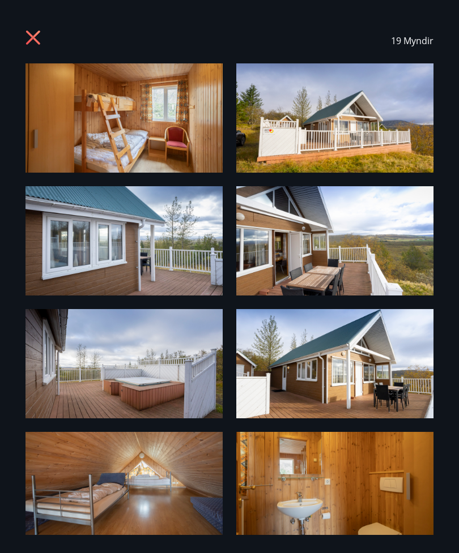
scroll to position [0, 0]
click at [35, 40] on icon at bounding box center [33, 38] width 14 height 14
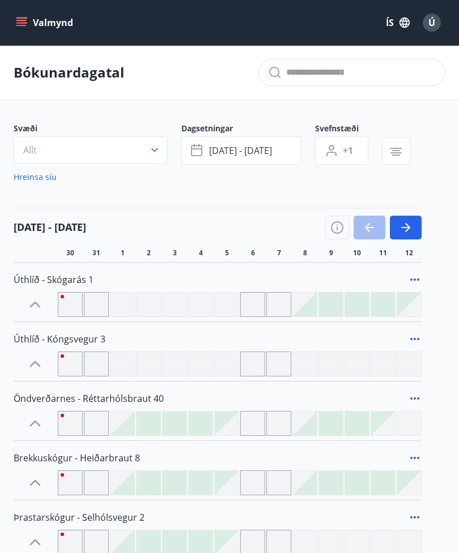
click at [253, 148] on span "[DATE] - [DATE]" at bounding box center [240, 150] width 63 height 12
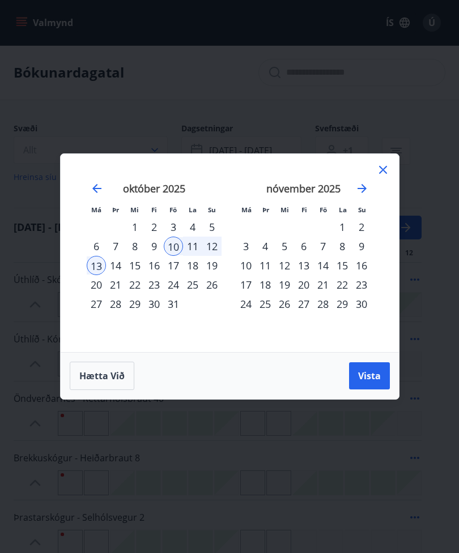
click at [368, 372] on span "Vista" at bounding box center [369, 376] width 23 height 12
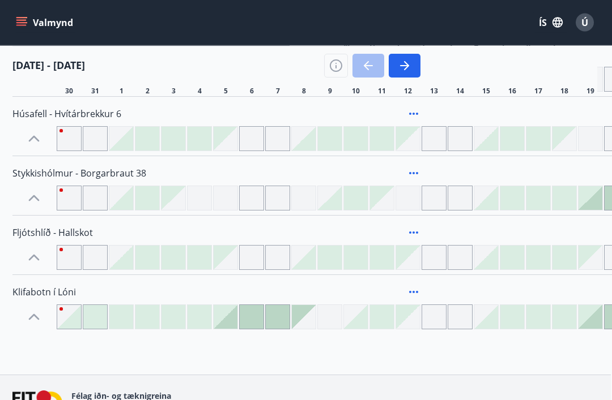
scroll to position [1092, 1]
click at [409, 288] on icon at bounding box center [414, 293] width 14 height 14
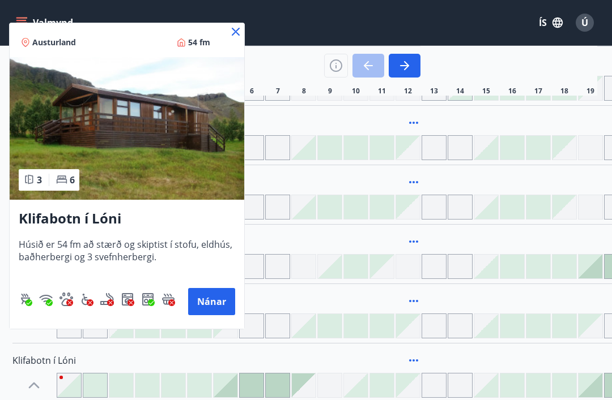
scroll to position [1021, 1]
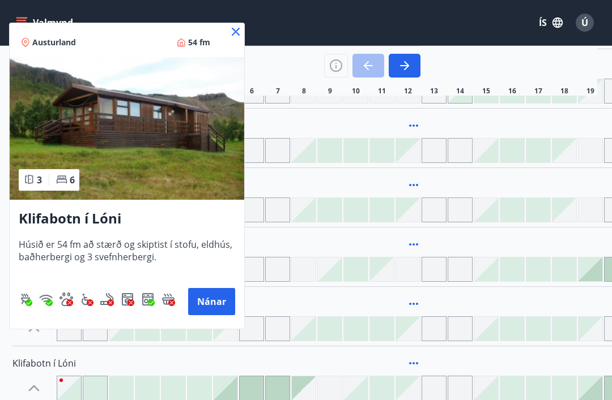
click at [413, 302] on div at bounding box center [306, 200] width 612 height 400
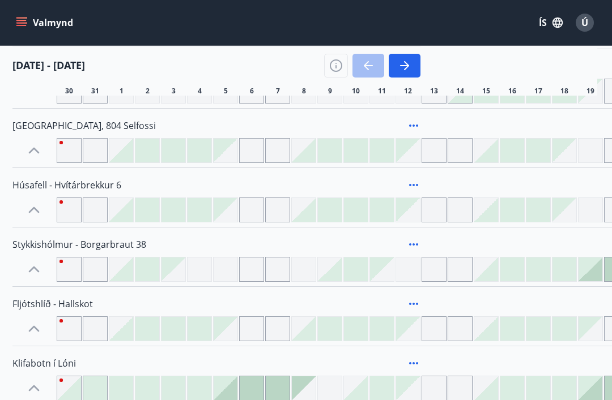
click at [413, 294] on div "Fljótshlíð - Hallskot" at bounding box center [216, 304] width 408 height 25
click at [411, 300] on icon at bounding box center [414, 304] width 14 height 14
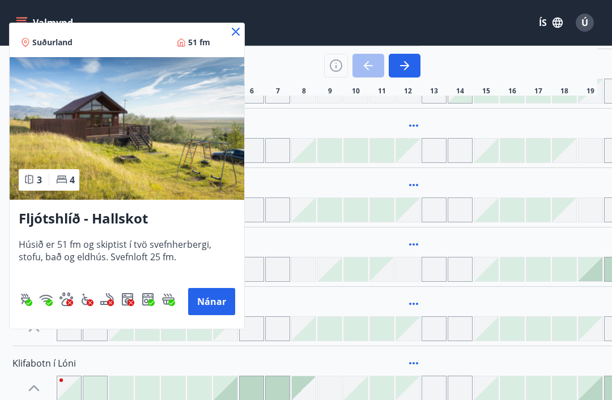
click at [211, 301] on button "Nánar" at bounding box center [211, 301] width 47 height 27
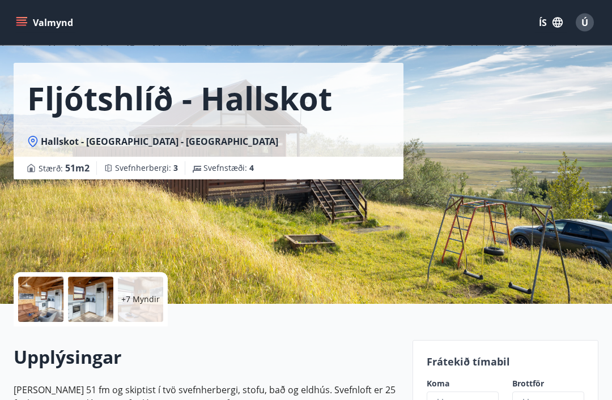
scroll to position [37, 0]
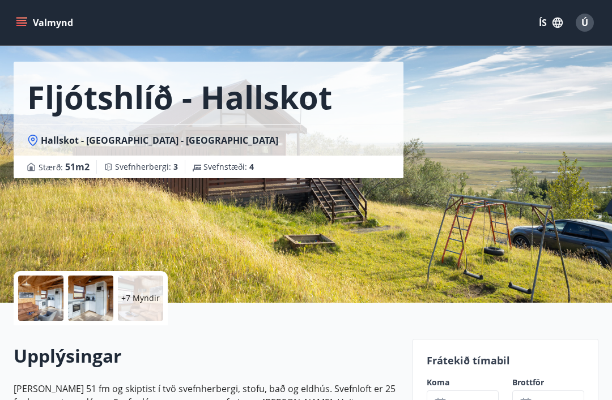
click at [125, 297] on p "+7 Myndir" at bounding box center [140, 298] width 39 height 11
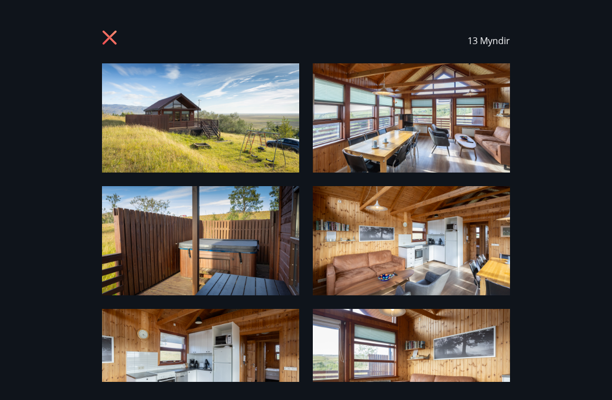
scroll to position [0, 0]
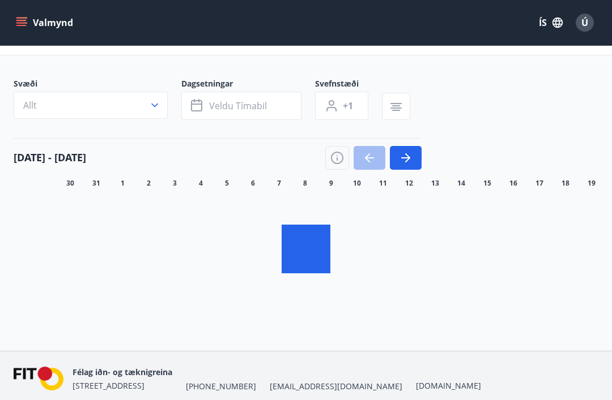
scroll to position [46, 1]
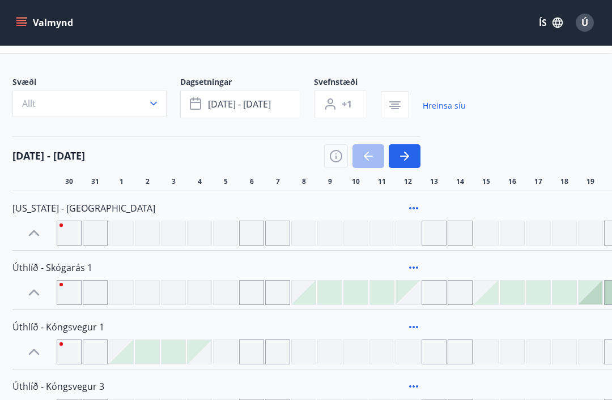
click at [206, 301] on div at bounding box center [199, 292] width 25 height 25
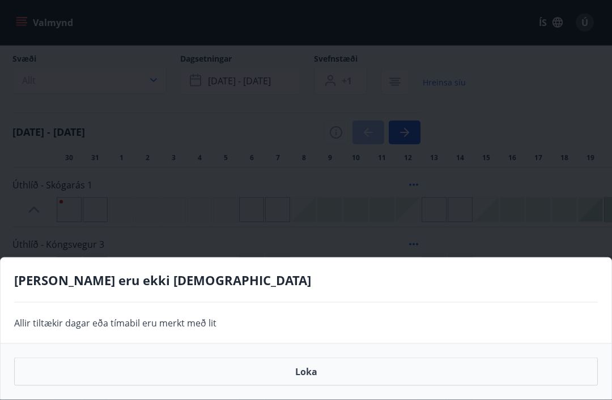
click at [344, 386] on button "Loka" at bounding box center [305, 372] width 583 height 28
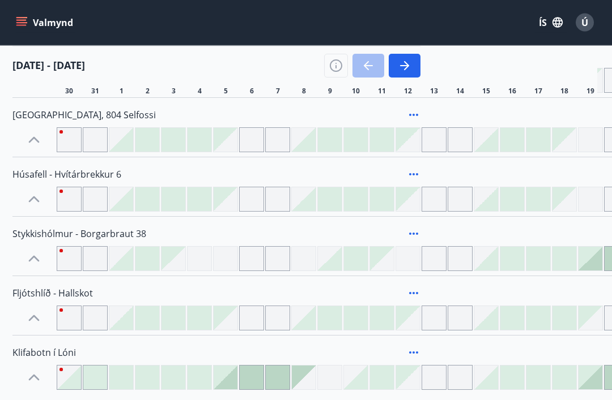
scroll to position [1046, 1]
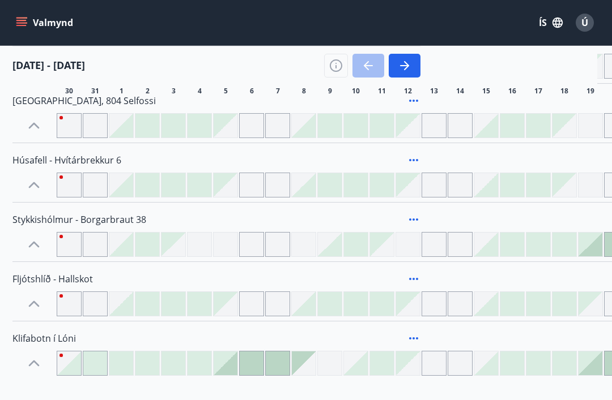
click at [413, 278] on icon at bounding box center [414, 279] width 14 height 14
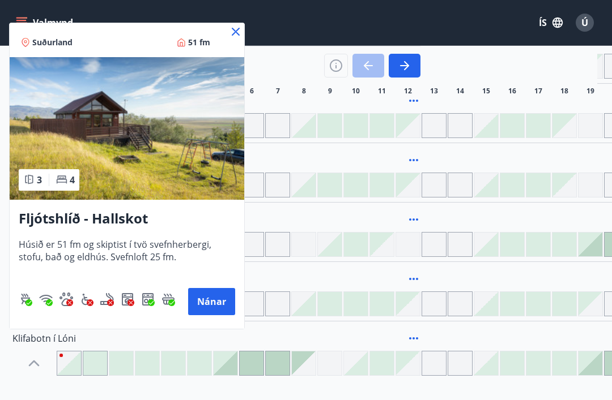
click at [160, 139] on img at bounding box center [127, 128] width 234 height 143
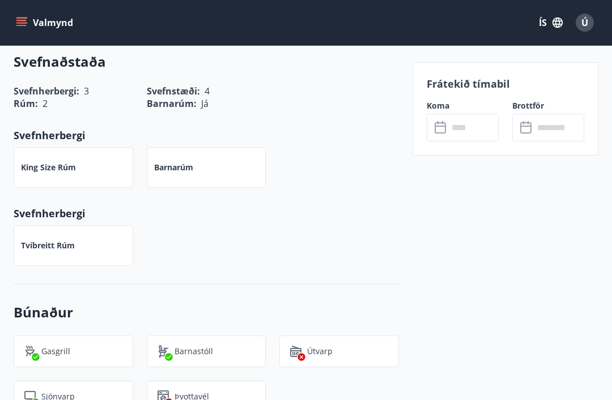
scroll to position [453, 0]
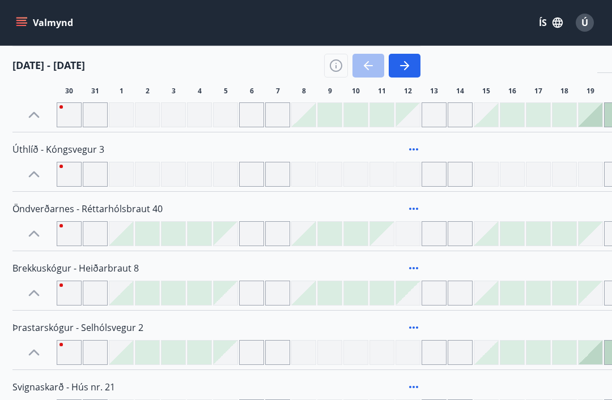
scroll to position [161, 1]
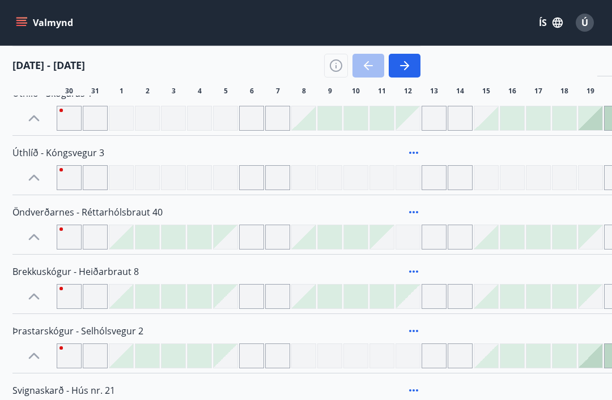
click at [413, 207] on icon at bounding box center [414, 213] width 14 height 14
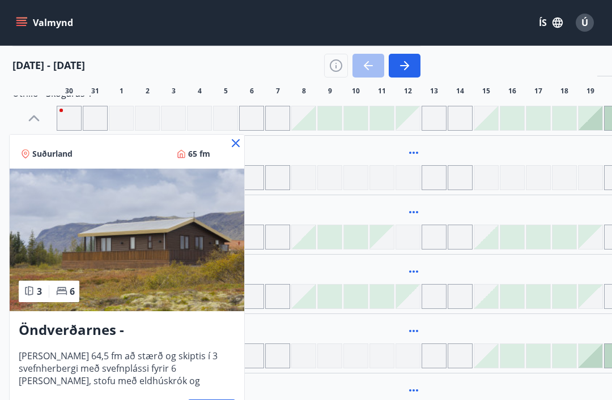
click at [151, 269] on img at bounding box center [127, 240] width 234 height 143
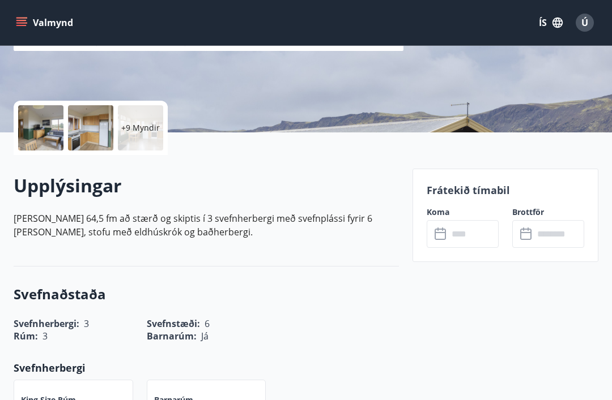
scroll to position [208, 0]
click at [133, 128] on p "+9 Myndir" at bounding box center [140, 127] width 39 height 11
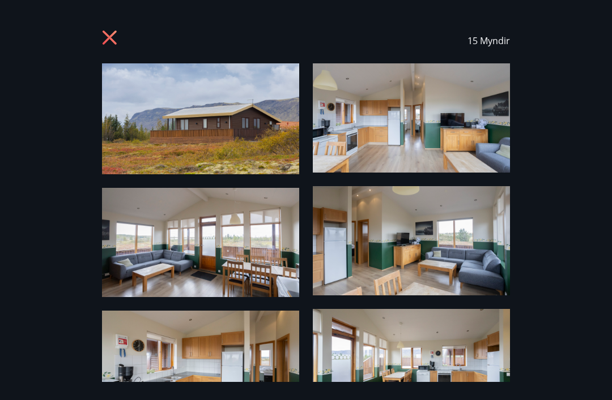
scroll to position [0, 0]
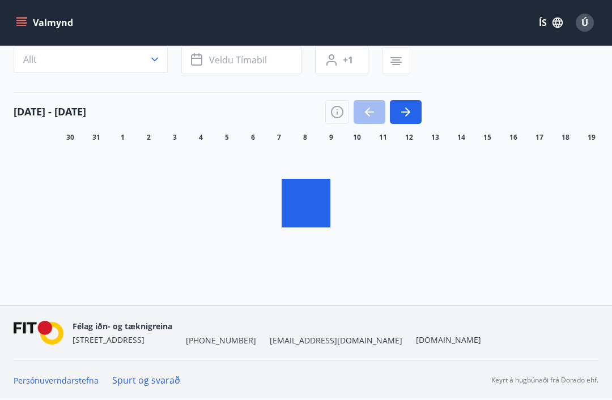
scroll to position [46, 1]
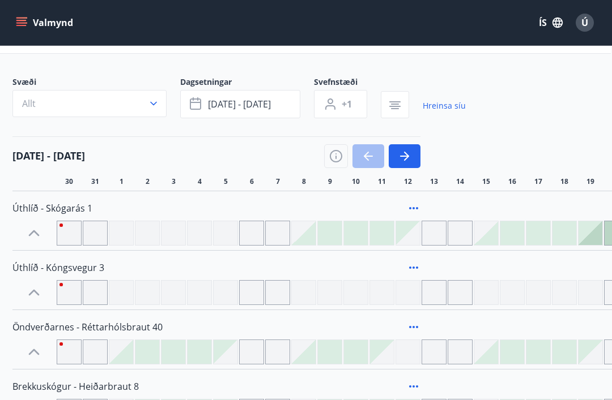
click at [232, 148] on div "[DATE] - [DATE]" at bounding box center [216, 152] width 408 height 32
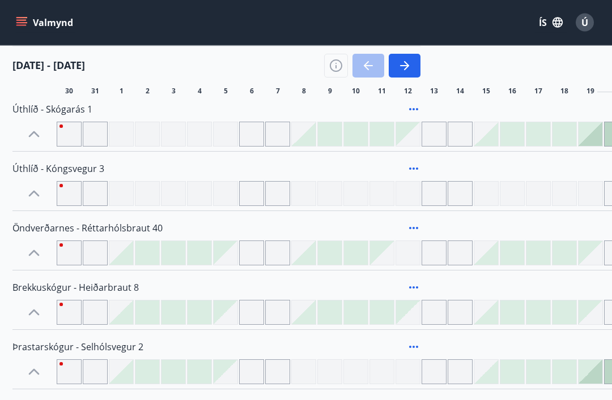
scroll to position [147, 1]
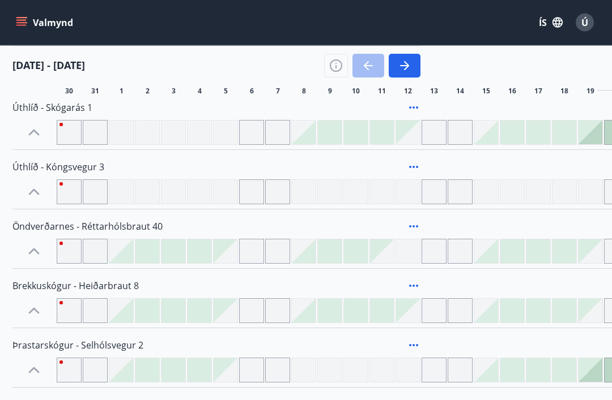
click at [415, 280] on icon at bounding box center [414, 287] width 14 height 14
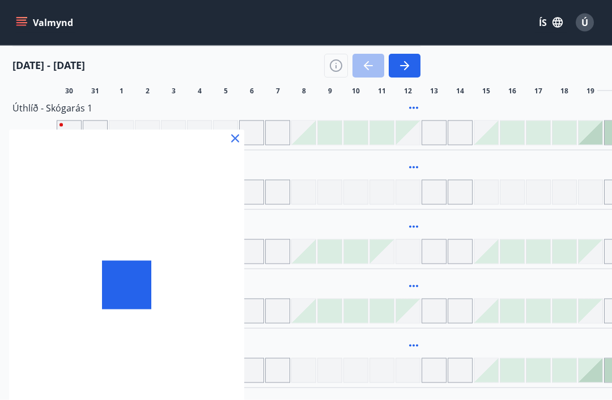
scroll to position [147, 1]
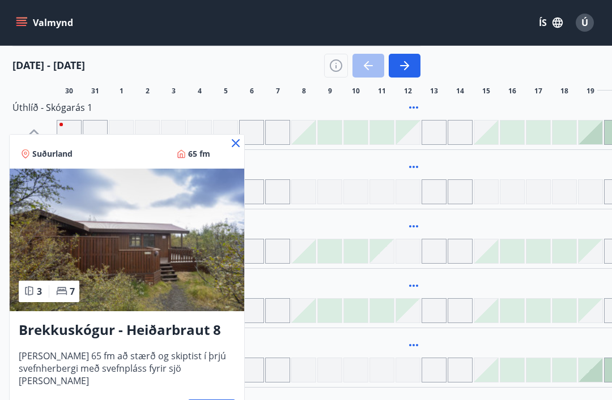
click at [119, 246] on img at bounding box center [127, 240] width 234 height 143
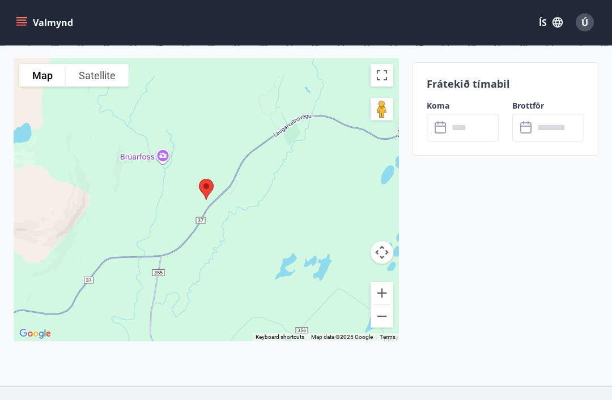
scroll to position [1491, 0]
click at [381, 306] on button "Zoom out" at bounding box center [381, 317] width 23 height 23
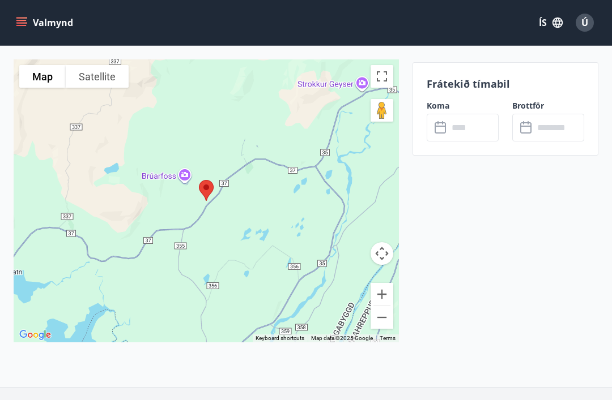
click at [383, 308] on button "Zoom out" at bounding box center [381, 317] width 23 height 23
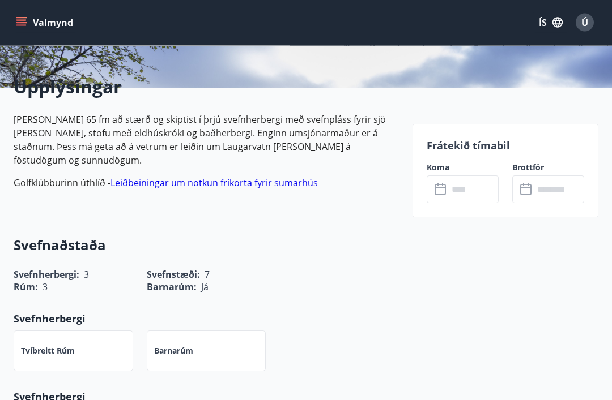
scroll to position [251, 0]
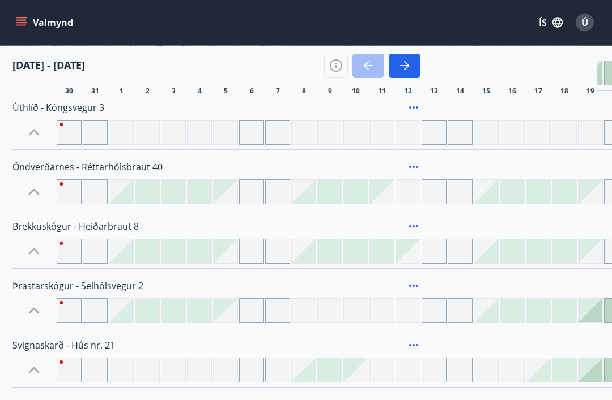
scroll to position [208, 1]
click at [415, 167] on icon at bounding box center [414, 166] width 14 height 14
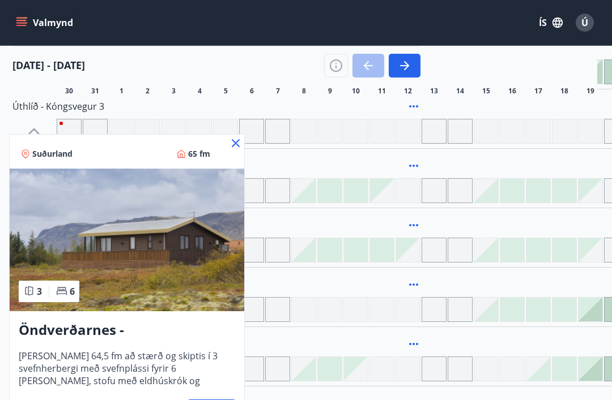
click at [240, 141] on icon at bounding box center [236, 143] width 14 height 14
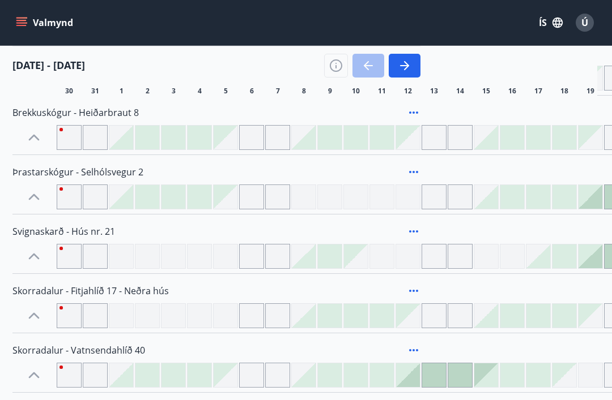
scroll to position [321, 1]
click at [419, 225] on icon at bounding box center [414, 231] width 14 height 14
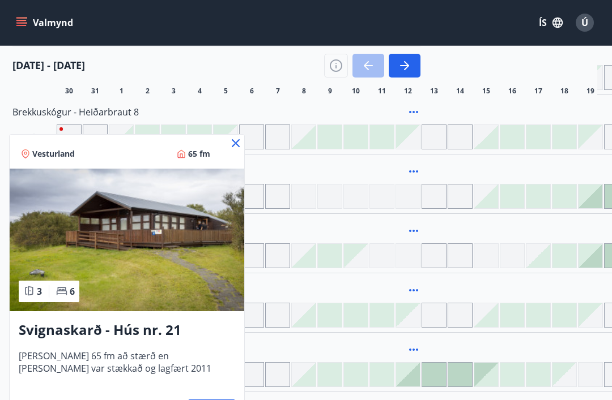
click at [238, 135] on div "Vesturland 65 fm" at bounding box center [127, 152] width 234 height 34
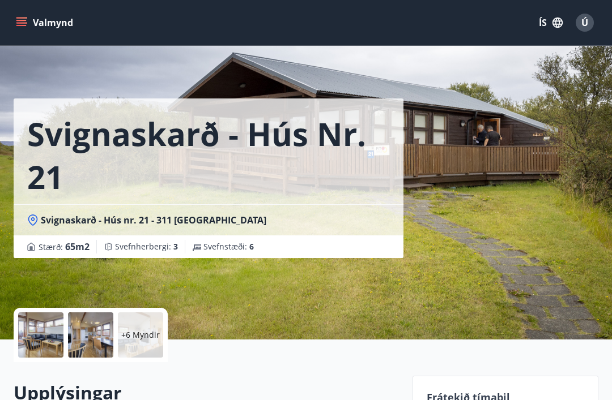
click at [23, 313] on div at bounding box center [40, 335] width 45 height 45
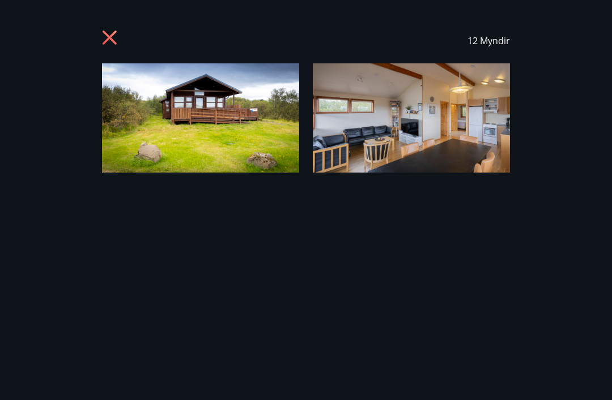
click at [2, 264] on div "12 Myndir" at bounding box center [306, 200] width 612 height 364
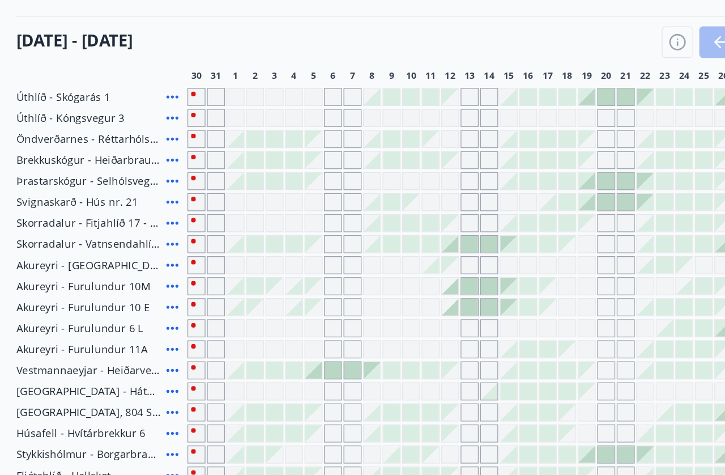
scroll to position [87, 0]
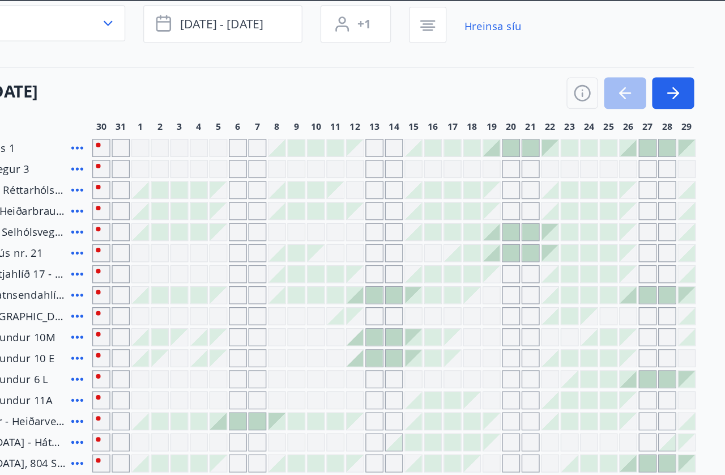
click at [565, 104] on button "button" at bounding box center [581, 116] width 32 height 24
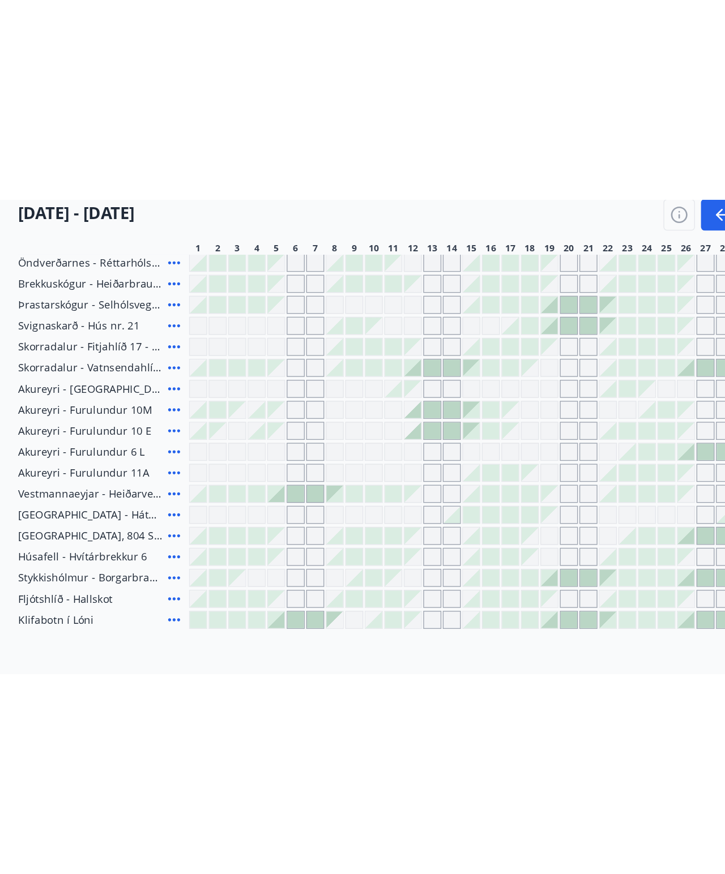
scroll to position [0, 0]
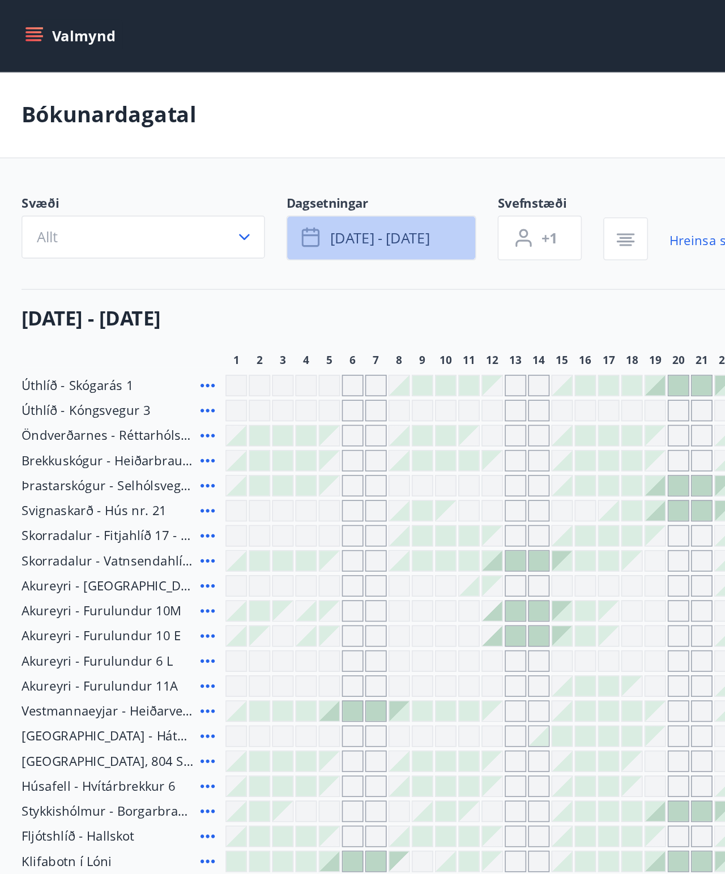
click at [269, 158] on button "[DATE] - [DATE]" at bounding box center [241, 150] width 120 height 28
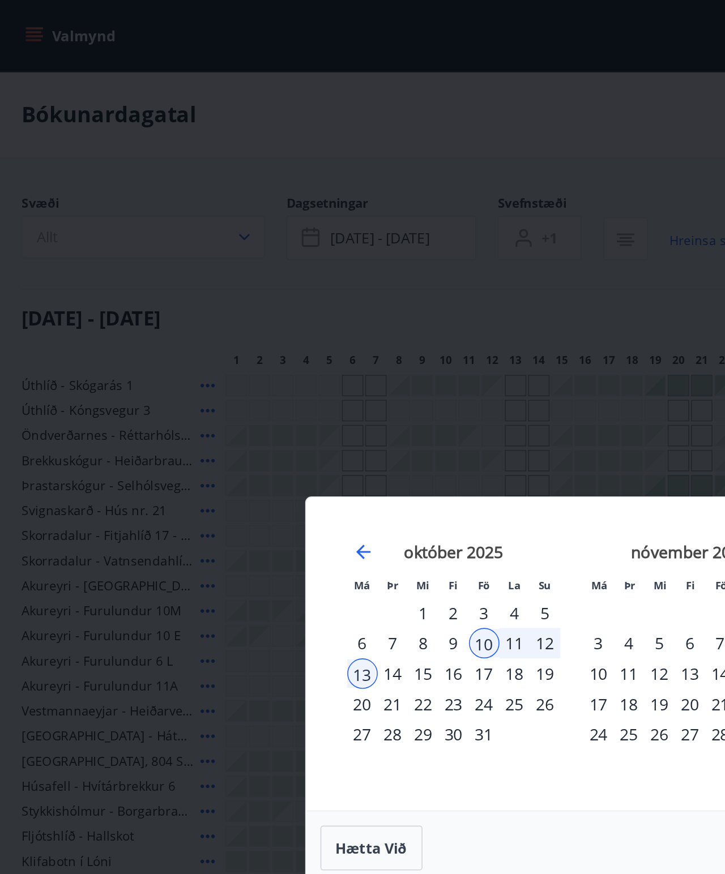
click at [305, 387] on div "3" at bounding box center [306, 387] width 19 height 19
click at [229, 400] on div "6" at bounding box center [229, 407] width 19 height 19
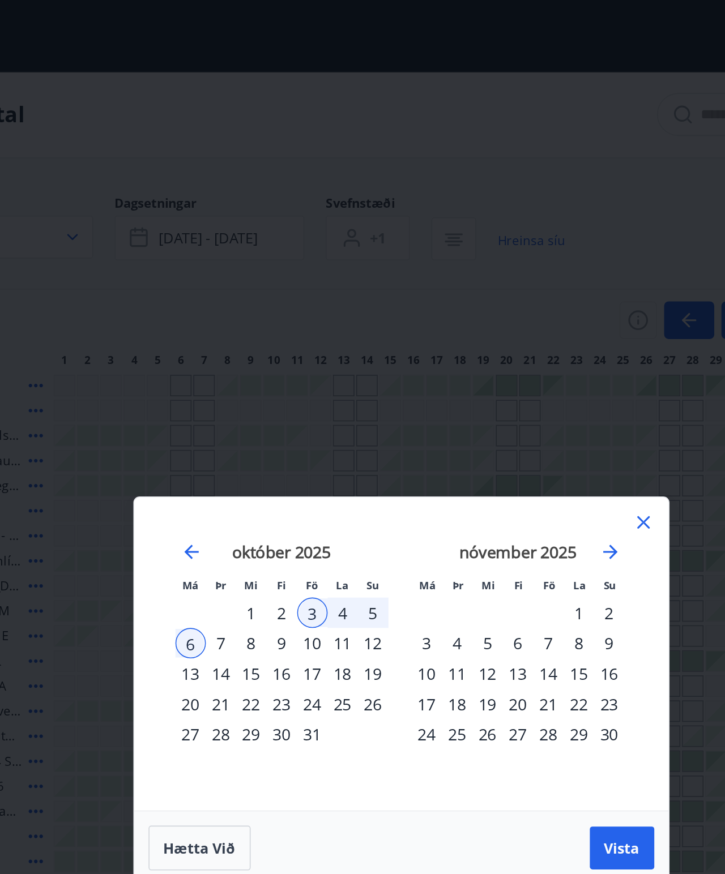
click at [491, 400] on span "Vista" at bounding box center [502, 537] width 23 height 12
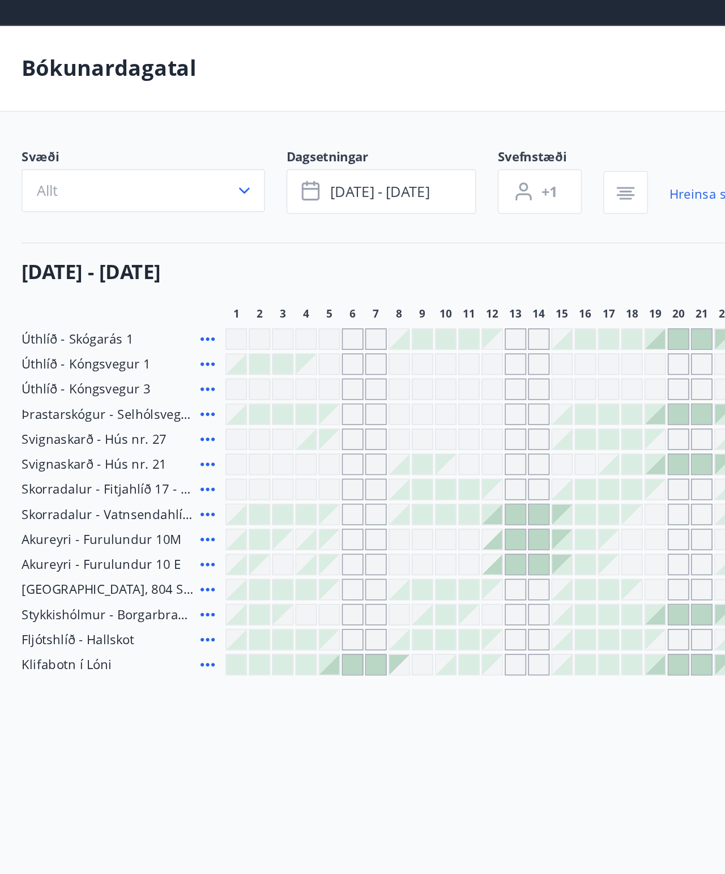
click at [136, 253] on icon at bounding box center [132, 260] width 14 height 14
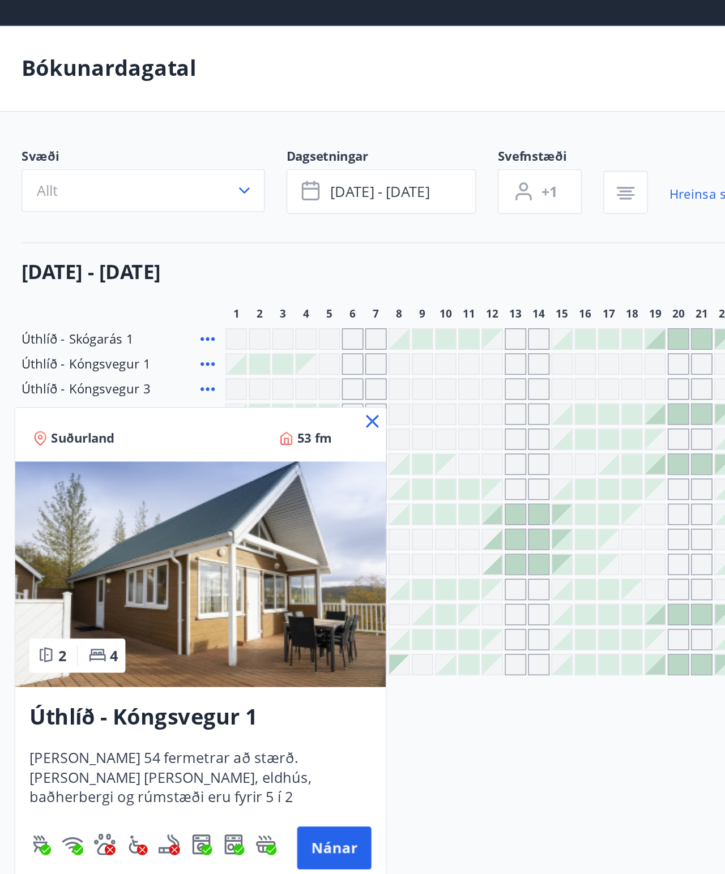
click at [127, 214] on div at bounding box center [362, 437] width 725 height 874
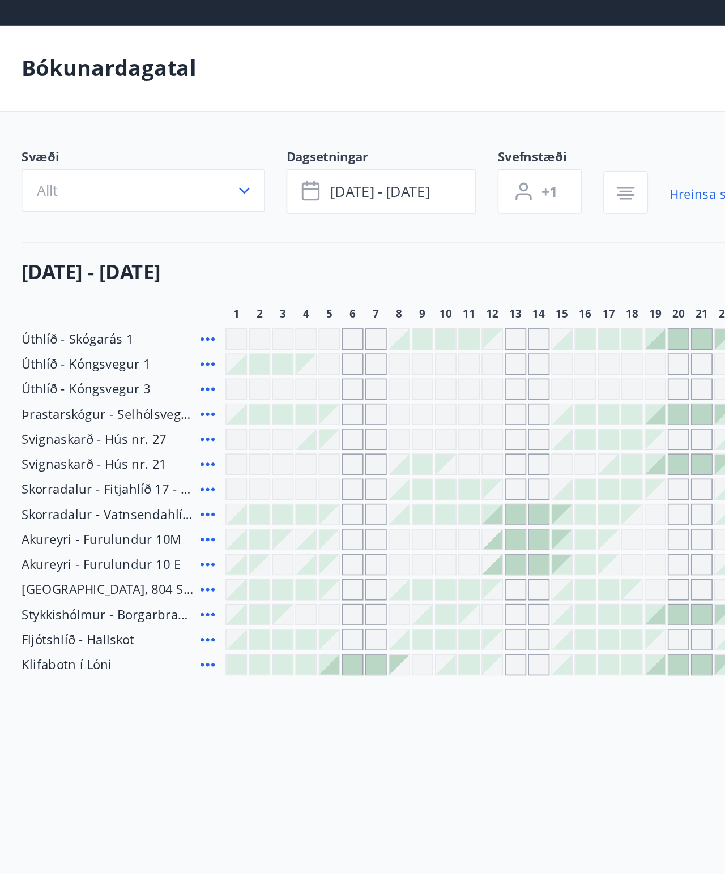
click at [130, 237] on icon at bounding box center [132, 244] width 14 height 14
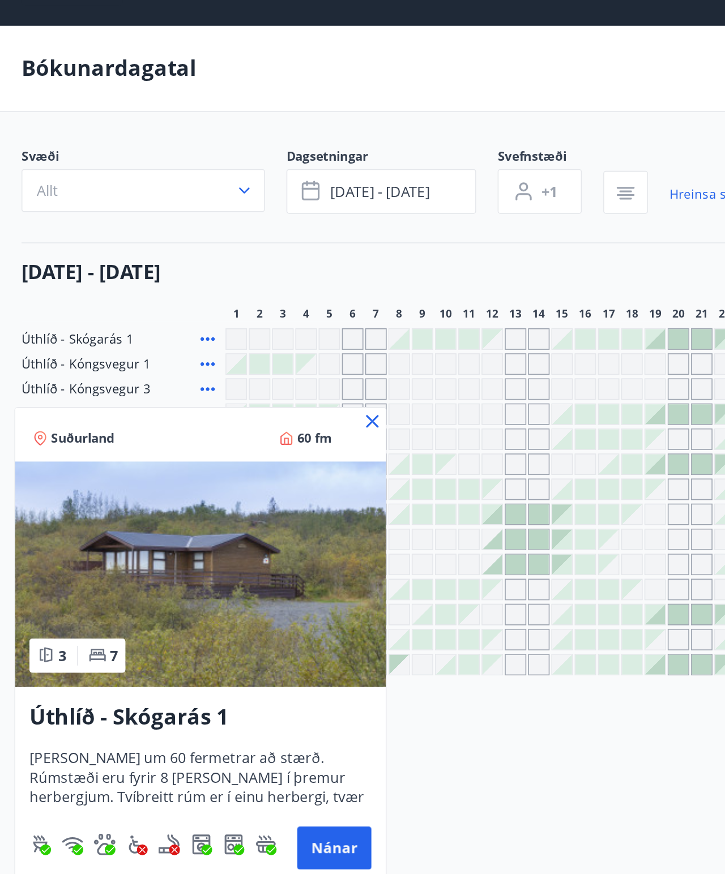
click at [322, 400] on div at bounding box center [362, 437] width 725 height 874
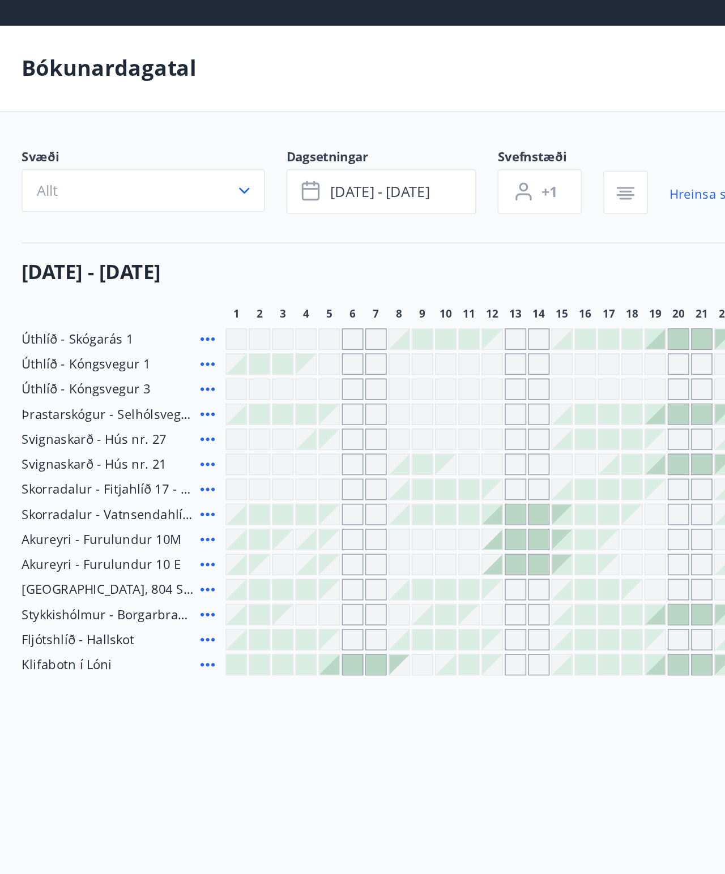
click at [128, 269] on icon at bounding box center [132, 276] width 14 height 14
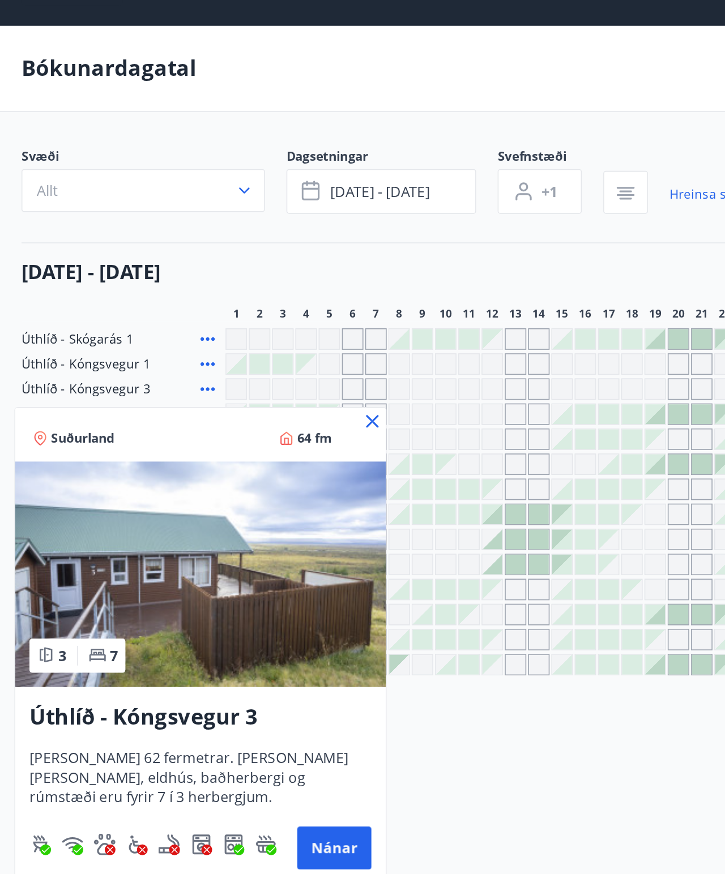
click at [155, 383] on img at bounding box center [127, 393] width 234 height 143
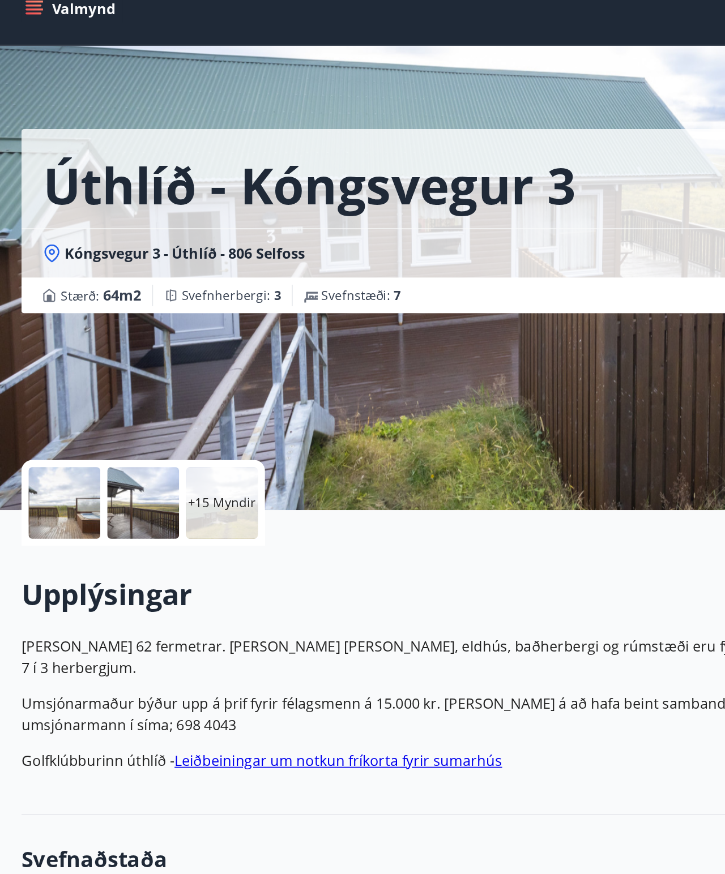
click at [153, 330] on p "+15 Myndir" at bounding box center [140, 335] width 43 height 11
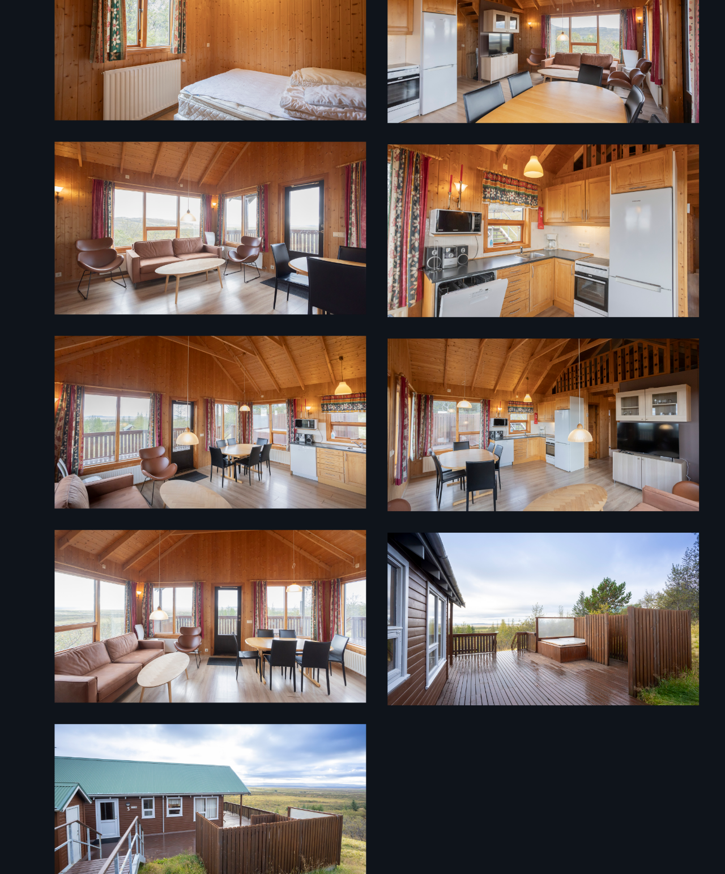
scroll to position [27, 0]
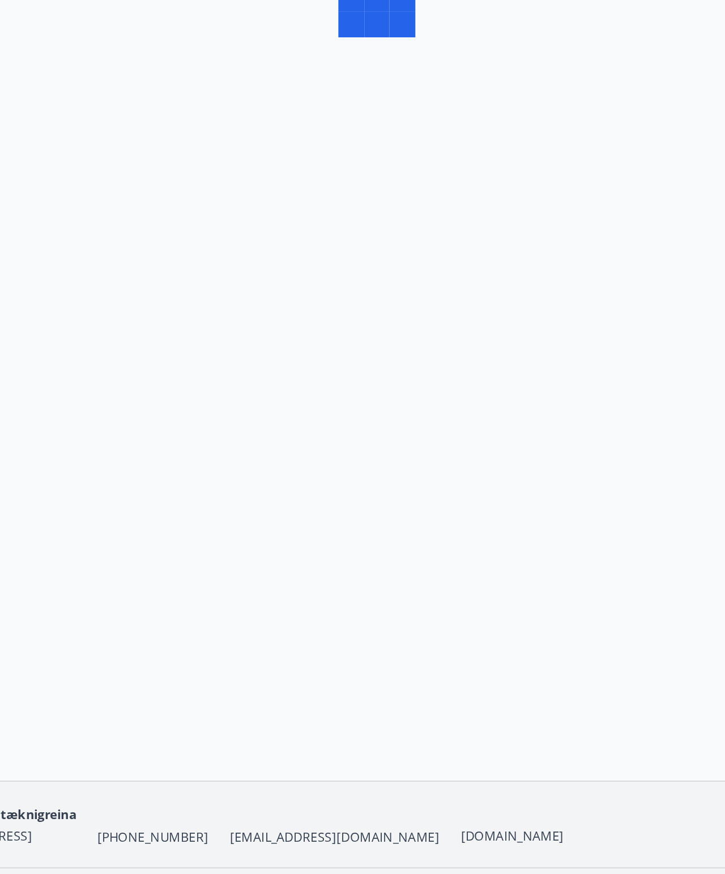
scroll to position [27, 0]
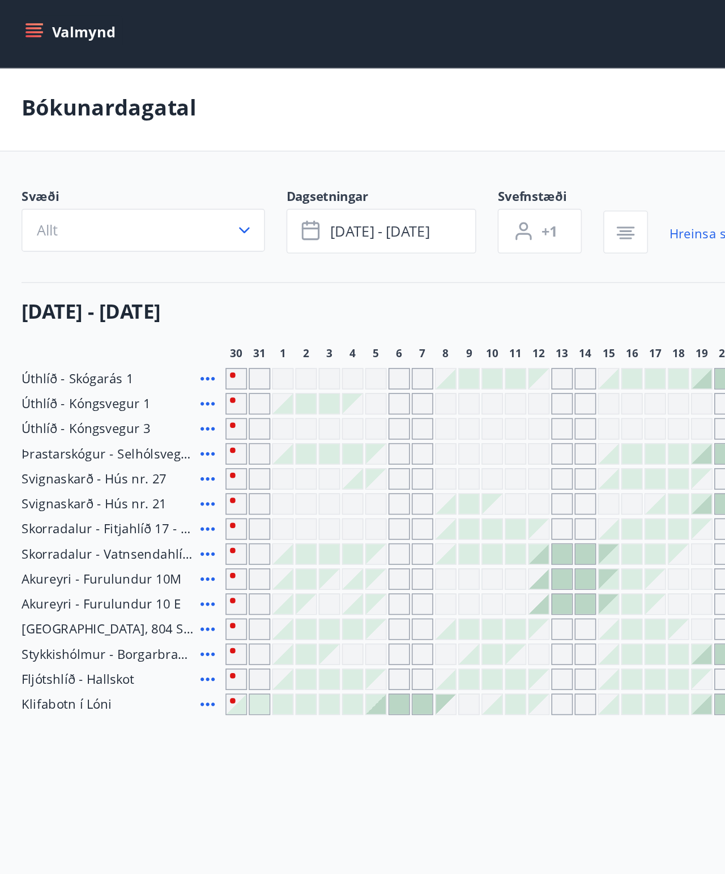
click at [133, 347] on icon at bounding box center [132, 354] width 14 height 14
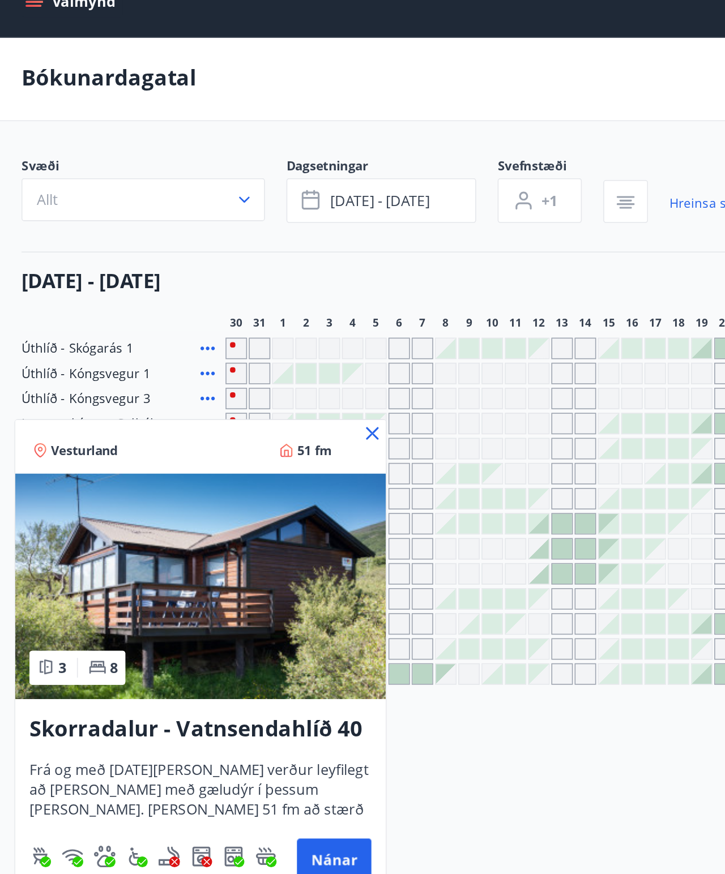
click at [318, 400] on div at bounding box center [362, 437] width 725 height 874
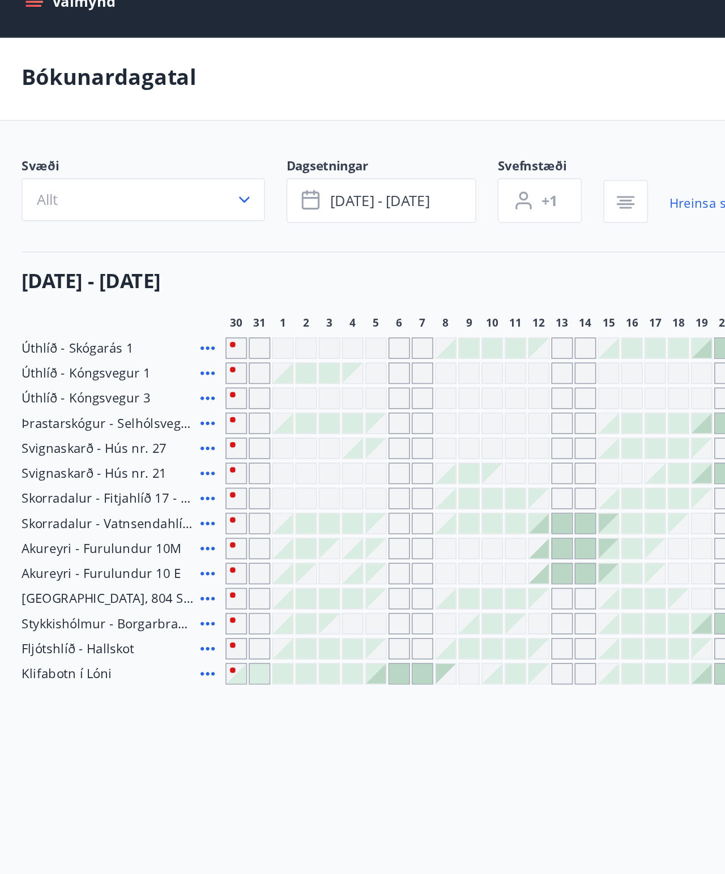
click at [129, 331] on icon at bounding box center [132, 338] width 14 height 14
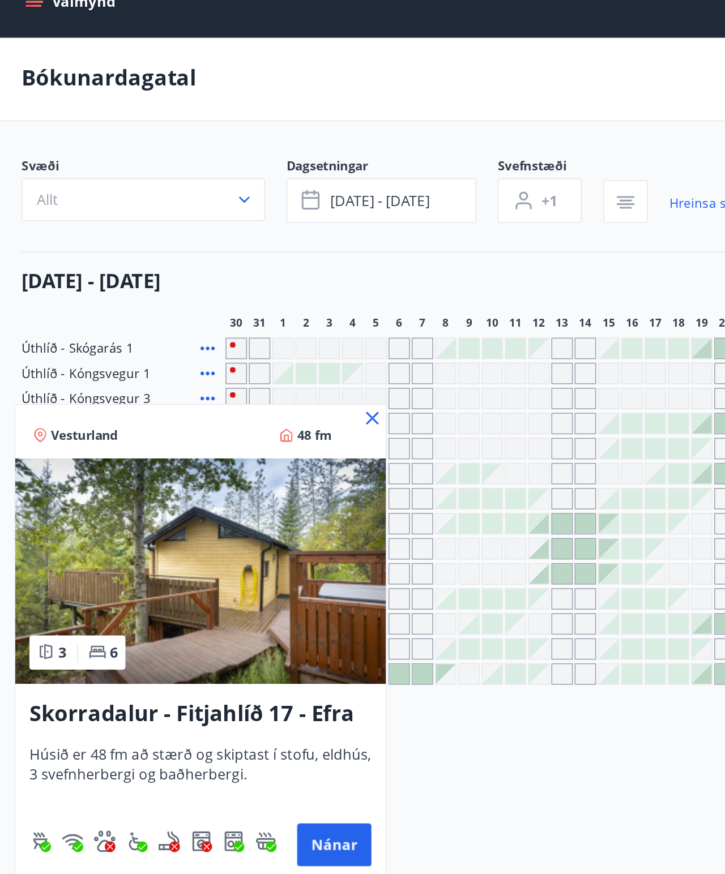
click at [211, 400] on button "Nánar" at bounding box center [211, 556] width 47 height 27
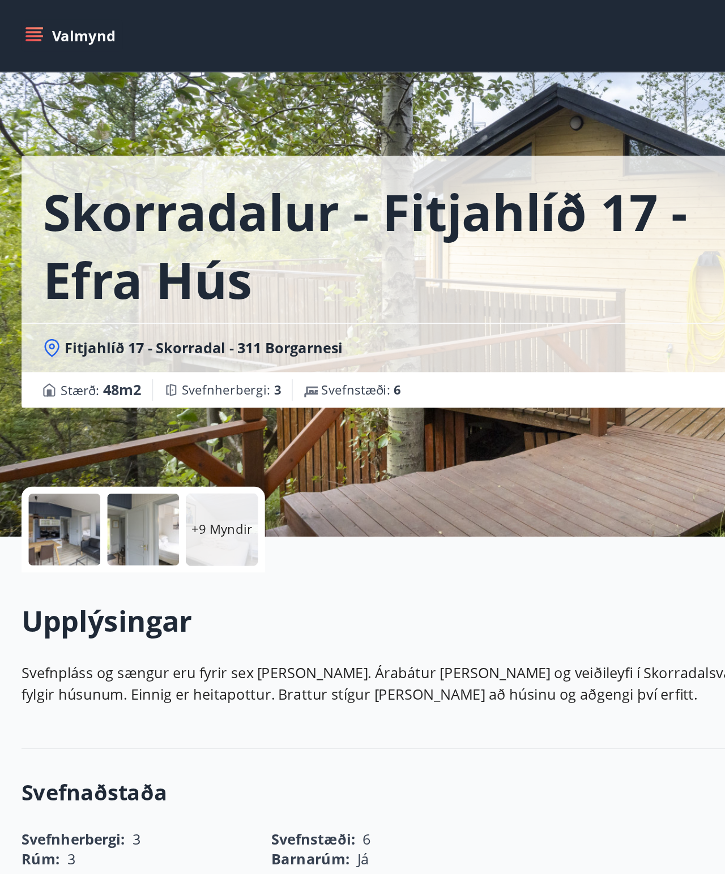
click at [143, 336] on p "+9 Myndir" at bounding box center [140, 335] width 39 height 11
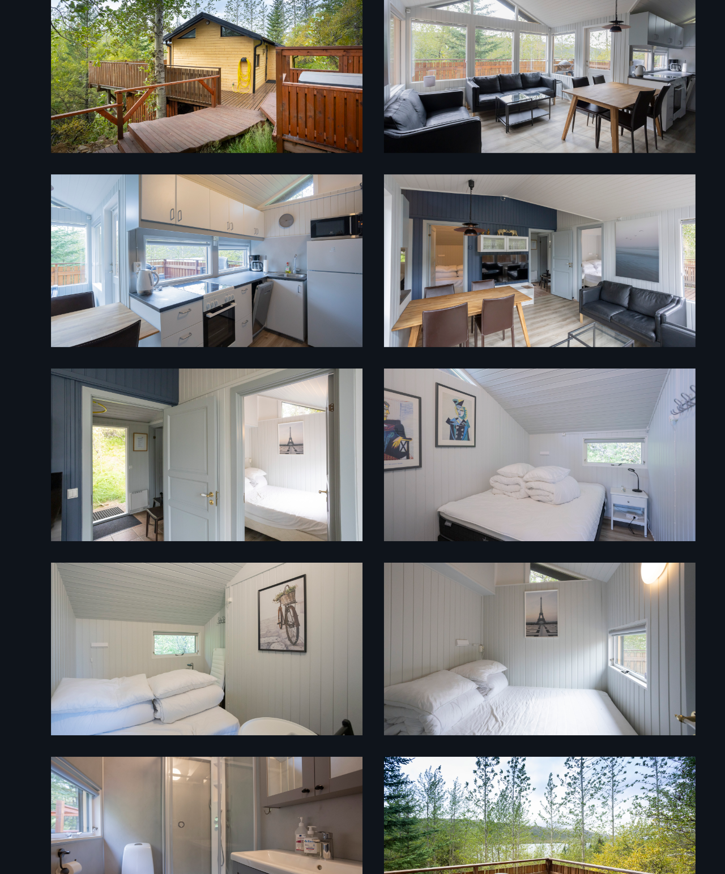
scroll to position [35, 0]
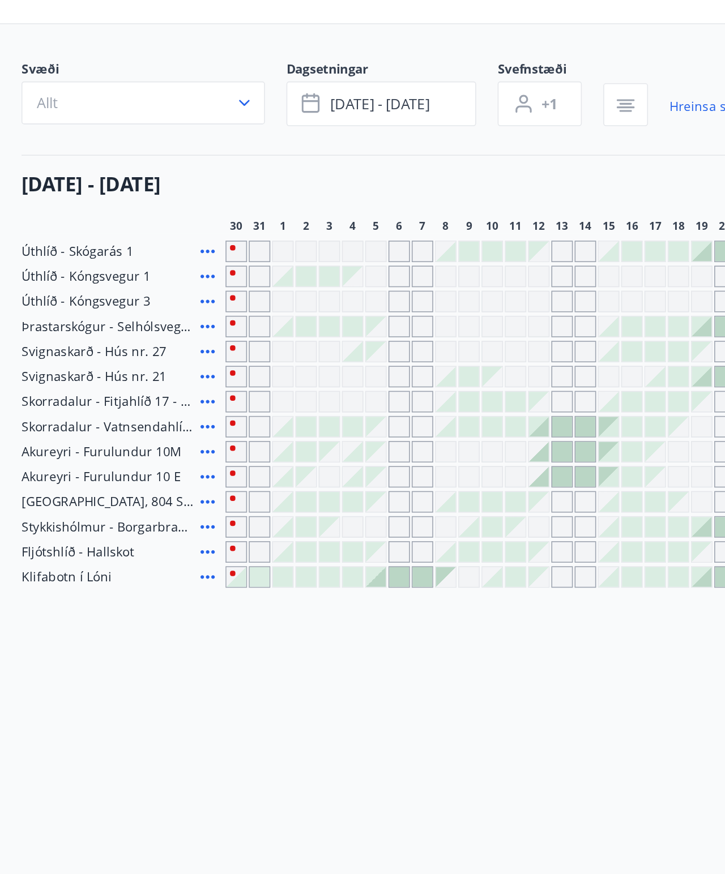
click at [338, 400] on div "Valmynd ÍS Ú [PERSON_NAME] Svæði Allt Dagsetningar [DATE] - [DATE] Svefnstæði +…" at bounding box center [362, 390] width 725 height 781
click at [138, 400] on icon at bounding box center [132, 435] width 14 height 14
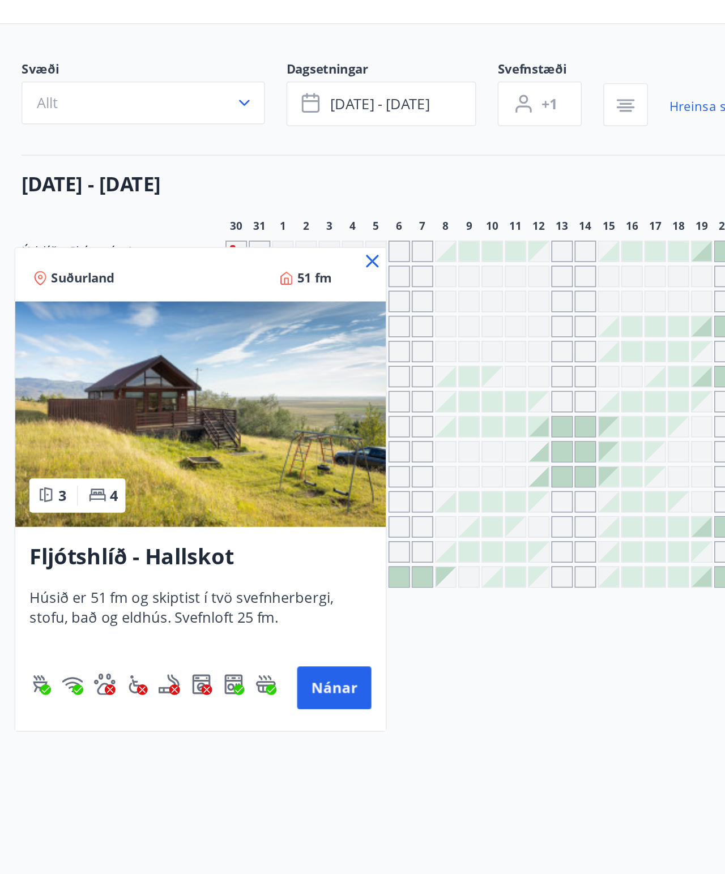
click at [364, 400] on div at bounding box center [362, 437] width 725 height 874
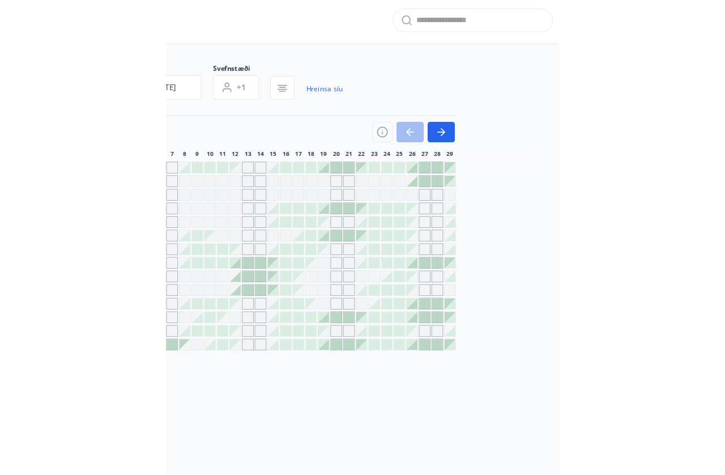
scroll to position [122, 0]
